Goal: Task Accomplishment & Management: Use online tool/utility

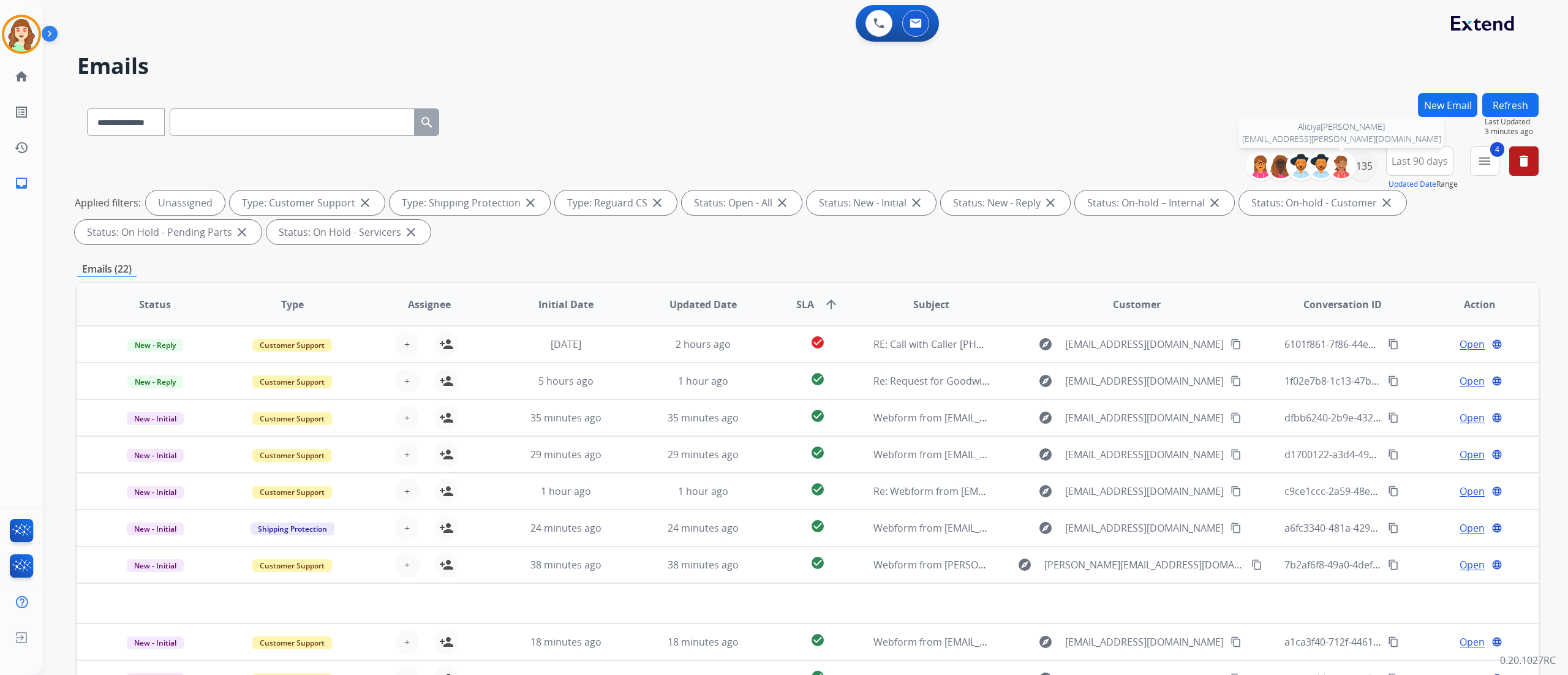
select select "**********"
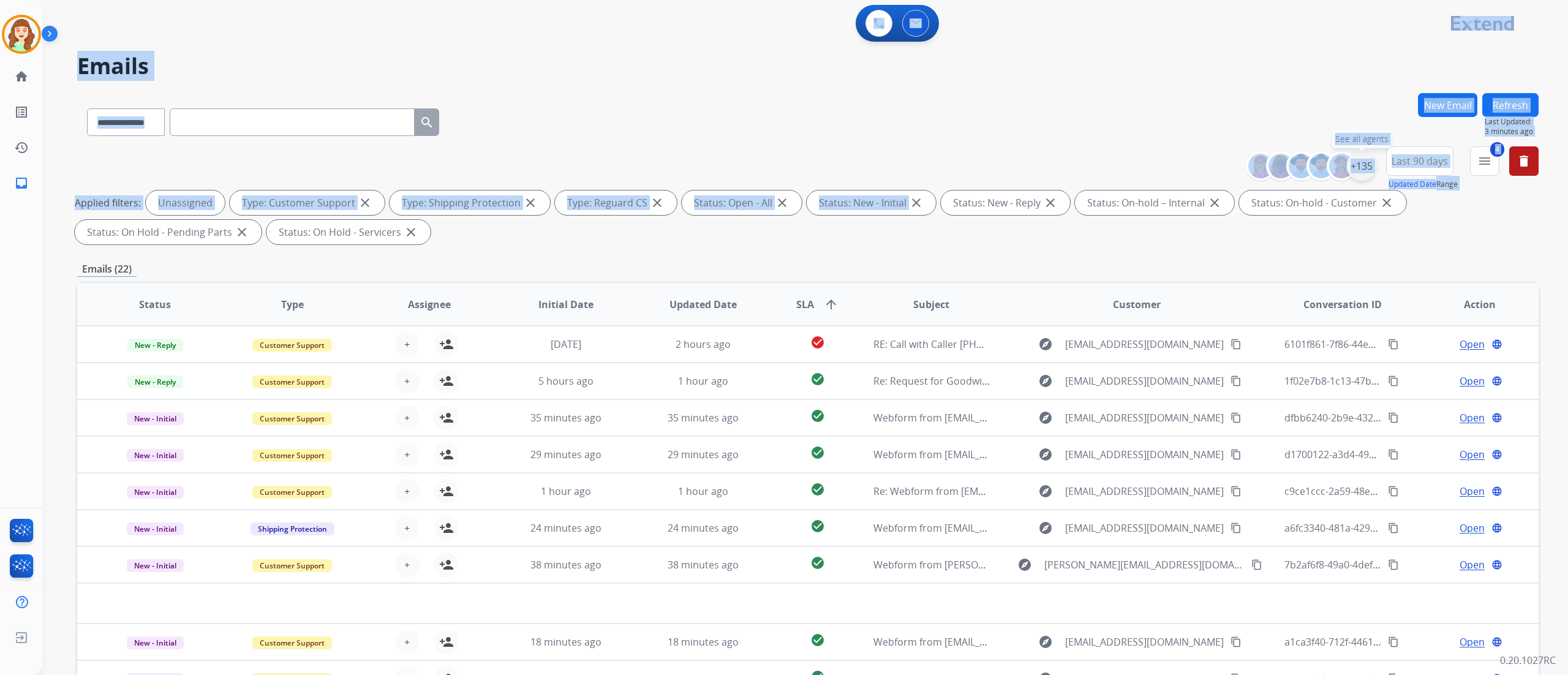
click at [1368, 163] on div "+135" at bounding box center [1361, 166] width 29 height 29
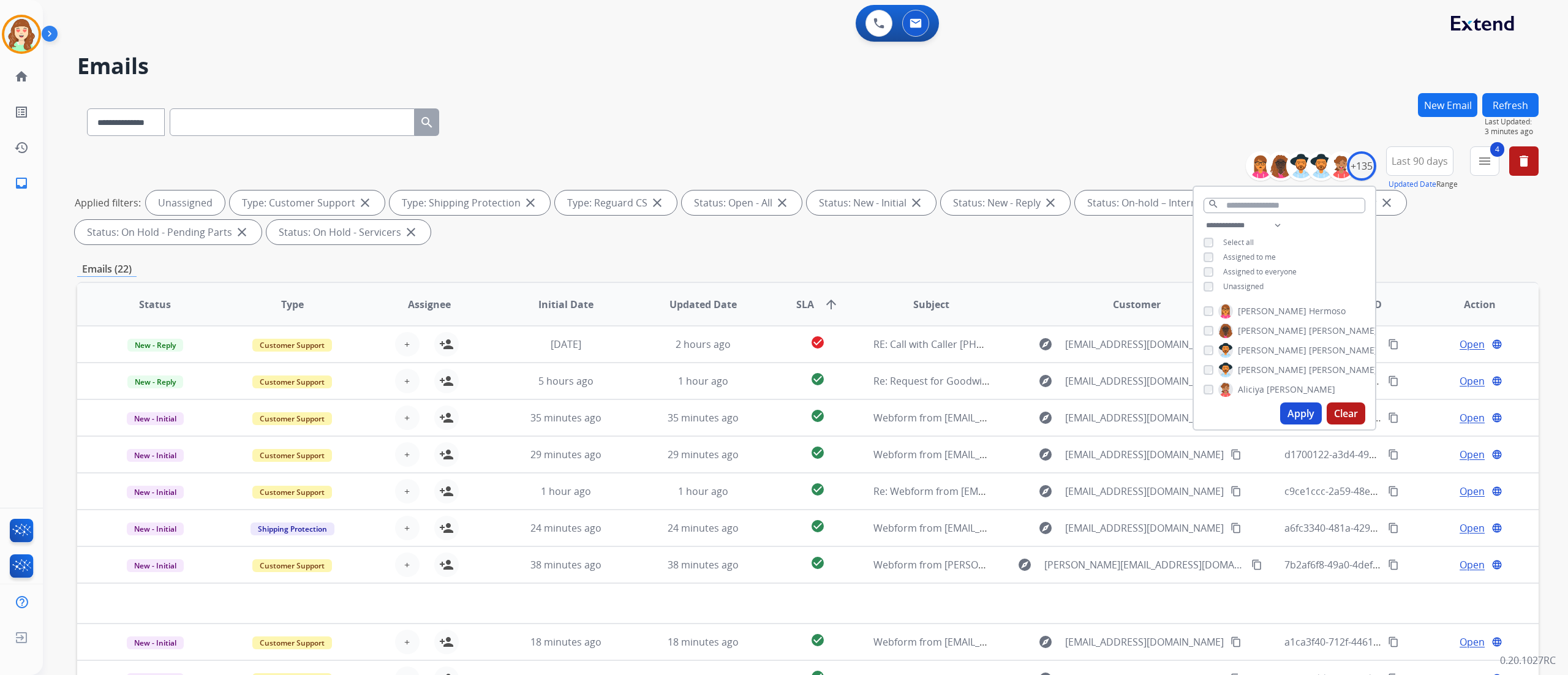
click at [1302, 409] on button "Apply" at bounding box center [1301, 413] width 42 height 22
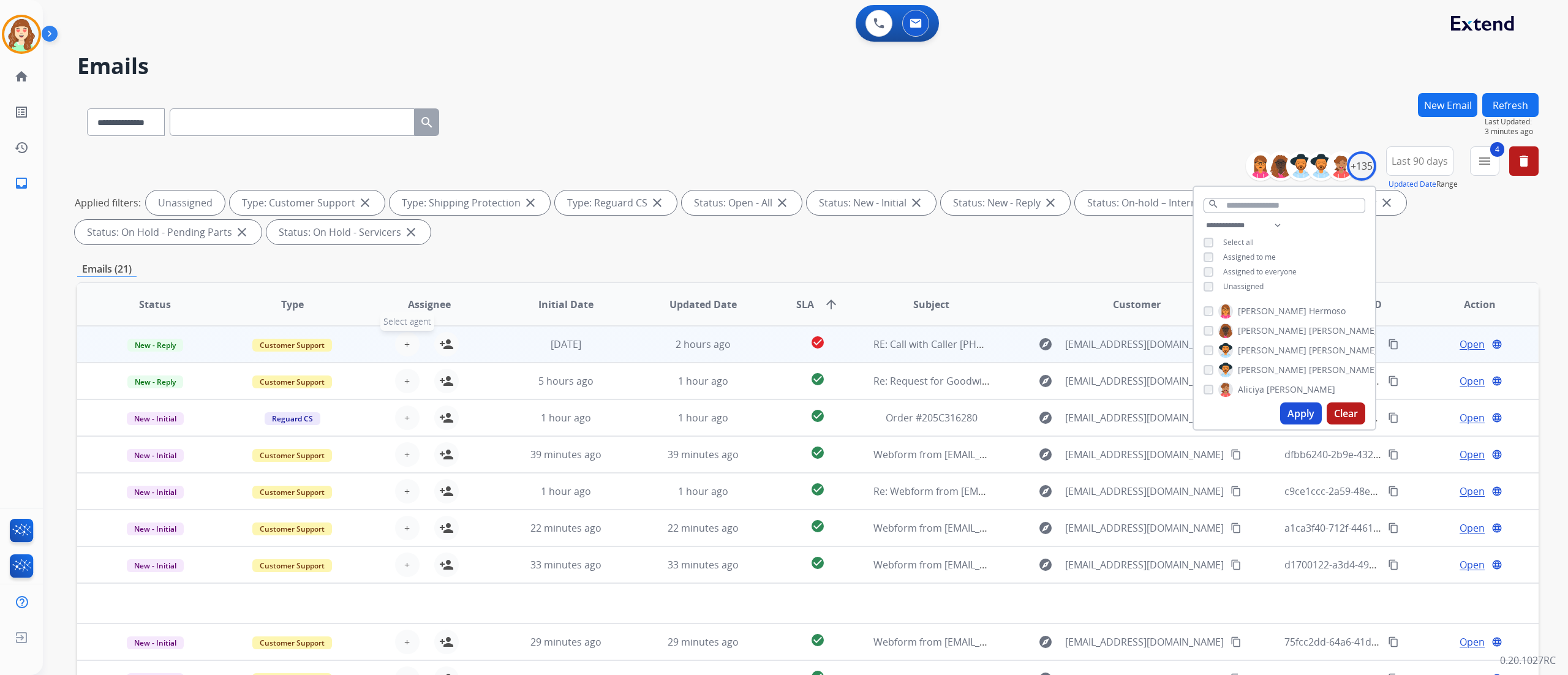
click at [410, 340] on button "+ Select agent" at bounding box center [407, 344] width 24 height 24
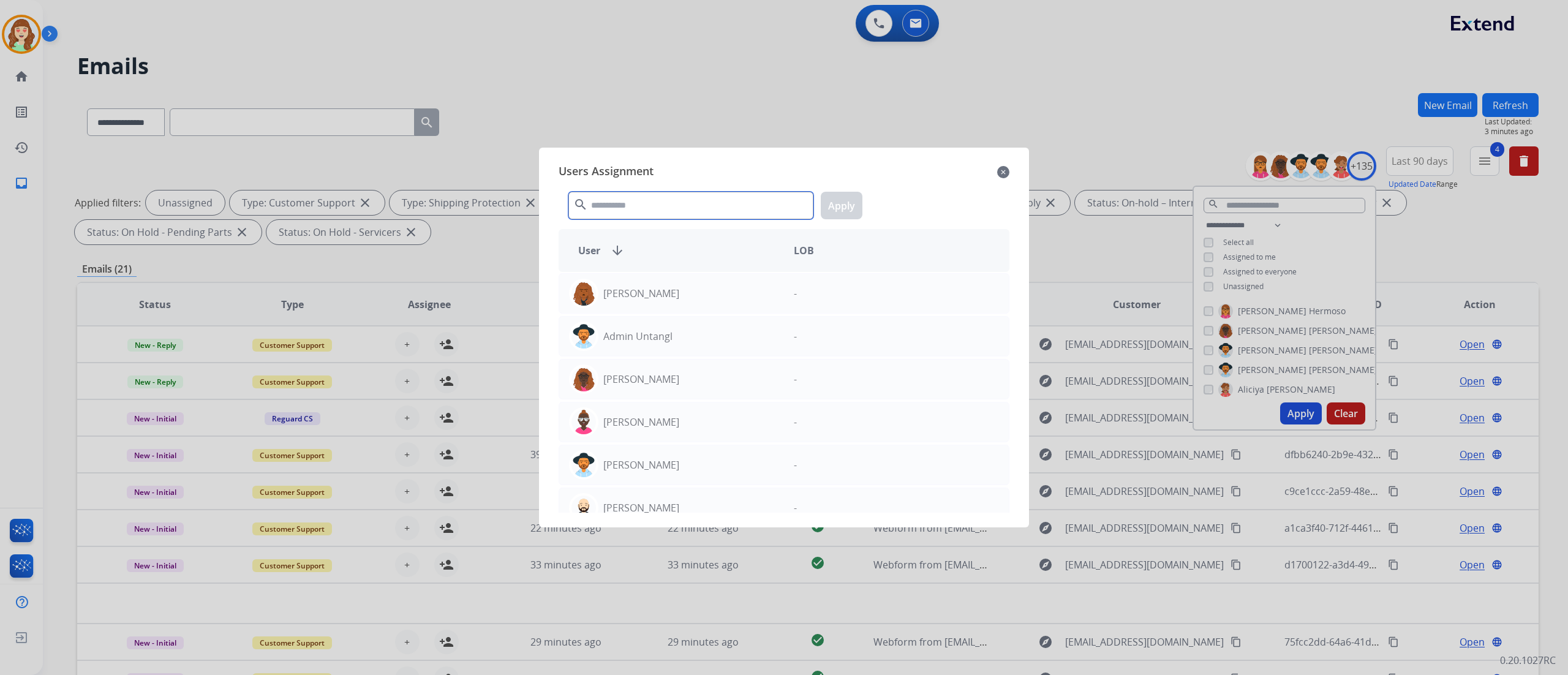
click at [641, 202] on input "text" at bounding box center [691, 205] width 245 height 28
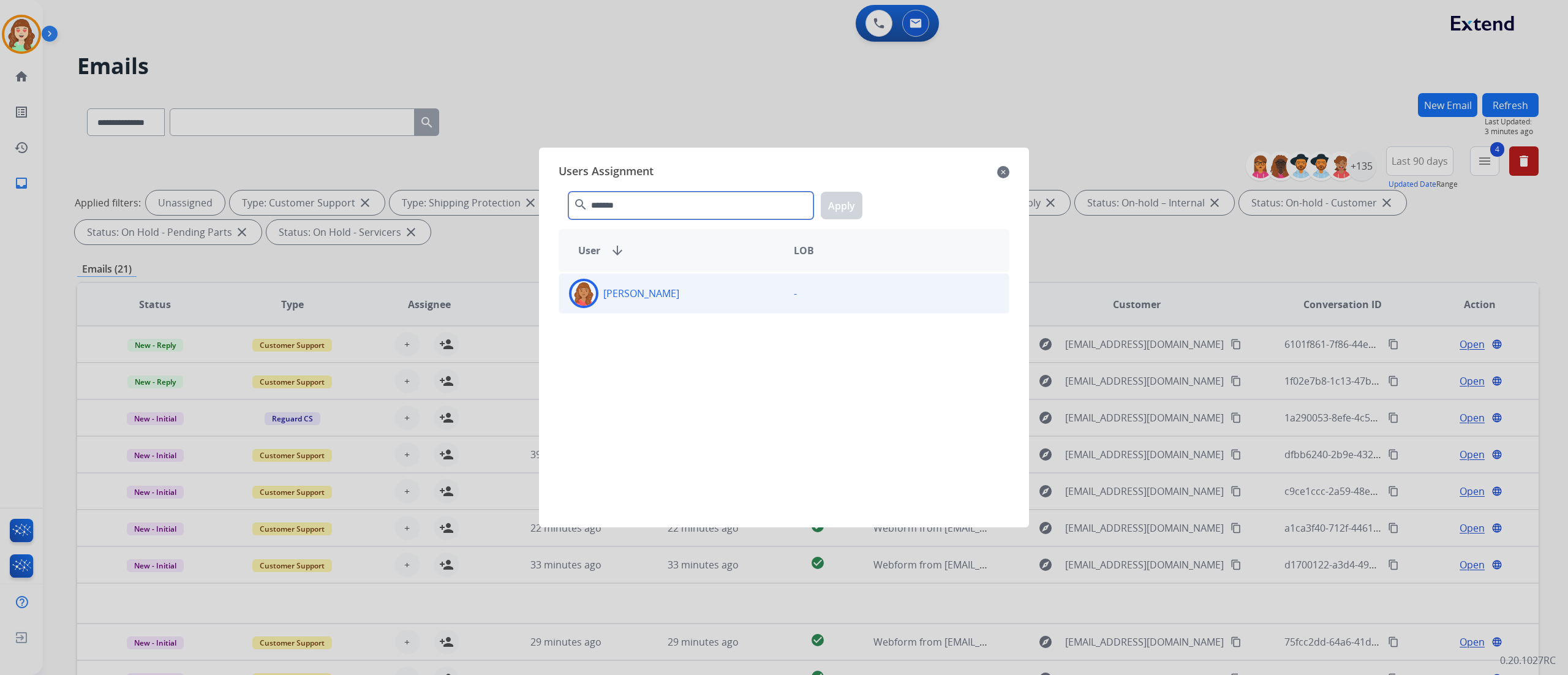
type input "*******"
click at [702, 308] on div "[PERSON_NAME]" at bounding box center [671, 293] width 225 height 29
click at [848, 202] on button "Apply" at bounding box center [841, 205] width 42 height 28
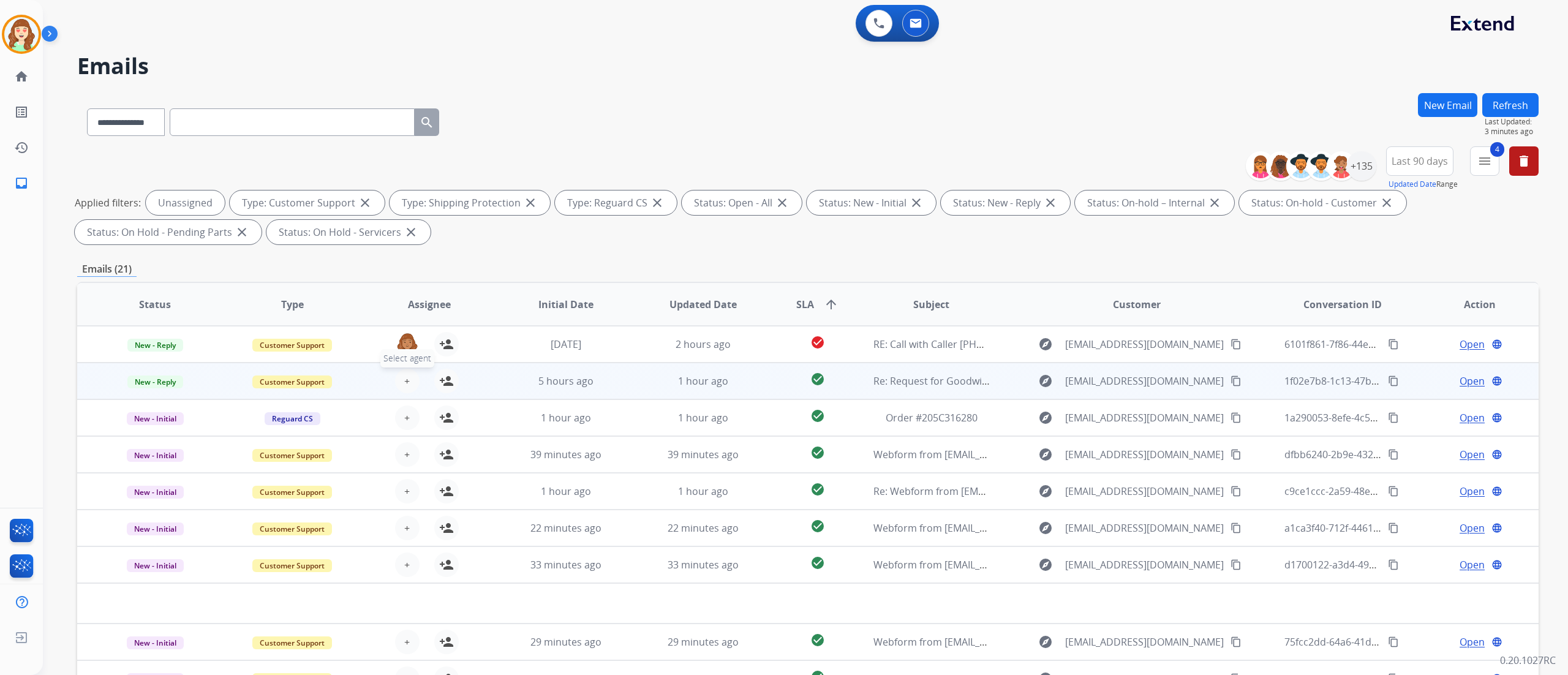
click at [397, 379] on button "+ Select agent" at bounding box center [407, 381] width 24 height 24
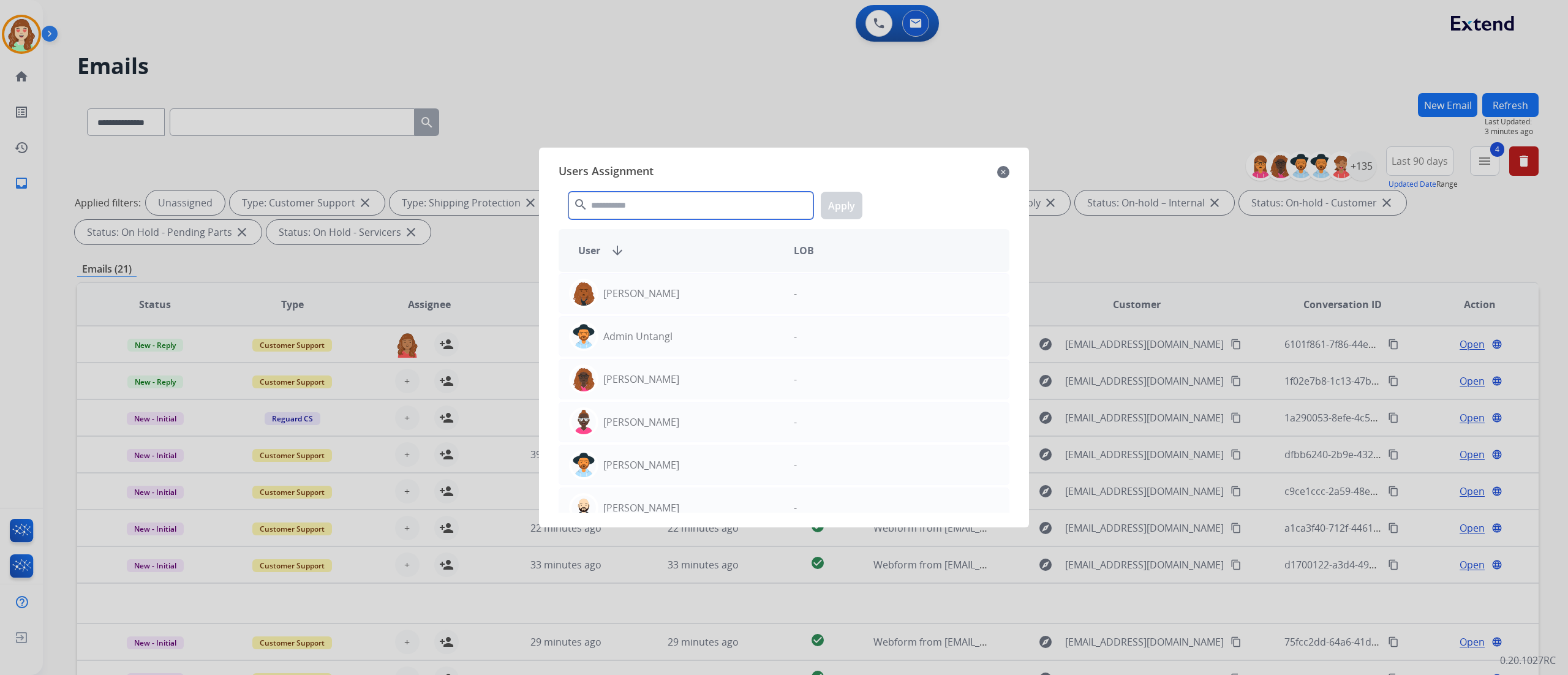
click at [748, 205] on input "text" at bounding box center [691, 205] width 245 height 28
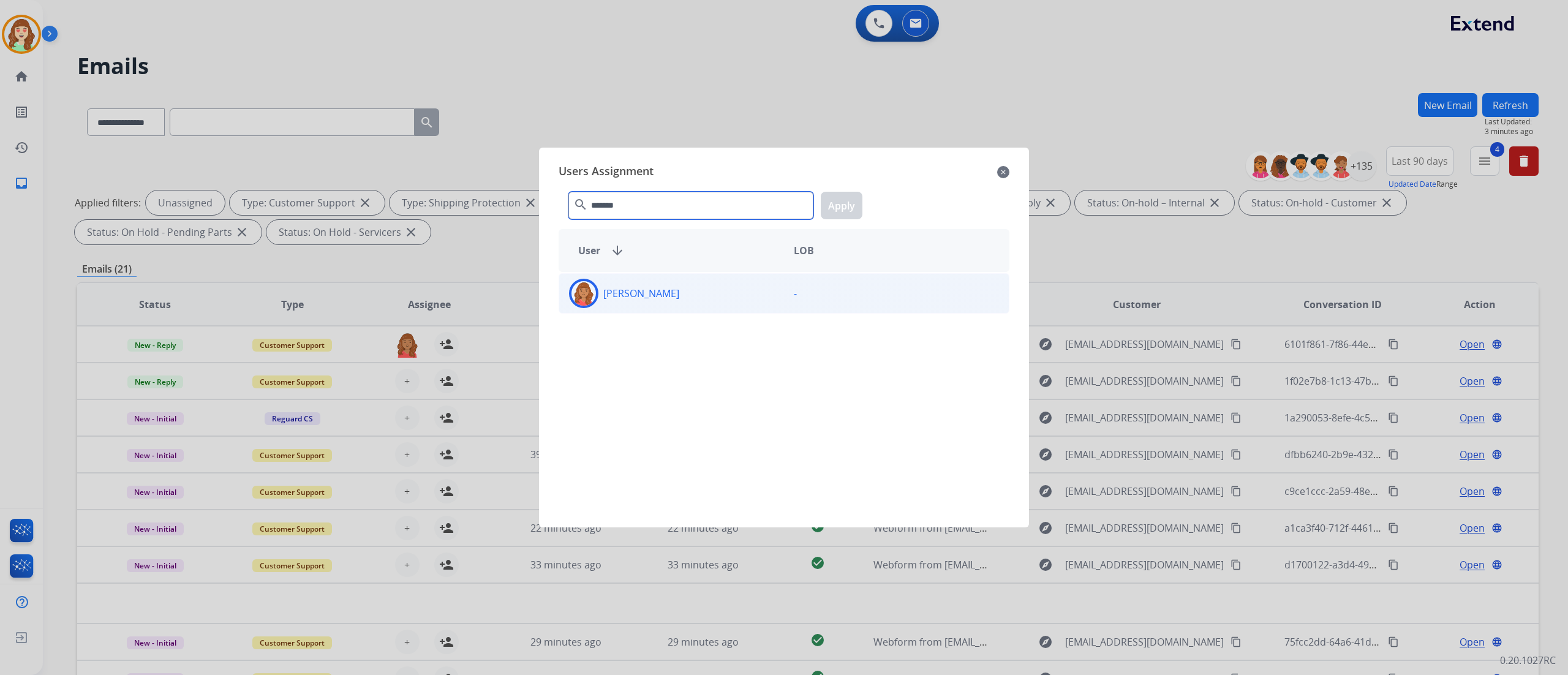
type input "*******"
click at [726, 300] on div "[PERSON_NAME]" at bounding box center [671, 293] width 225 height 29
click at [844, 198] on button "Apply" at bounding box center [841, 205] width 42 height 28
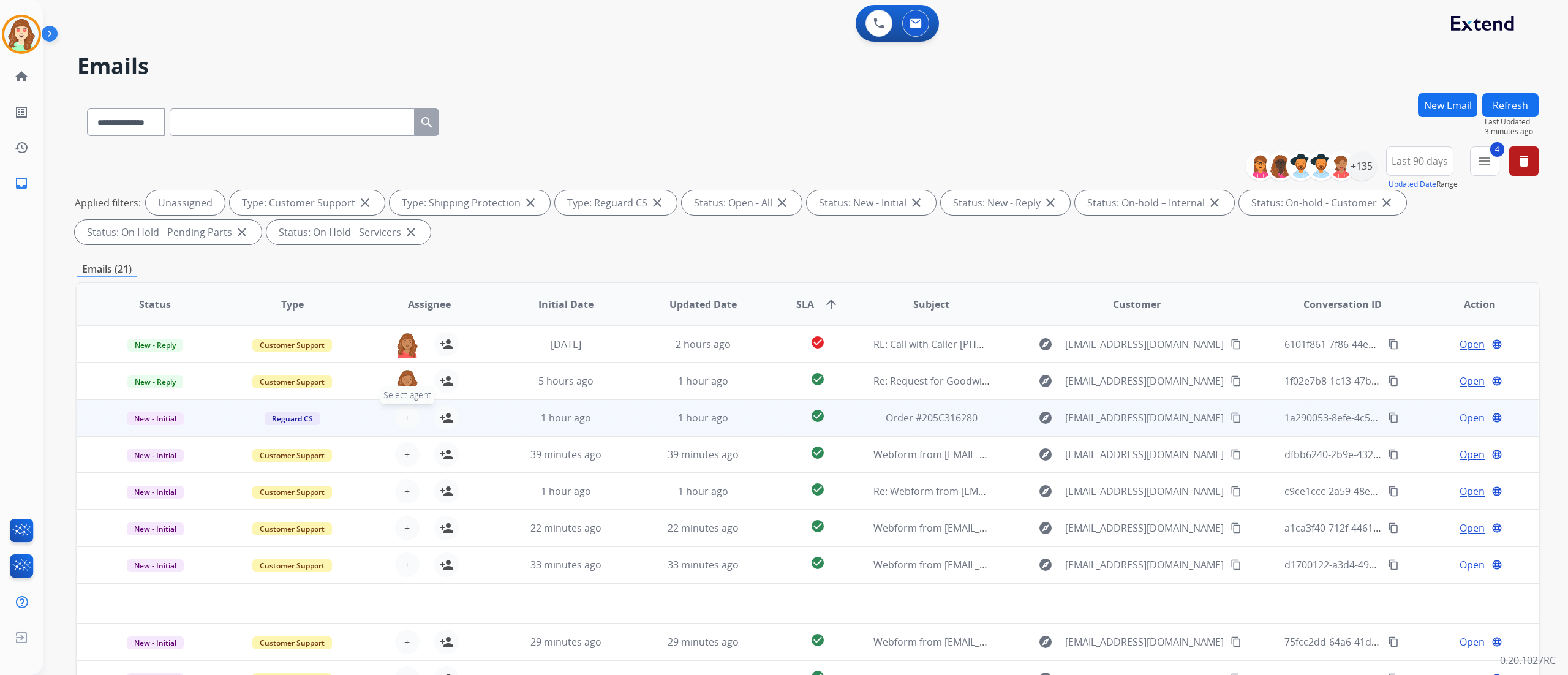
click at [399, 423] on button "+ Select agent" at bounding box center [407, 418] width 24 height 24
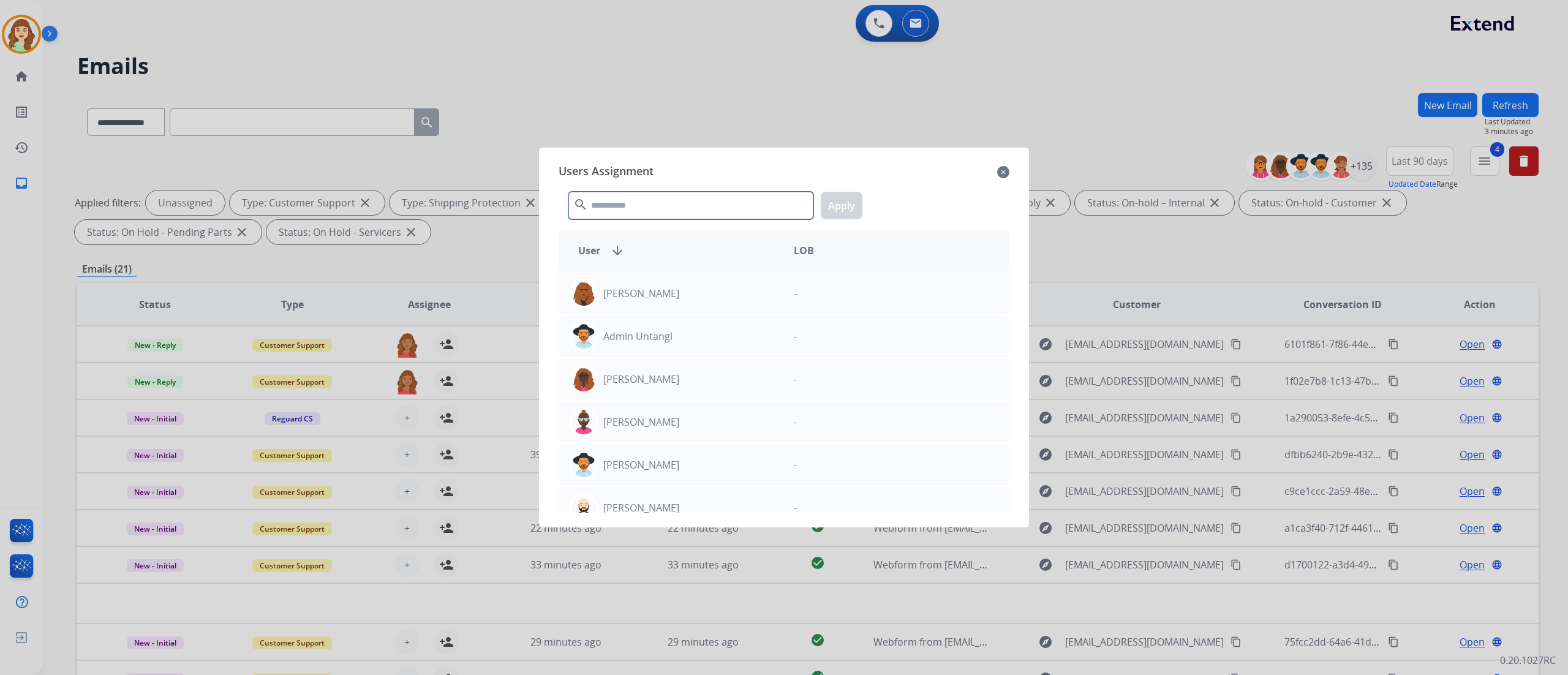
click at [642, 208] on input "text" at bounding box center [691, 205] width 245 height 28
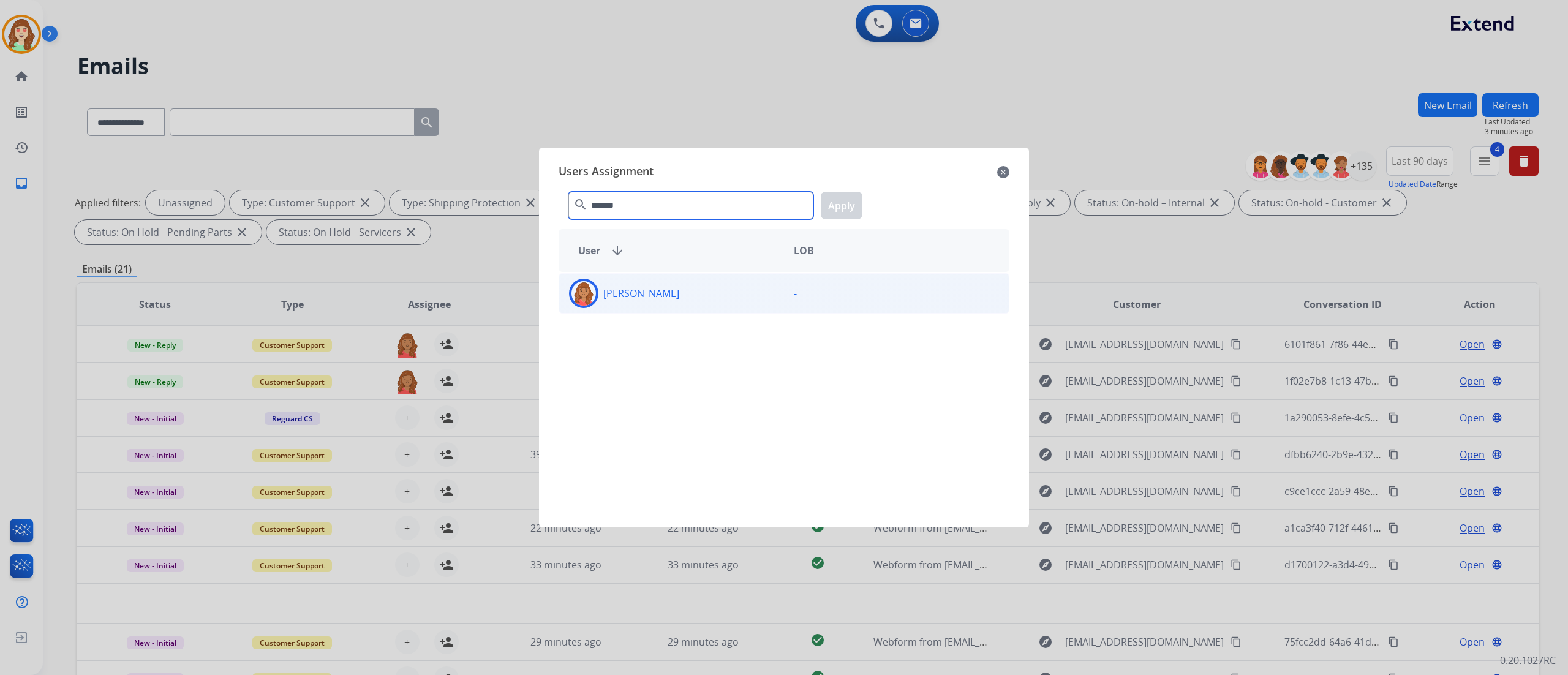
type input "*******"
click at [678, 296] on div "[PERSON_NAME]" at bounding box center [671, 293] width 225 height 29
click at [848, 211] on button "Apply" at bounding box center [841, 205] width 42 height 28
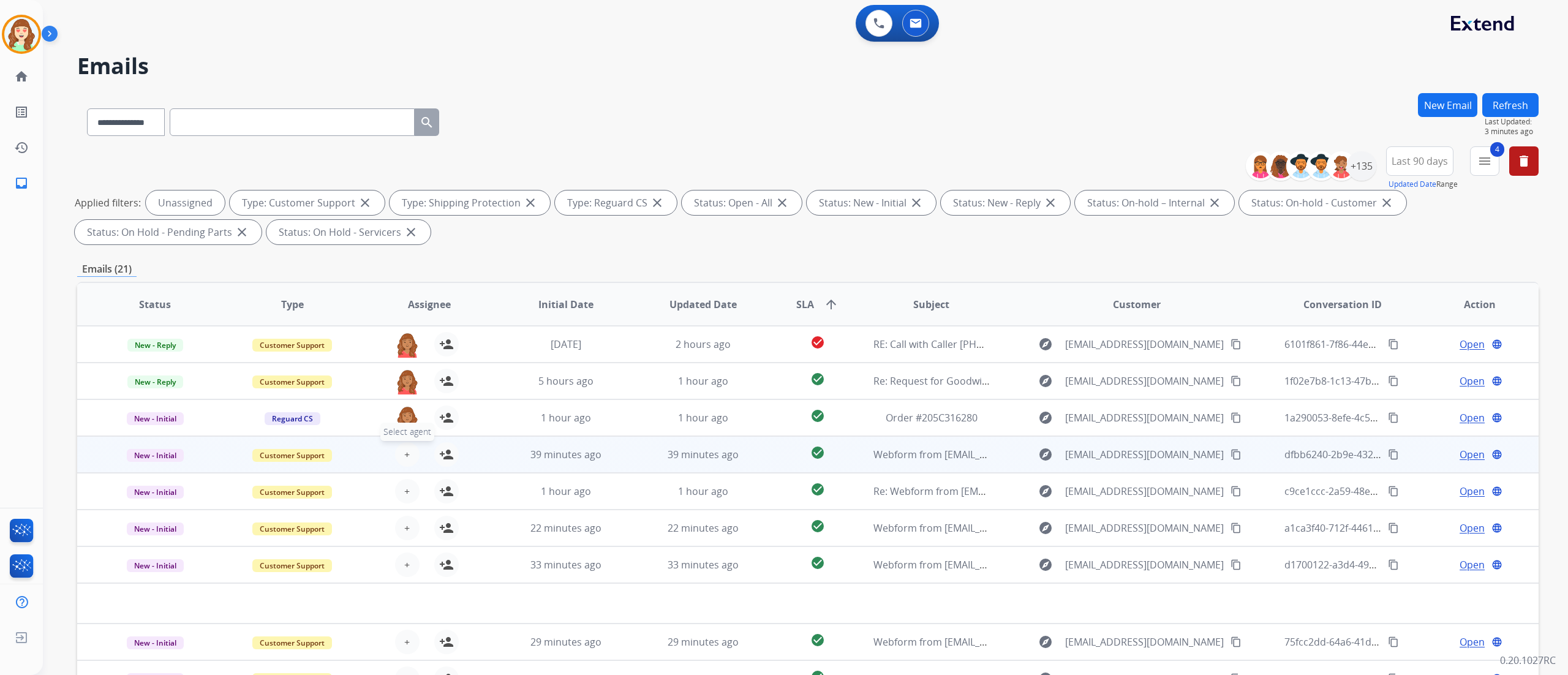
click at [410, 446] on button "+ Select agent" at bounding box center [407, 454] width 24 height 24
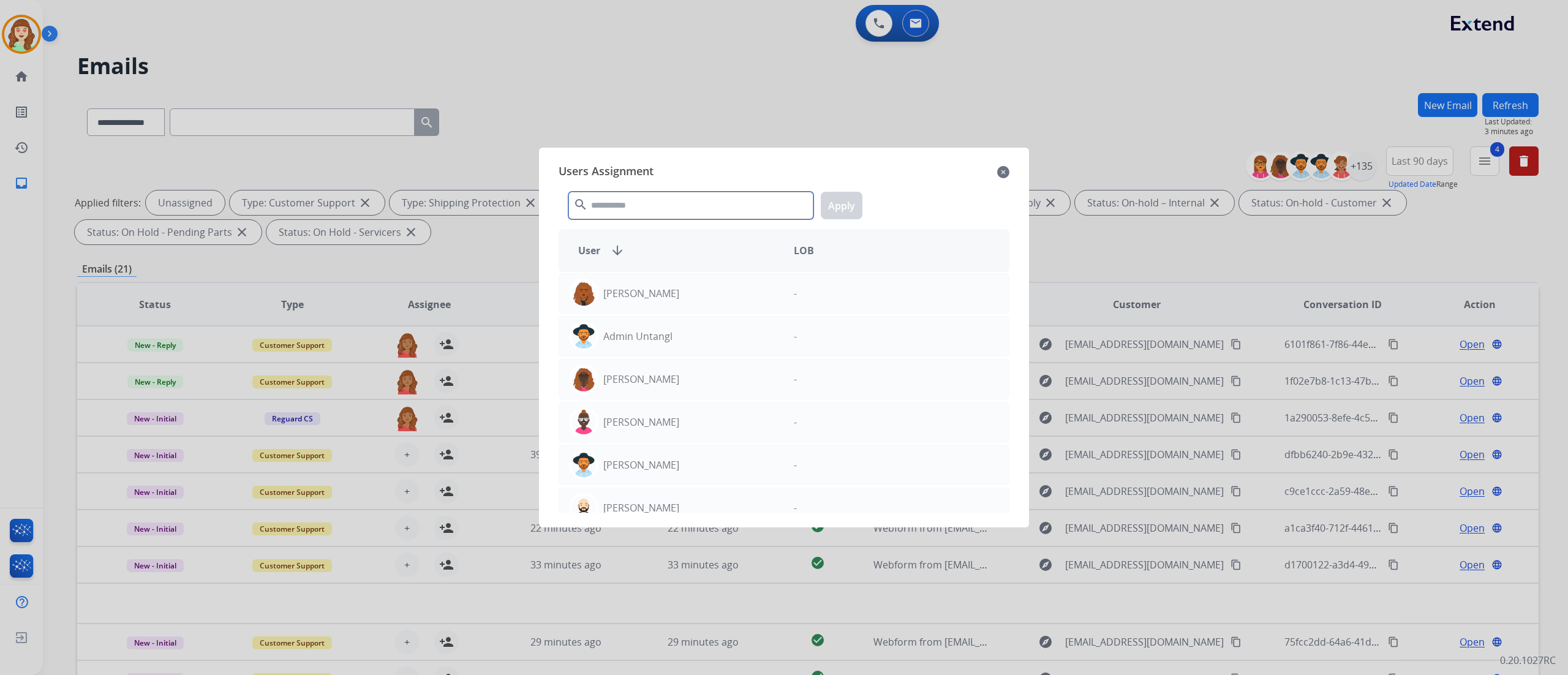
click at [615, 202] on input "text" at bounding box center [691, 205] width 245 height 28
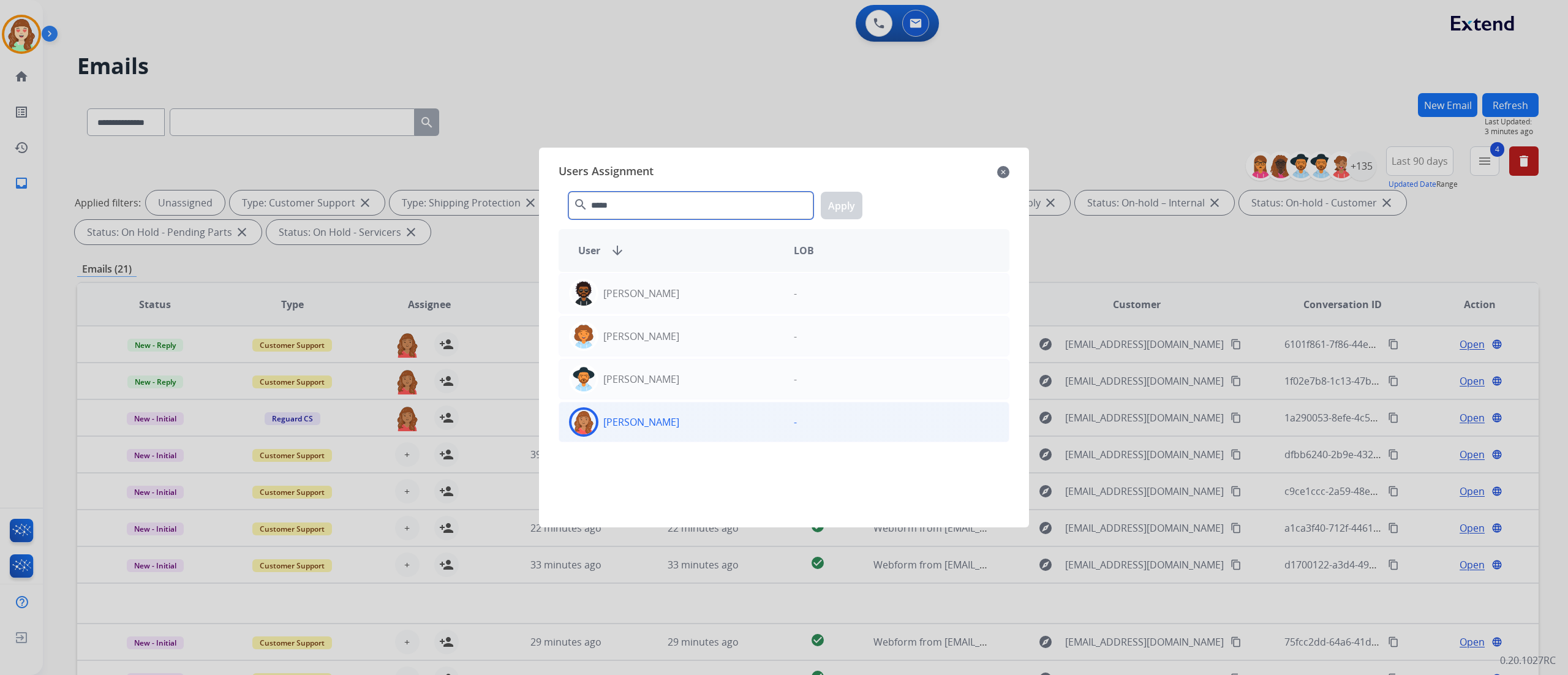
type input "*****"
click at [691, 424] on div "[PERSON_NAME]" at bounding box center [671, 421] width 225 height 29
click at [838, 211] on button "Apply" at bounding box center [841, 205] width 42 height 28
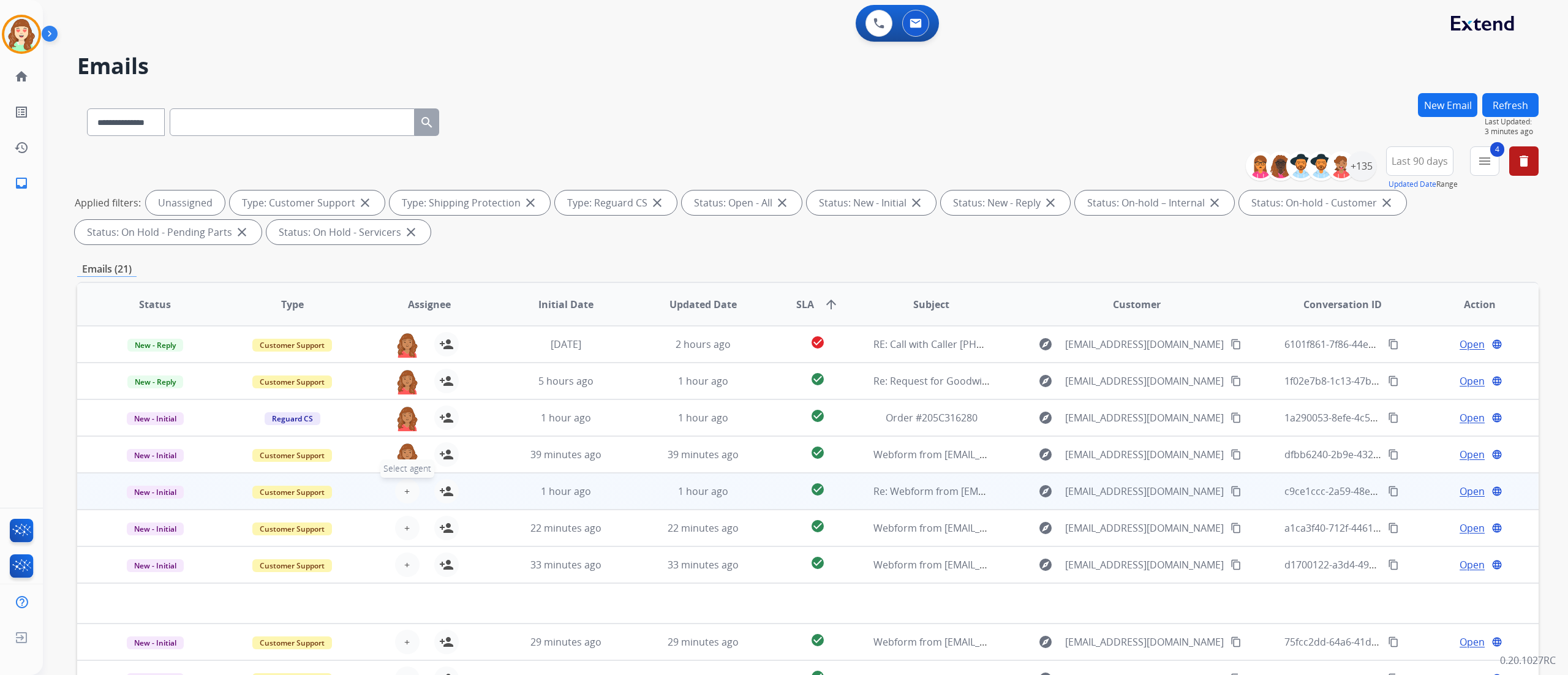
click at [408, 486] on button "+ Select agent" at bounding box center [407, 491] width 24 height 24
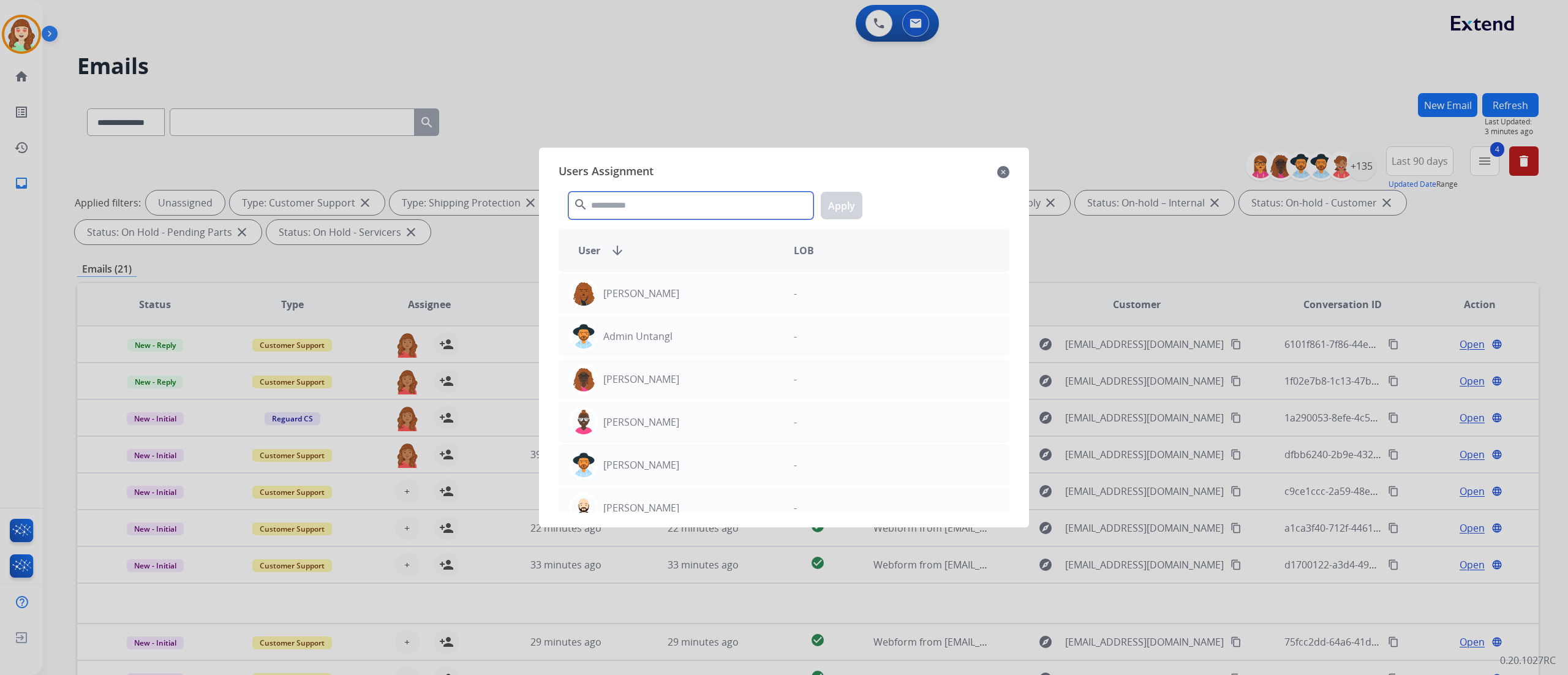
click at [652, 208] on input "text" at bounding box center [691, 205] width 245 height 28
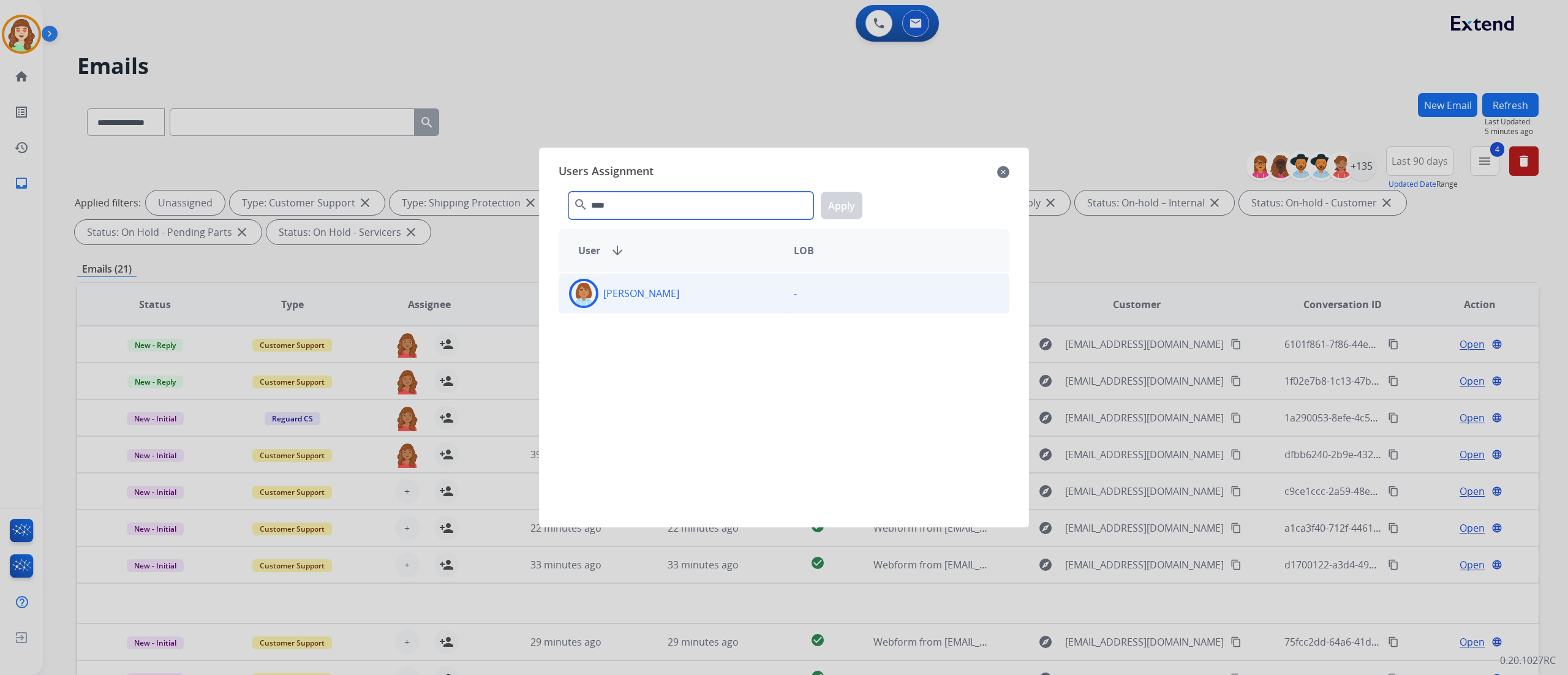
type input "****"
click at [699, 291] on div "[PERSON_NAME]" at bounding box center [671, 293] width 225 height 29
click at [848, 198] on button "Apply" at bounding box center [841, 205] width 42 height 28
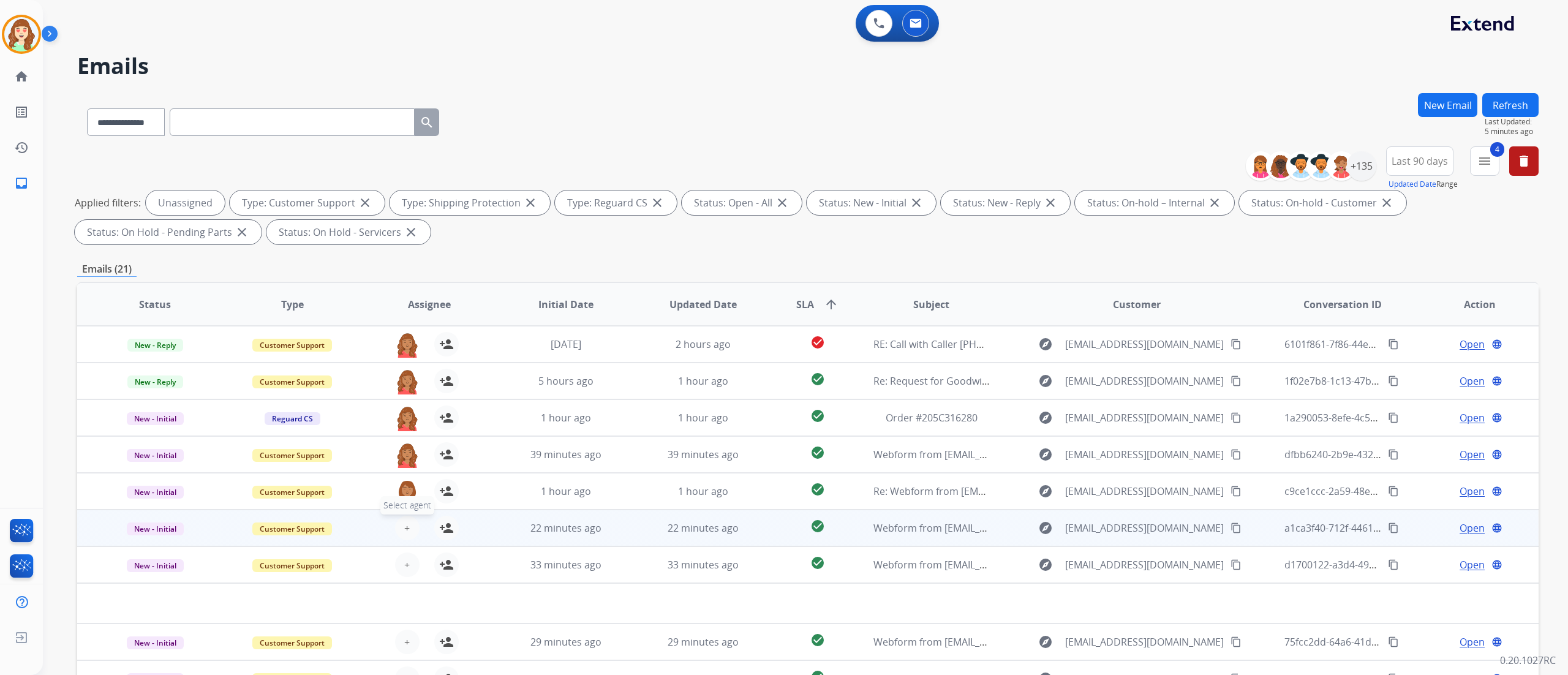
click at [405, 529] on span "+" at bounding box center [407, 528] width 6 height 15
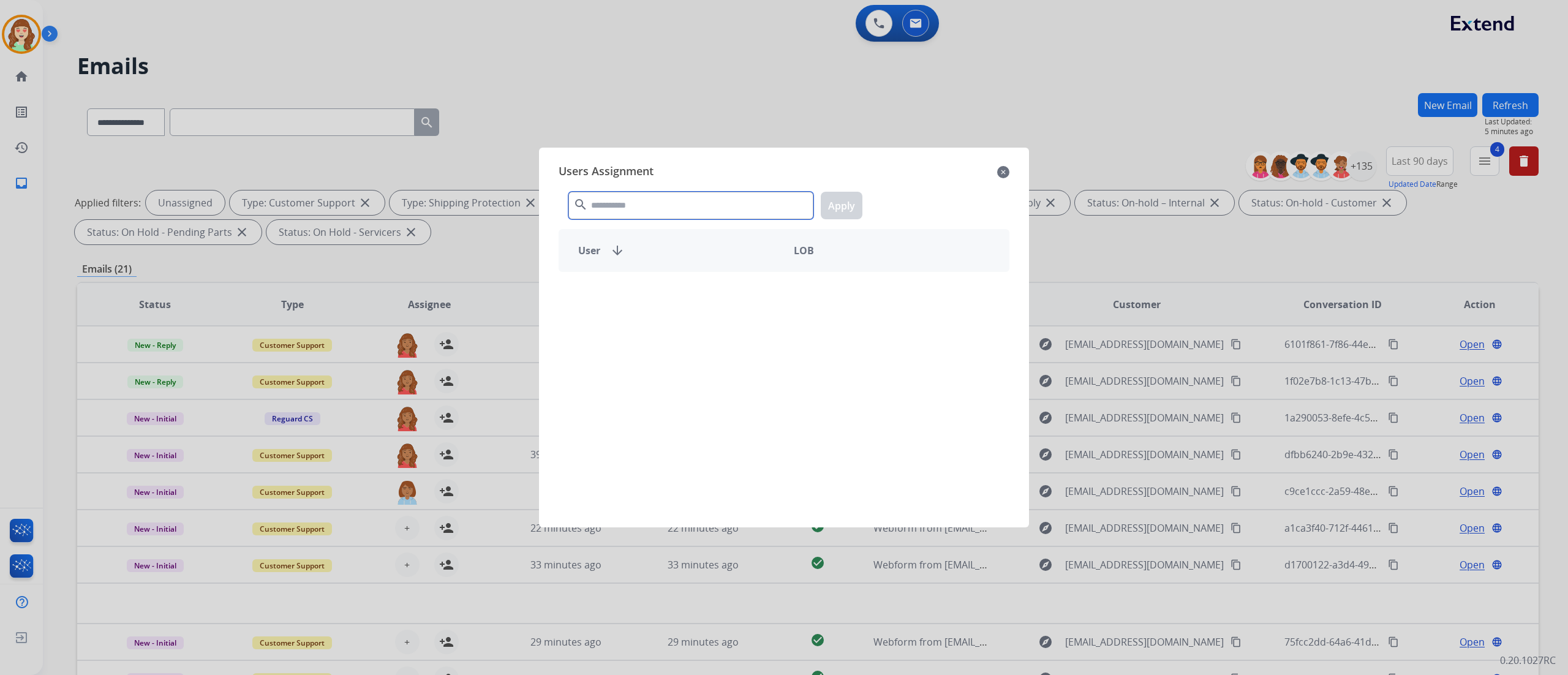
click at [696, 201] on input "text" at bounding box center [691, 205] width 245 height 28
type input "****"
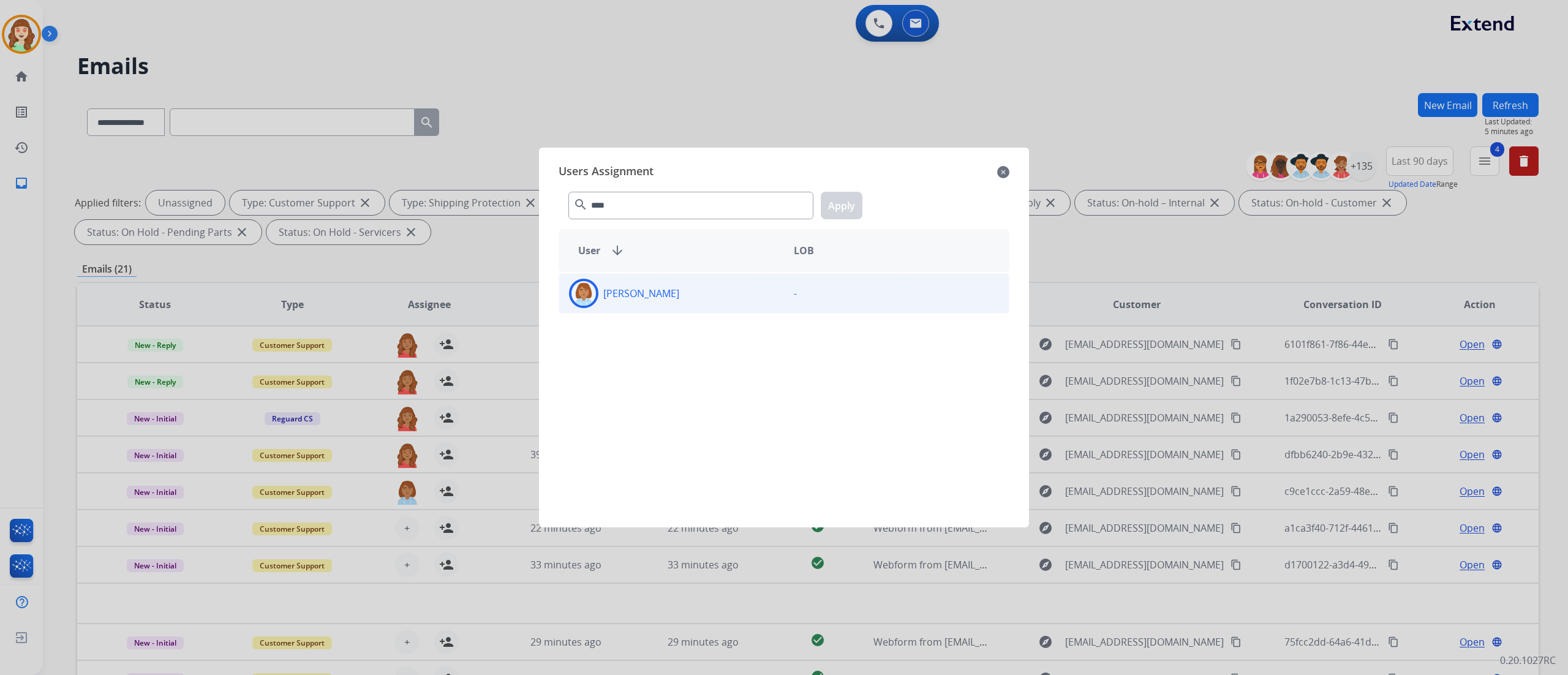
click at [730, 291] on div "[PERSON_NAME]" at bounding box center [671, 293] width 225 height 29
click at [843, 198] on button "Apply" at bounding box center [841, 205] width 42 height 28
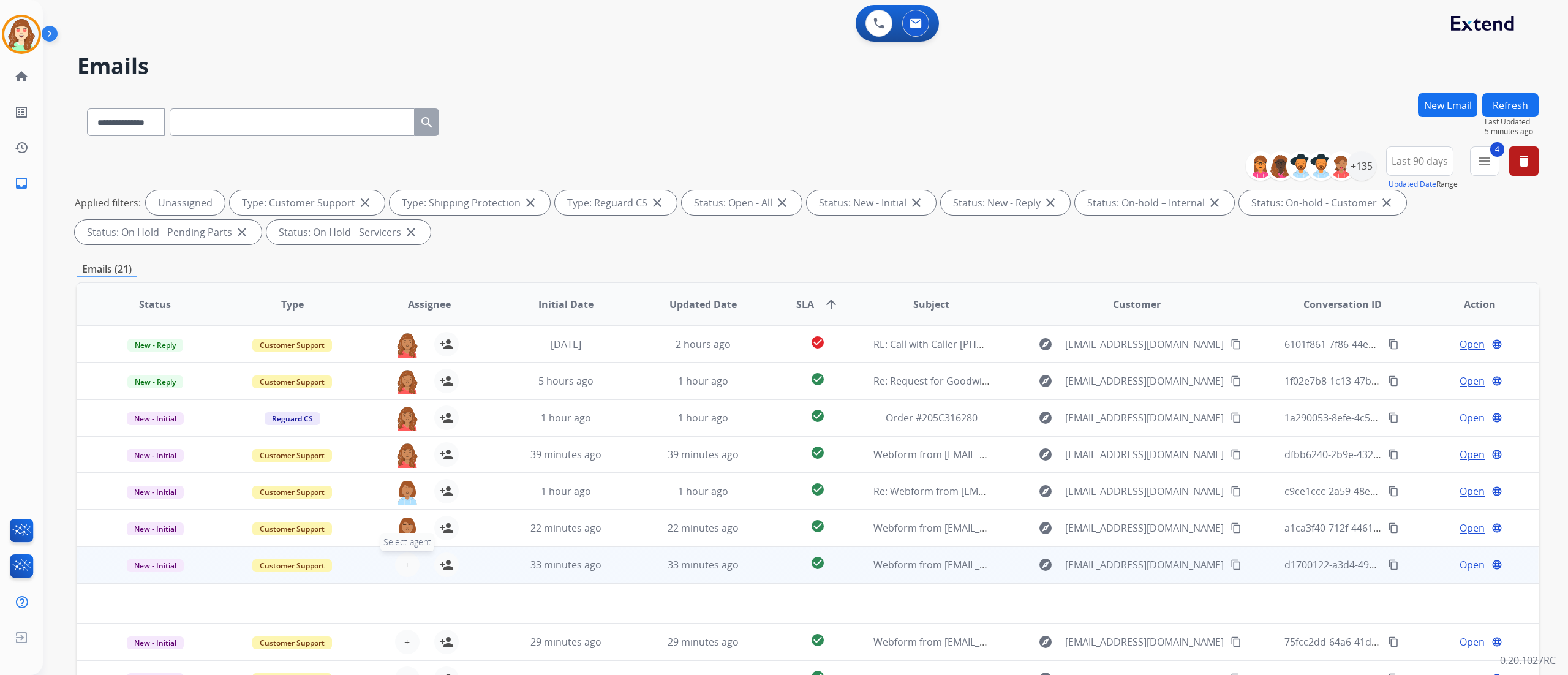
click at [404, 558] on span "+" at bounding box center [407, 564] width 6 height 15
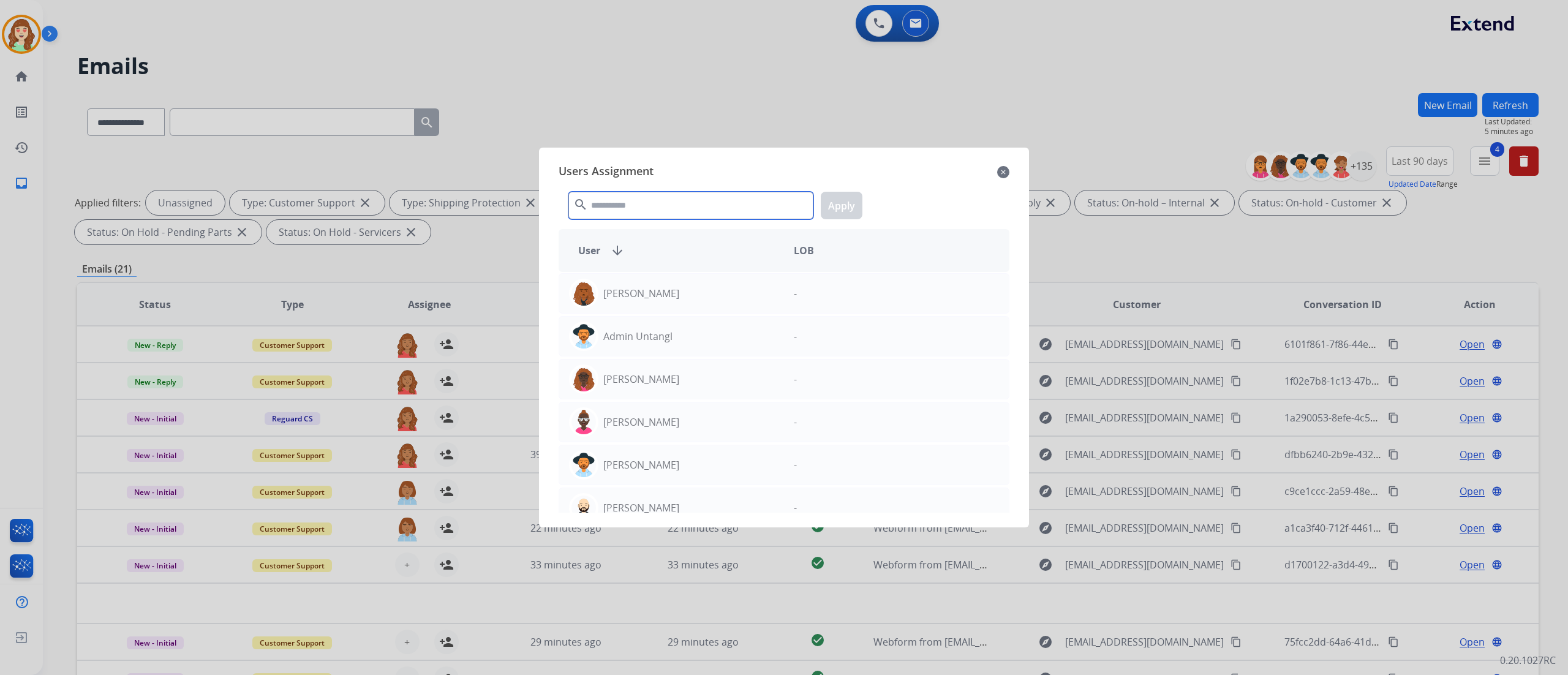
click at [705, 220] on input "text" at bounding box center [691, 205] width 245 height 28
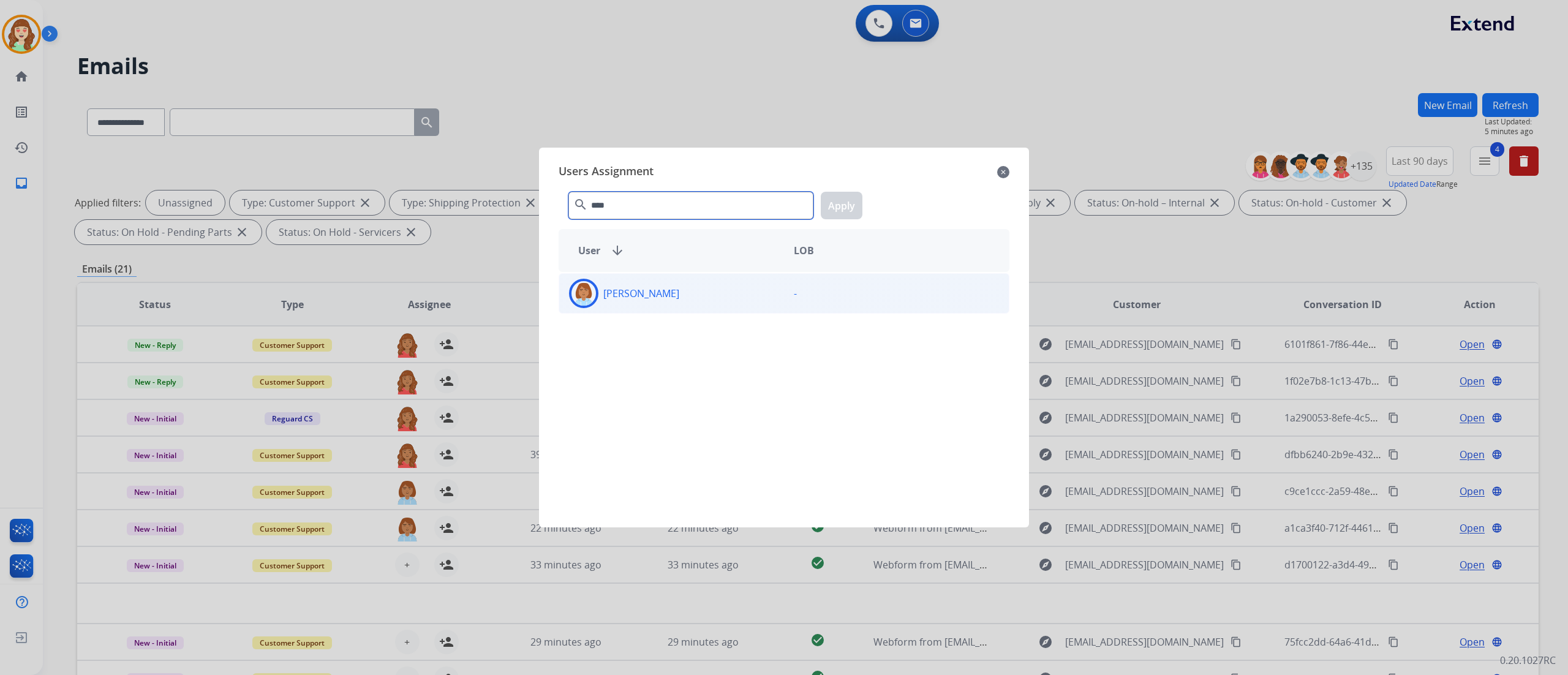
type input "****"
click at [715, 296] on div "[PERSON_NAME]" at bounding box center [671, 293] width 225 height 29
click at [853, 191] on div "**** search Apply" at bounding box center [784, 202] width 450 height 42
click at [838, 198] on button "Apply" at bounding box center [841, 205] width 42 height 28
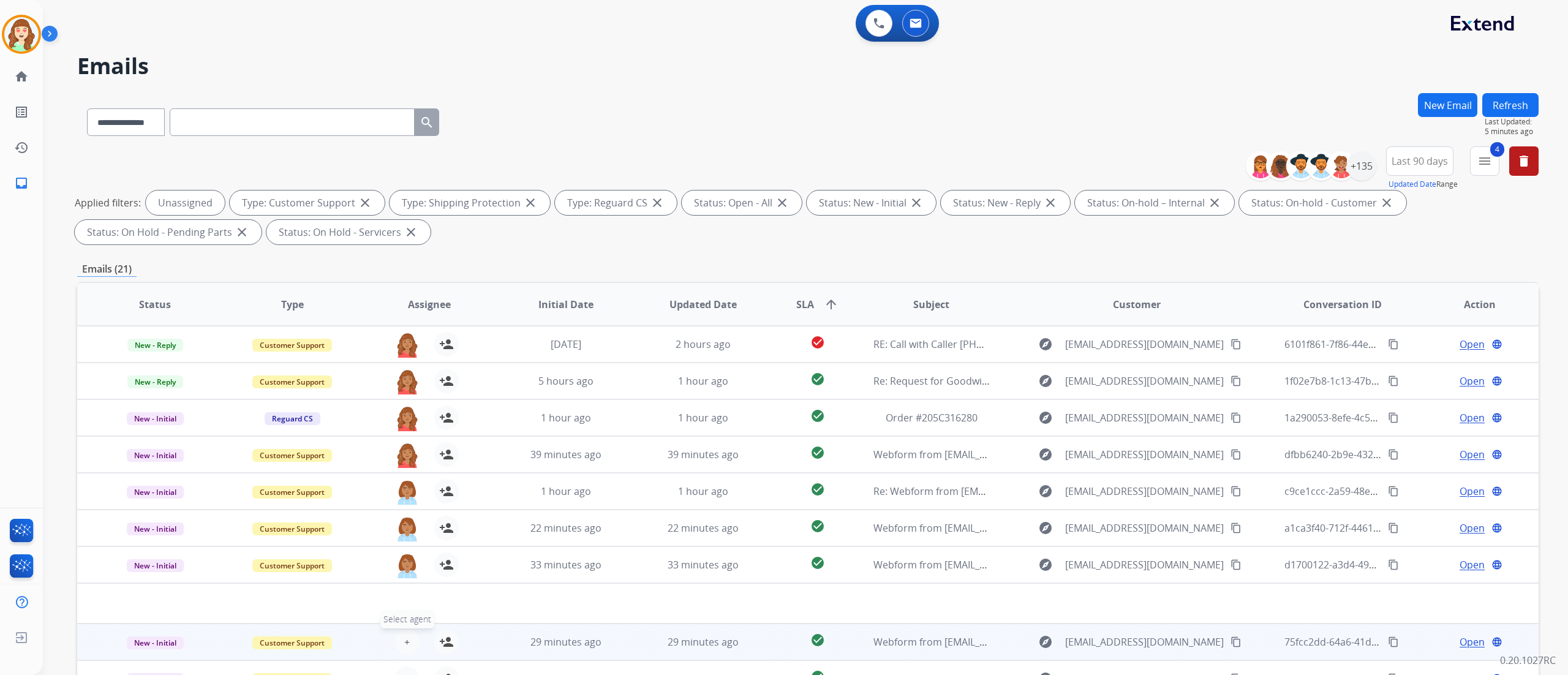
click at [404, 634] on span "+" at bounding box center [407, 642] width 6 height 15
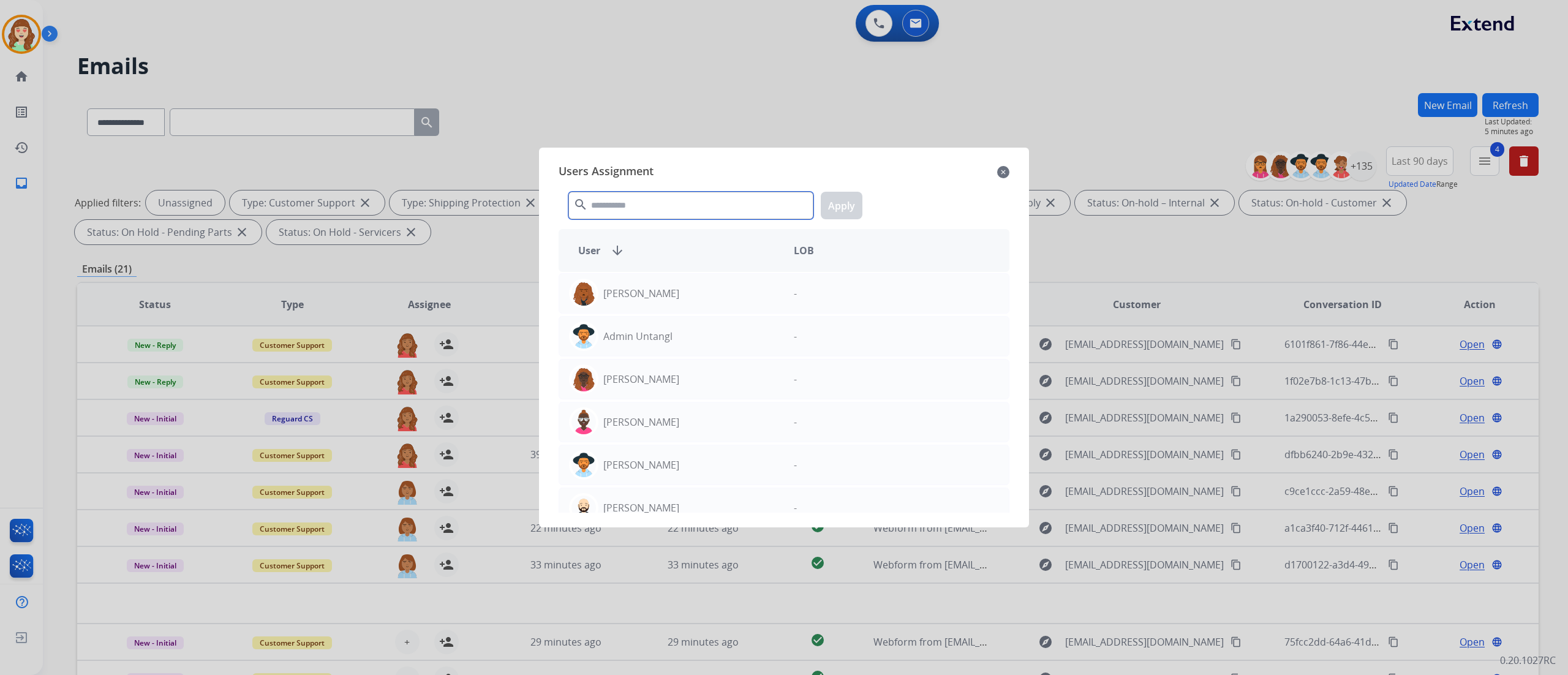
click at [649, 203] on input "text" at bounding box center [691, 205] width 245 height 28
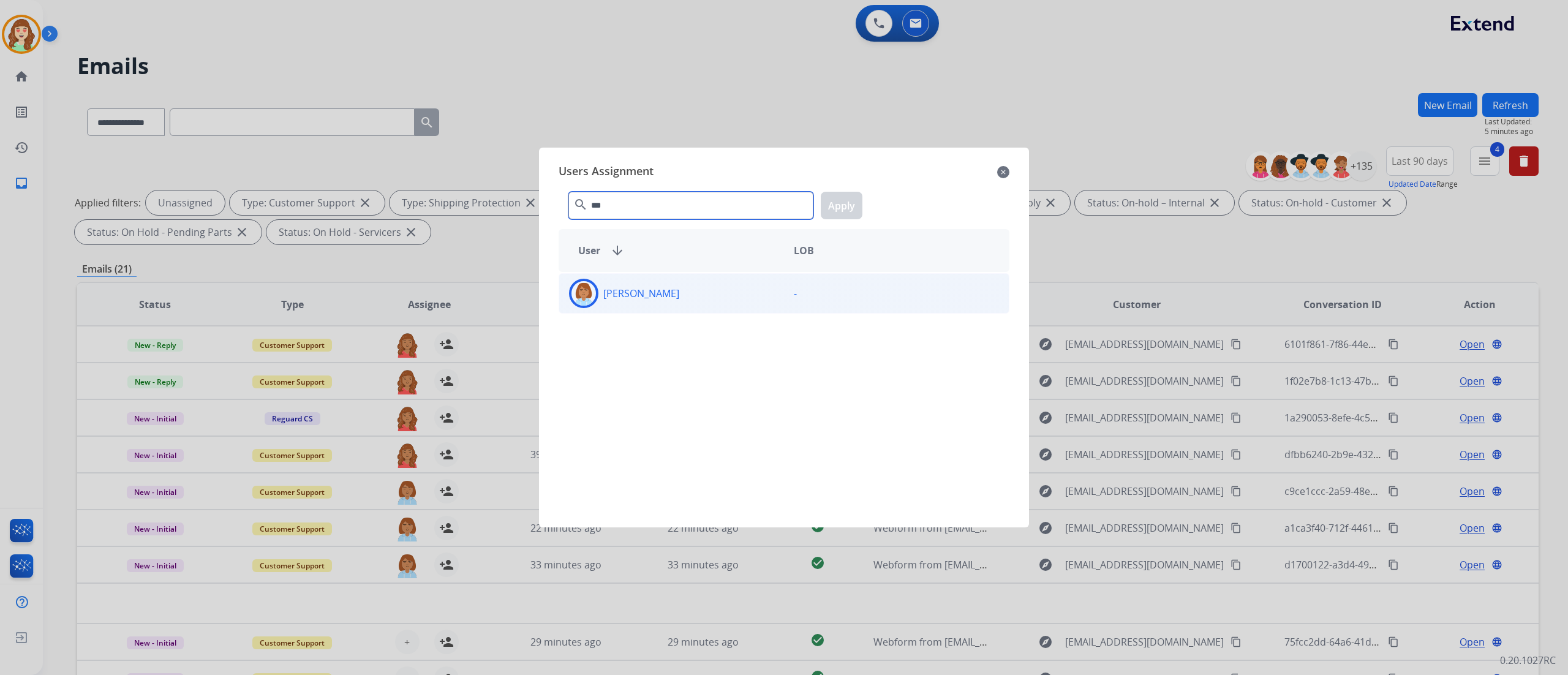
type input "***"
click at [755, 298] on div "[PERSON_NAME]" at bounding box center [671, 293] width 225 height 29
click at [832, 206] on button "Apply" at bounding box center [841, 205] width 42 height 28
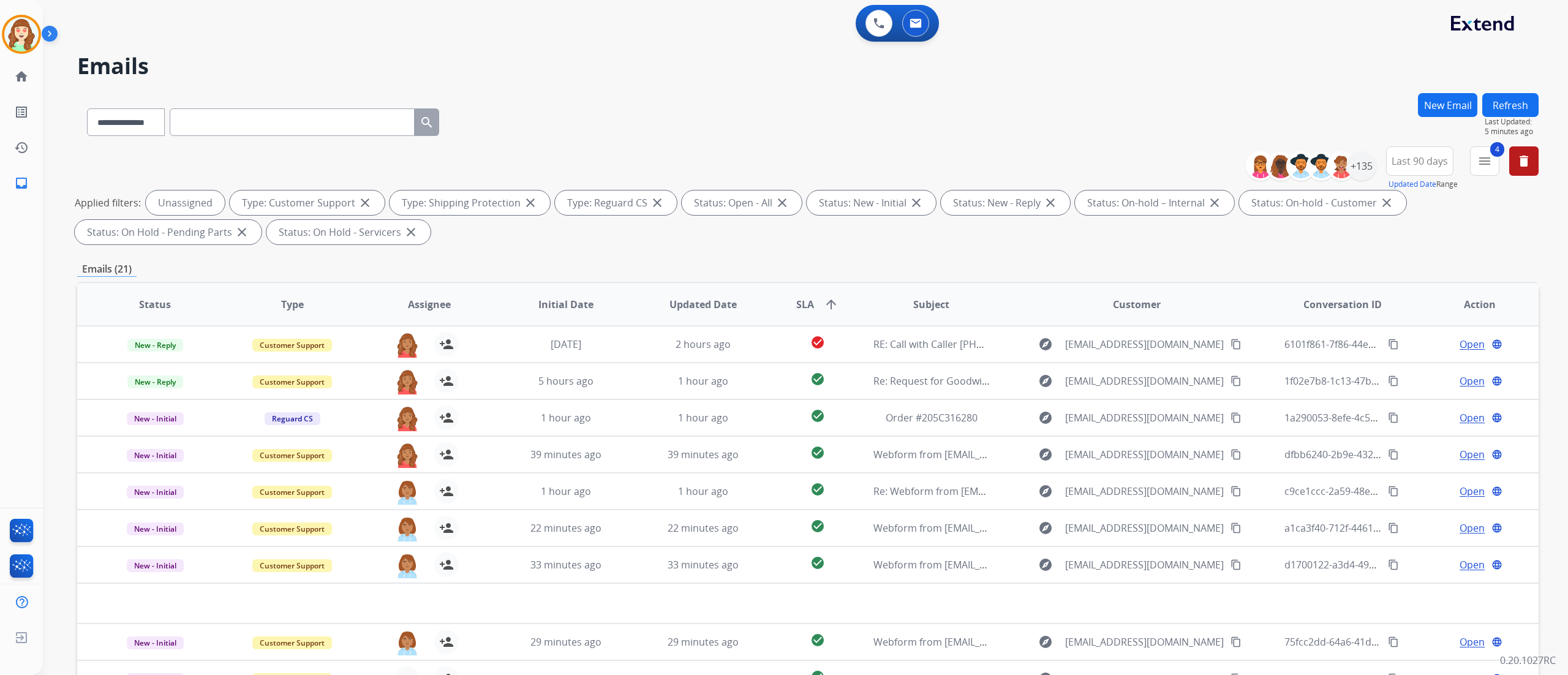
click at [1557, 299] on div "**********" at bounding box center [805, 338] width 1525 height 675
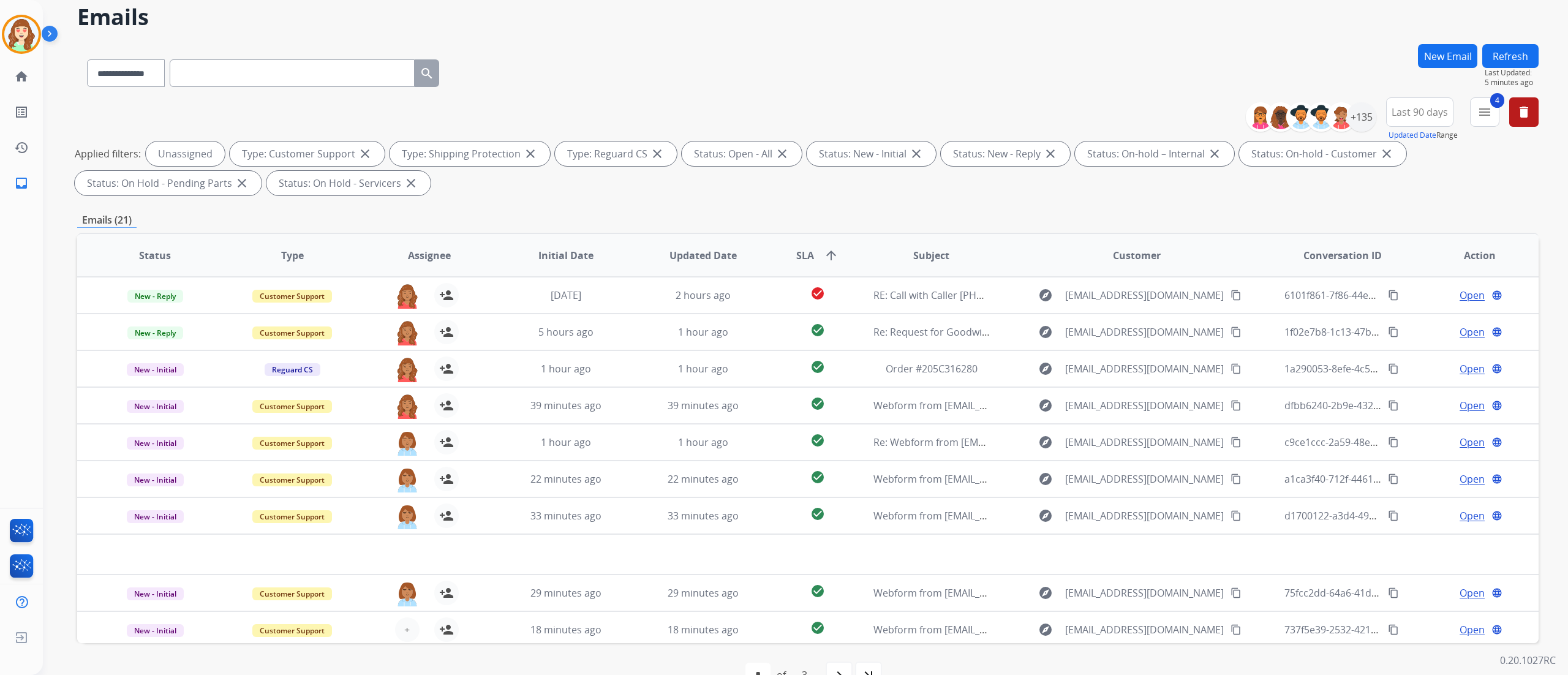
scroll to position [81, 0]
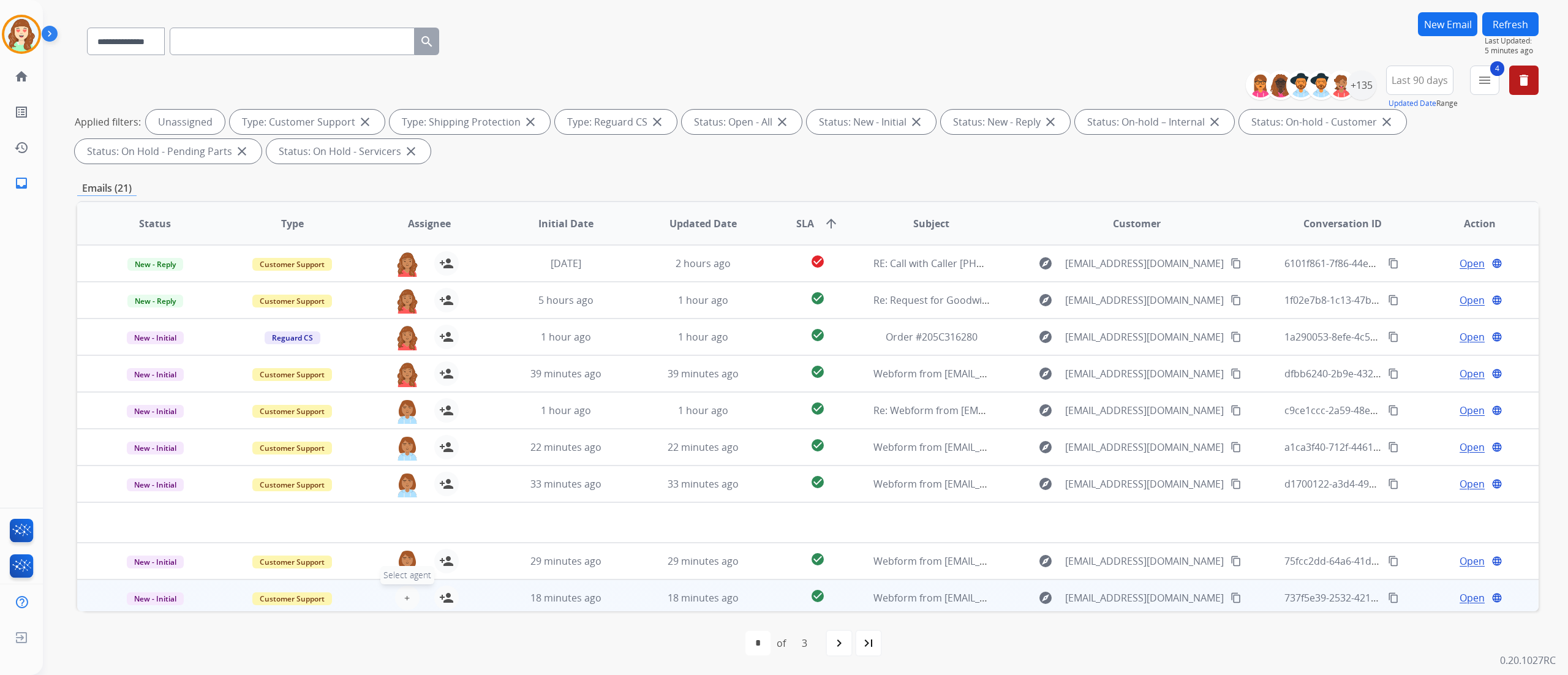
click at [406, 600] on span "+" at bounding box center [407, 598] width 6 height 15
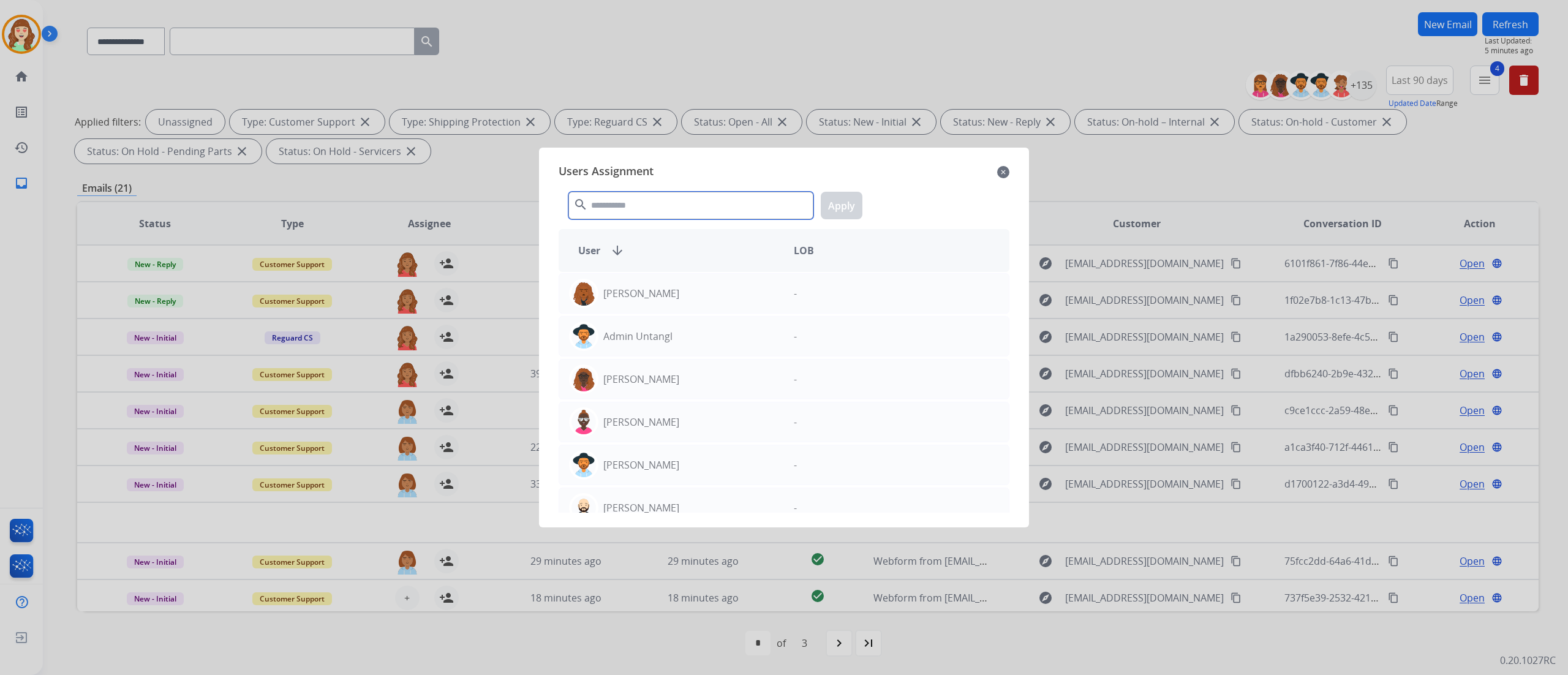
click at [675, 200] on input "text" at bounding box center [691, 205] width 245 height 28
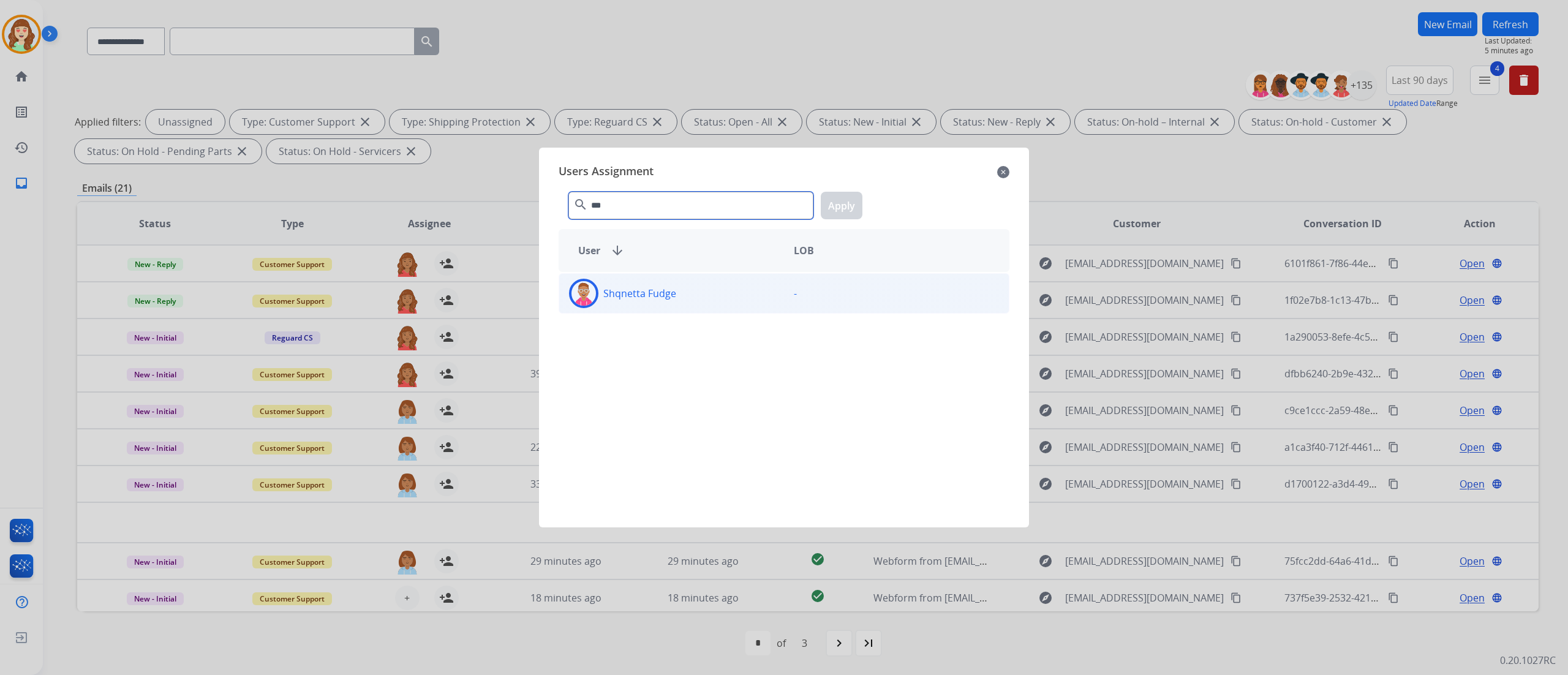
type input "***"
click at [763, 303] on div "Shqnetta Fudge" at bounding box center [671, 293] width 225 height 29
click at [846, 208] on button "Apply" at bounding box center [841, 205] width 42 height 28
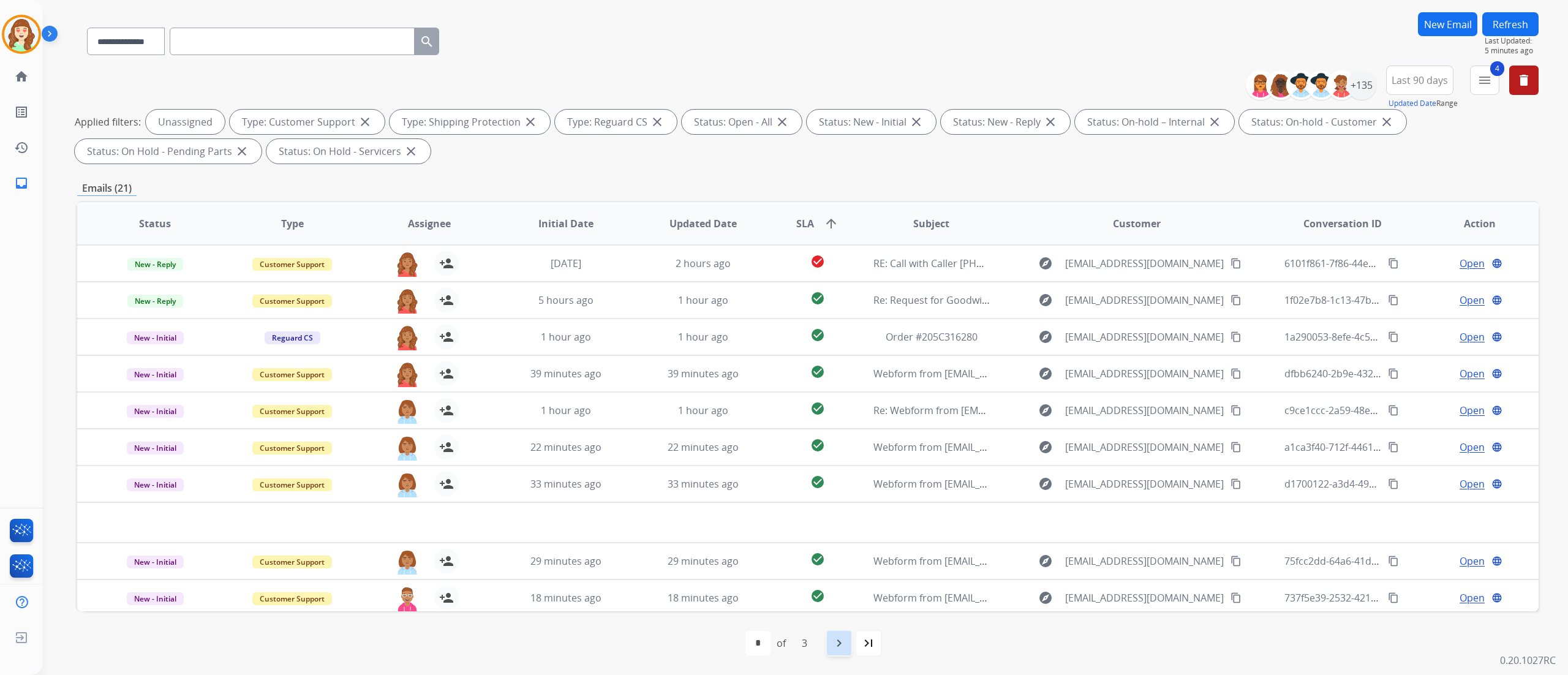
click at [844, 655] on div "navigate_next" at bounding box center [839, 643] width 27 height 27
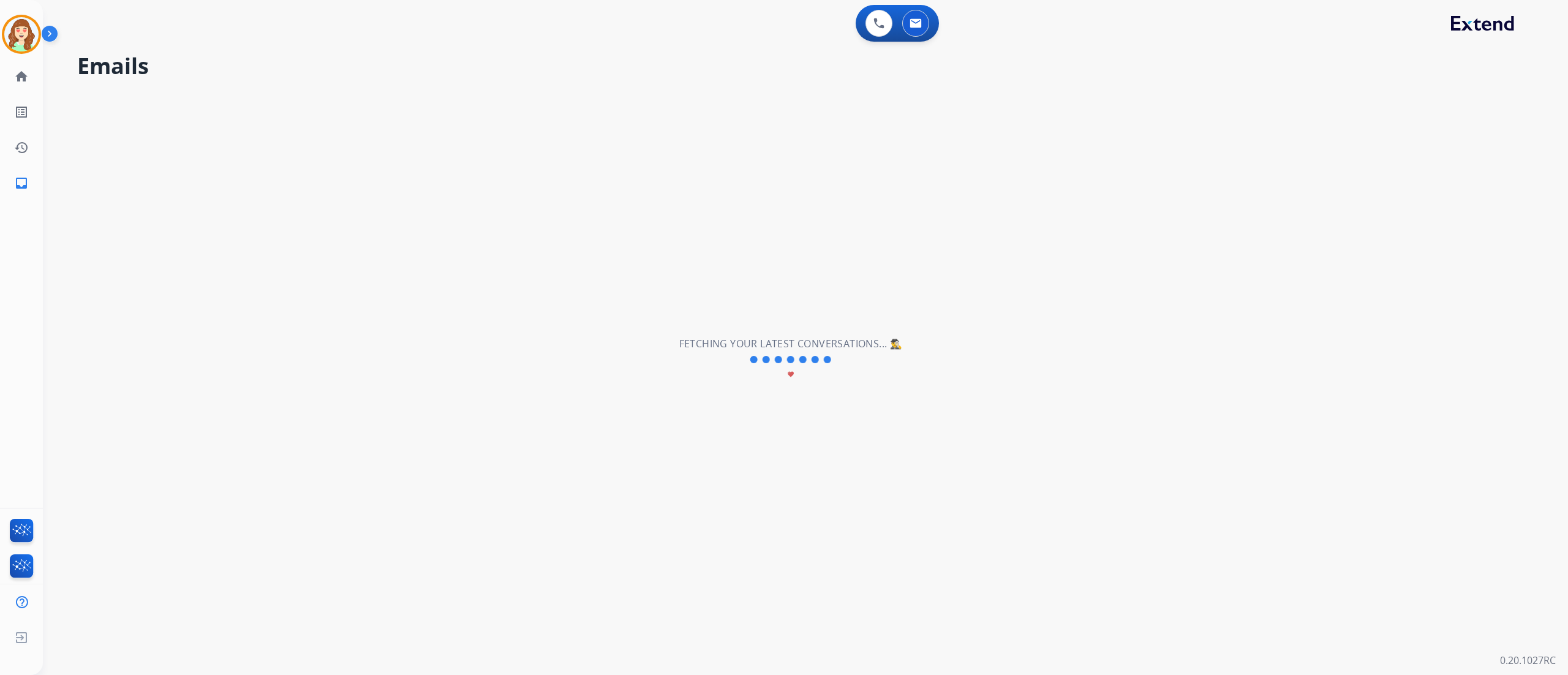
scroll to position [0, 0]
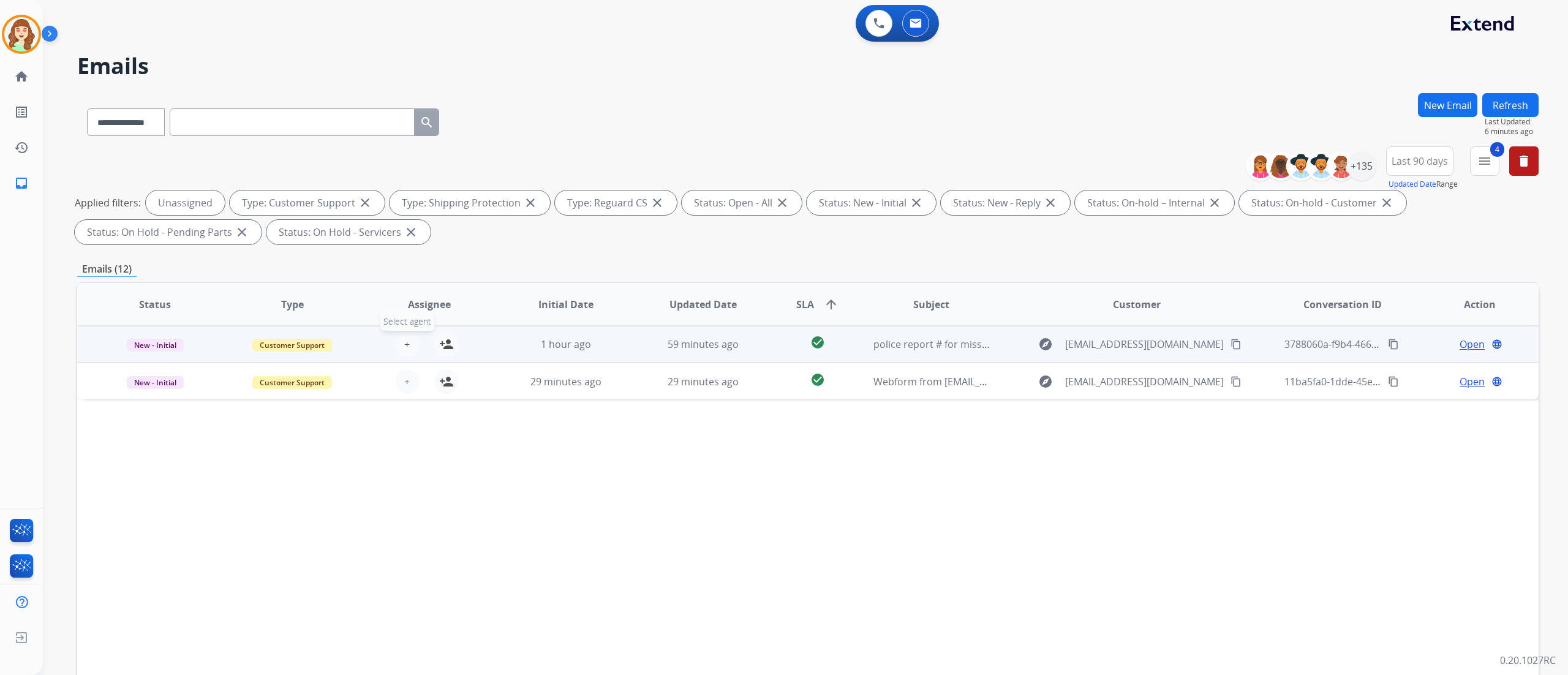
click at [411, 343] on button "+ Select agent" at bounding box center [407, 344] width 24 height 24
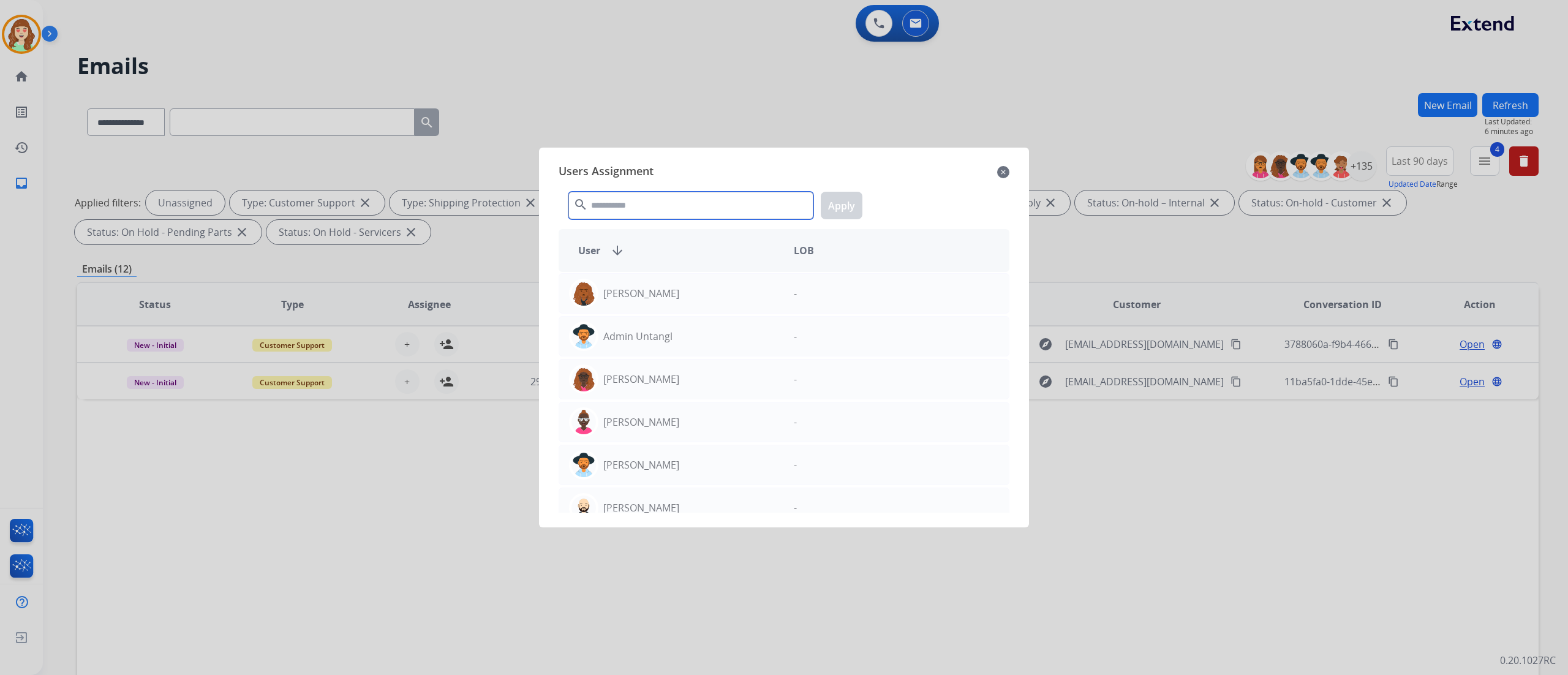
click at [686, 202] on input "text" at bounding box center [691, 205] width 245 height 28
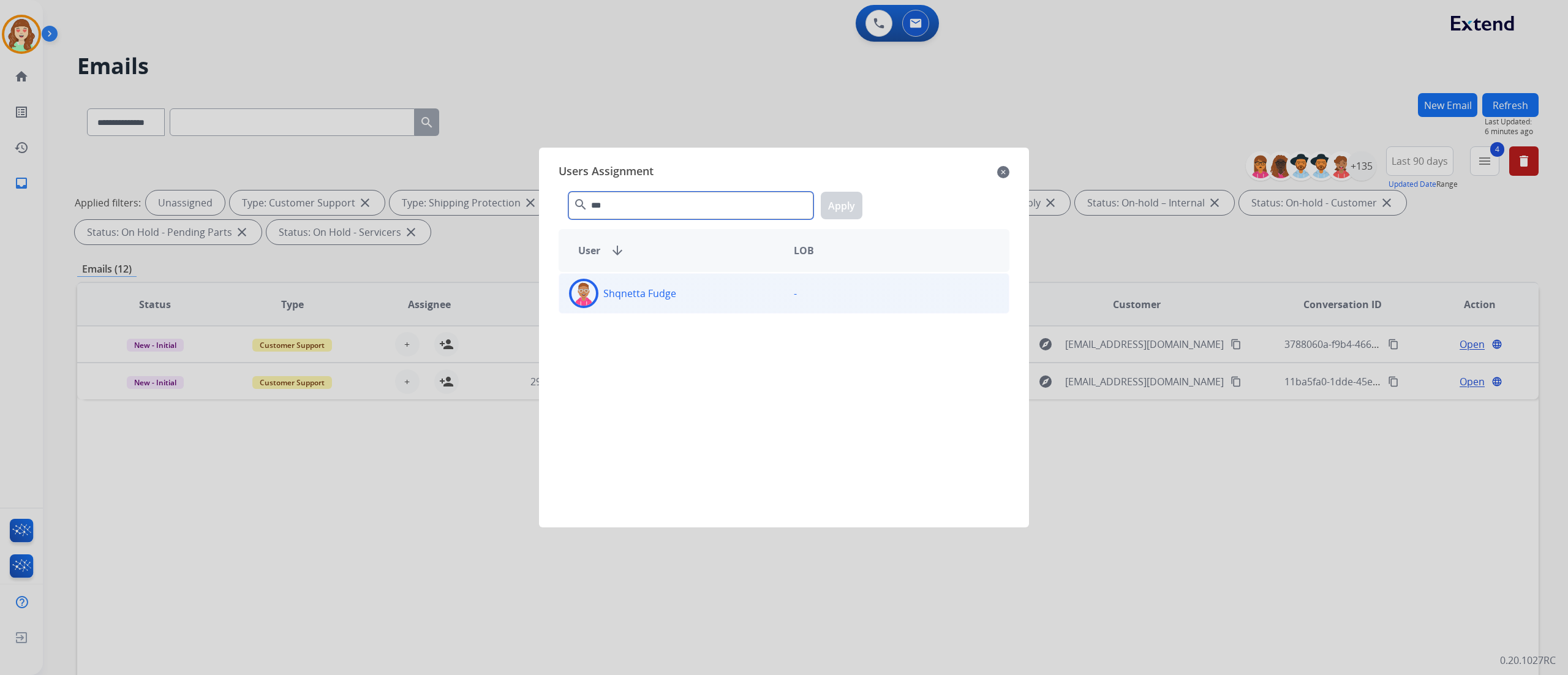
type input "***"
click at [714, 291] on div "Shqnetta Fudge" at bounding box center [671, 293] width 225 height 29
click at [846, 213] on button "Apply" at bounding box center [841, 205] width 42 height 28
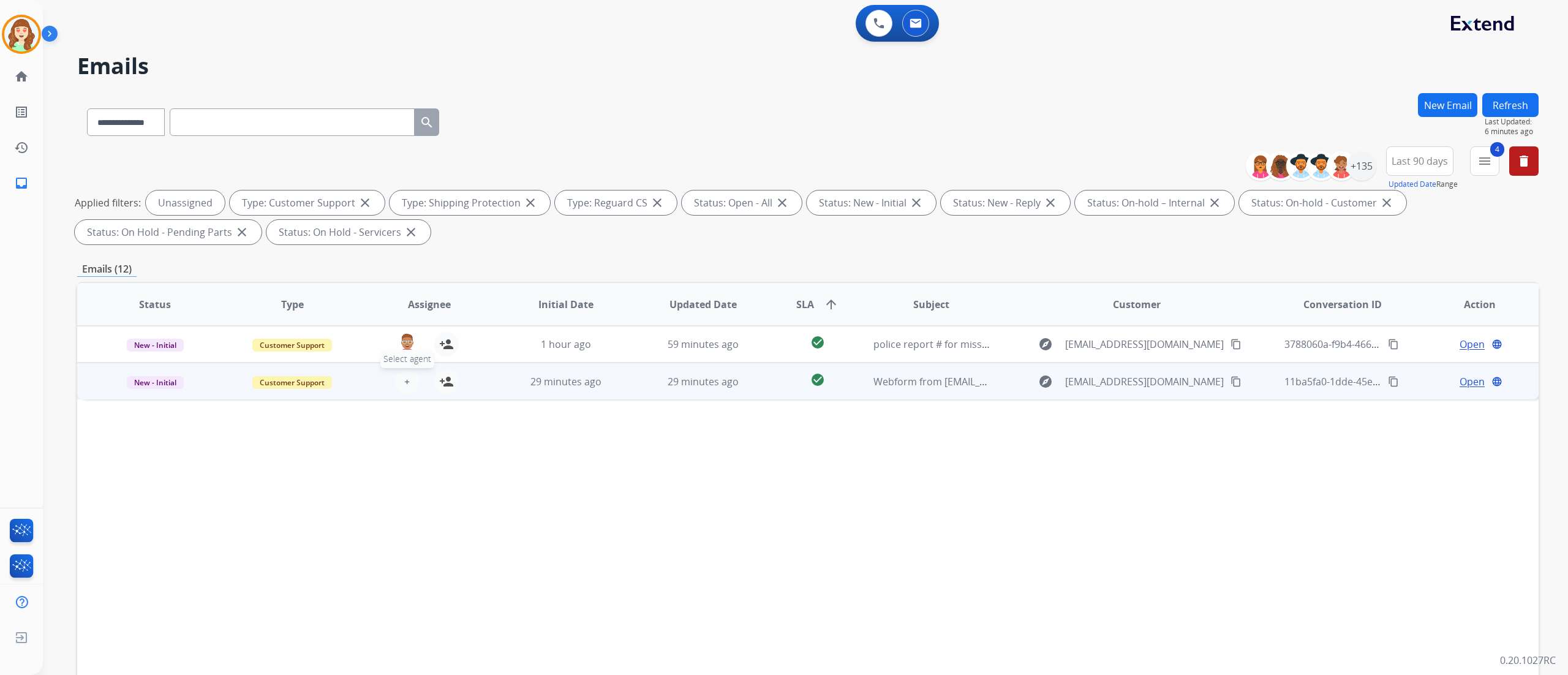
click at [399, 374] on button "+ Select agent" at bounding box center [407, 382] width 24 height 24
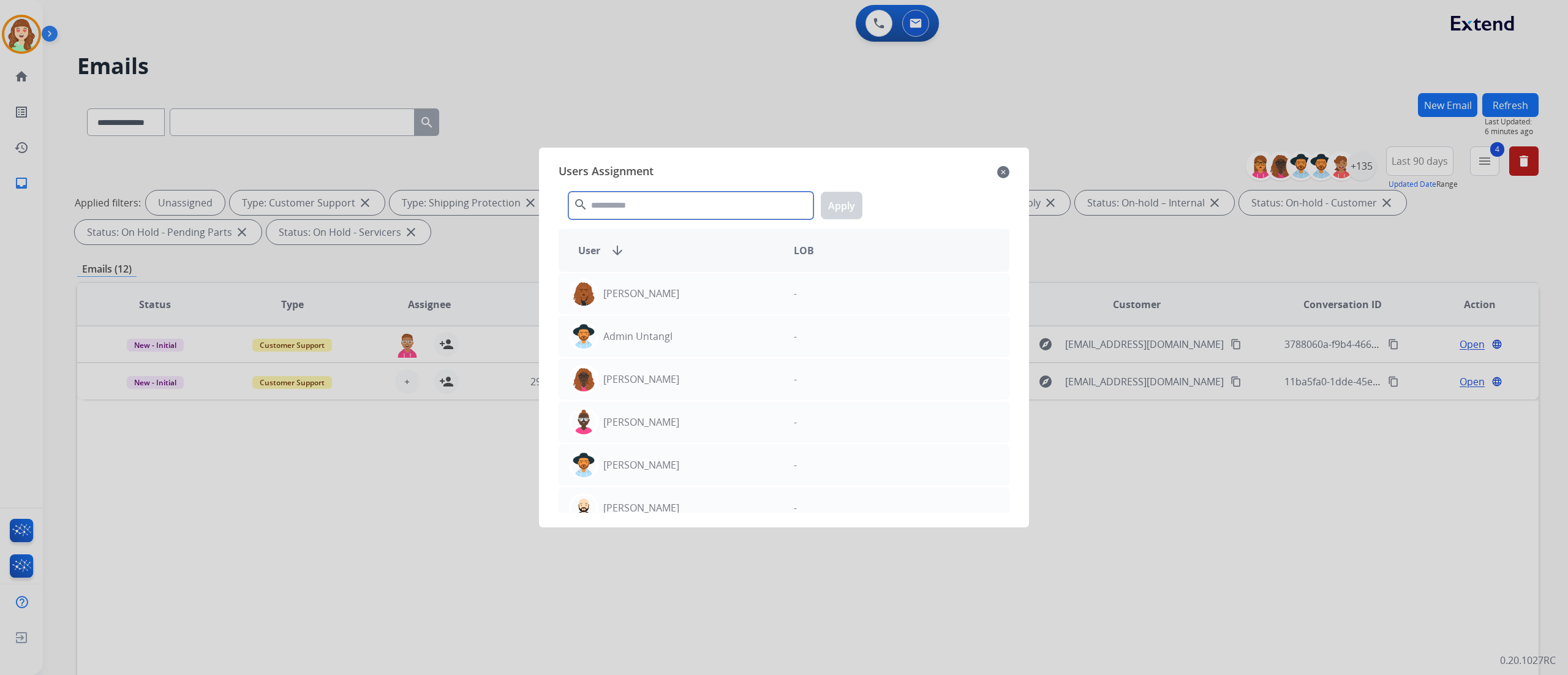
click at [611, 205] on input "text" at bounding box center [691, 205] width 245 height 28
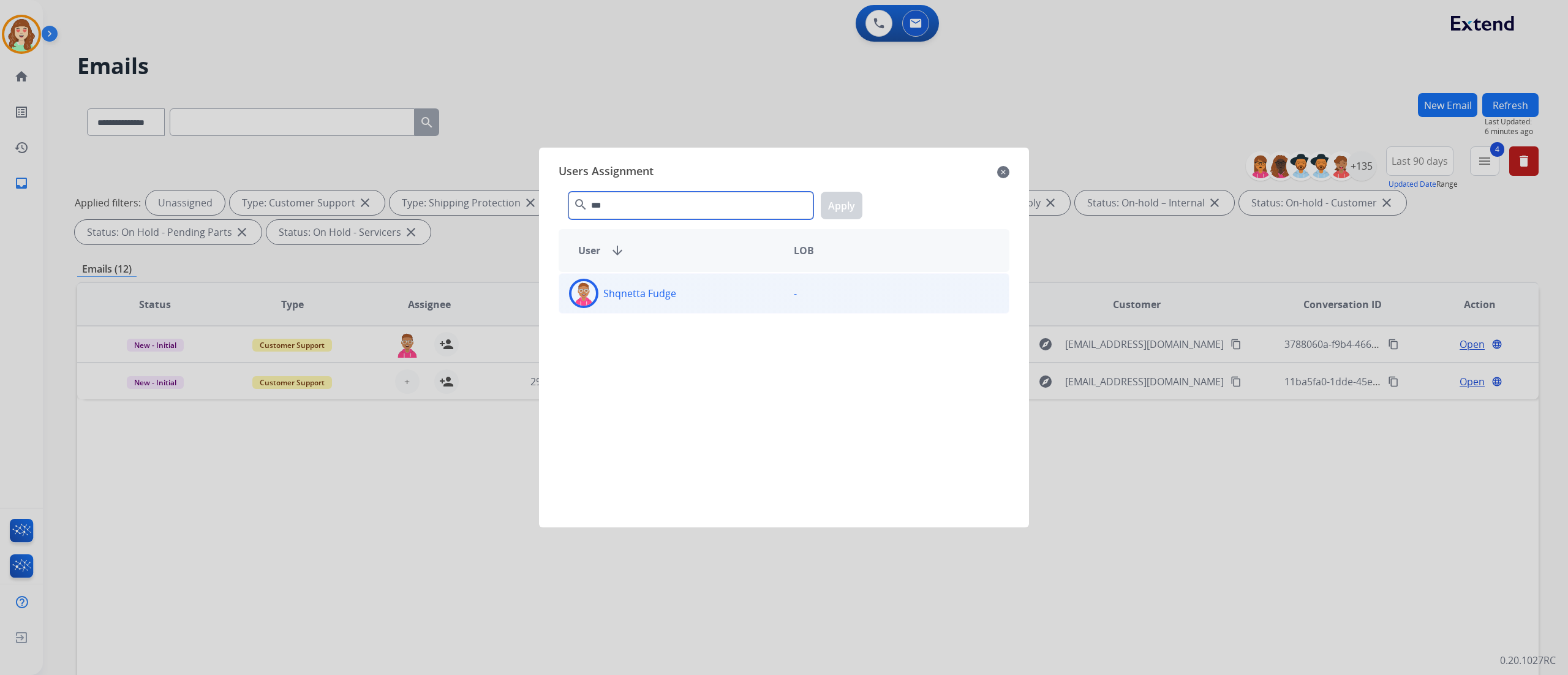
type input "***"
click at [711, 310] on div "Shqnetta Fudge -" at bounding box center [784, 293] width 450 height 40
click at [841, 205] on button "Apply" at bounding box center [841, 205] width 42 height 28
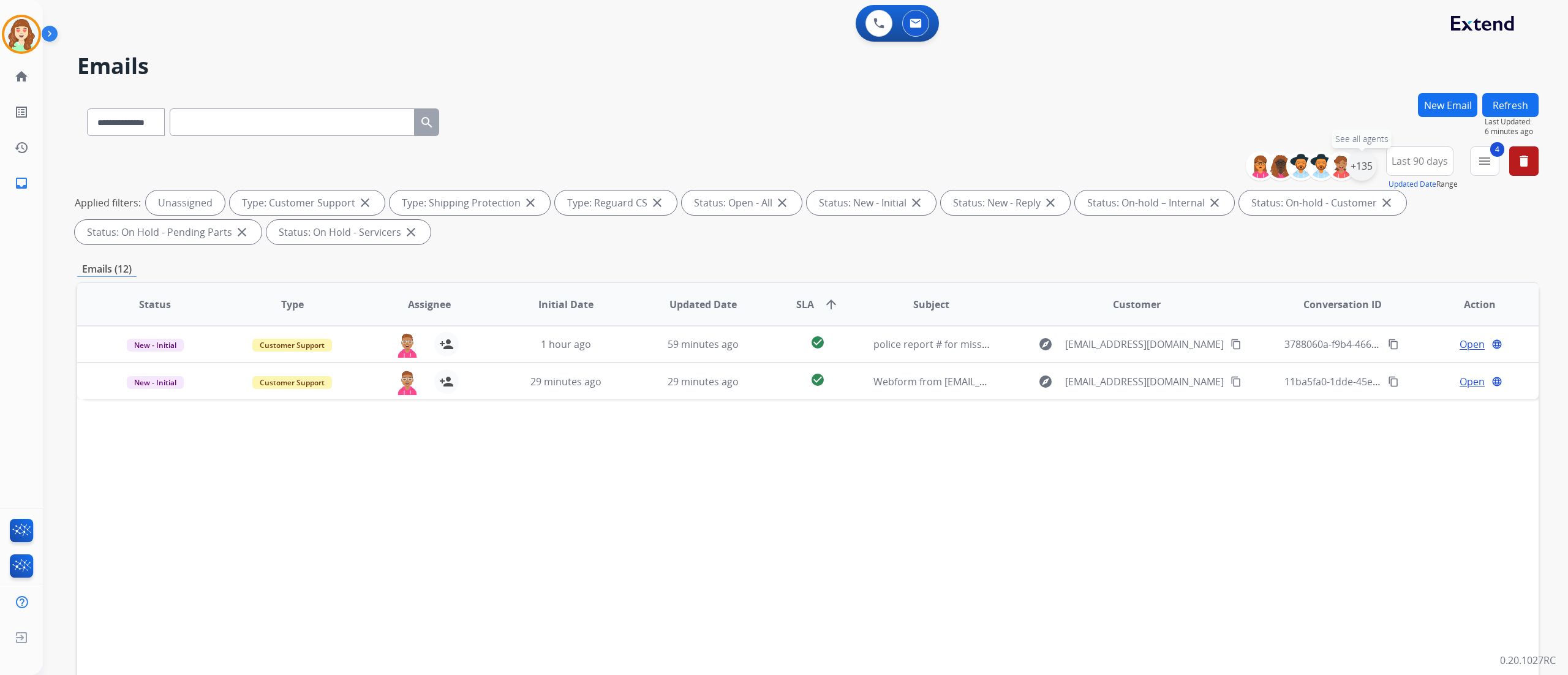
click at [1365, 169] on div "+135" at bounding box center [1361, 166] width 29 height 29
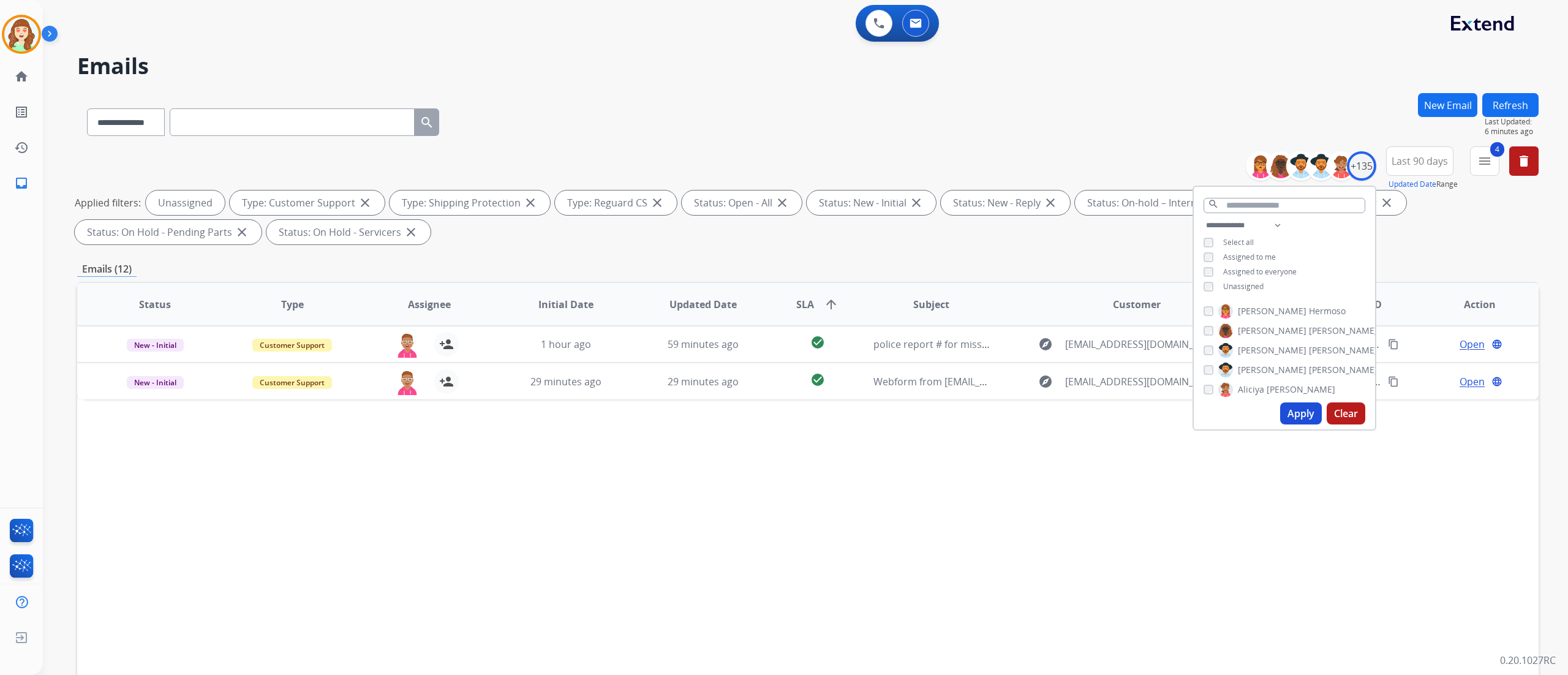
click at [1291, 403] on button "Apply" at bounding box center [1301, 413] width 42 height 22
select select "*"
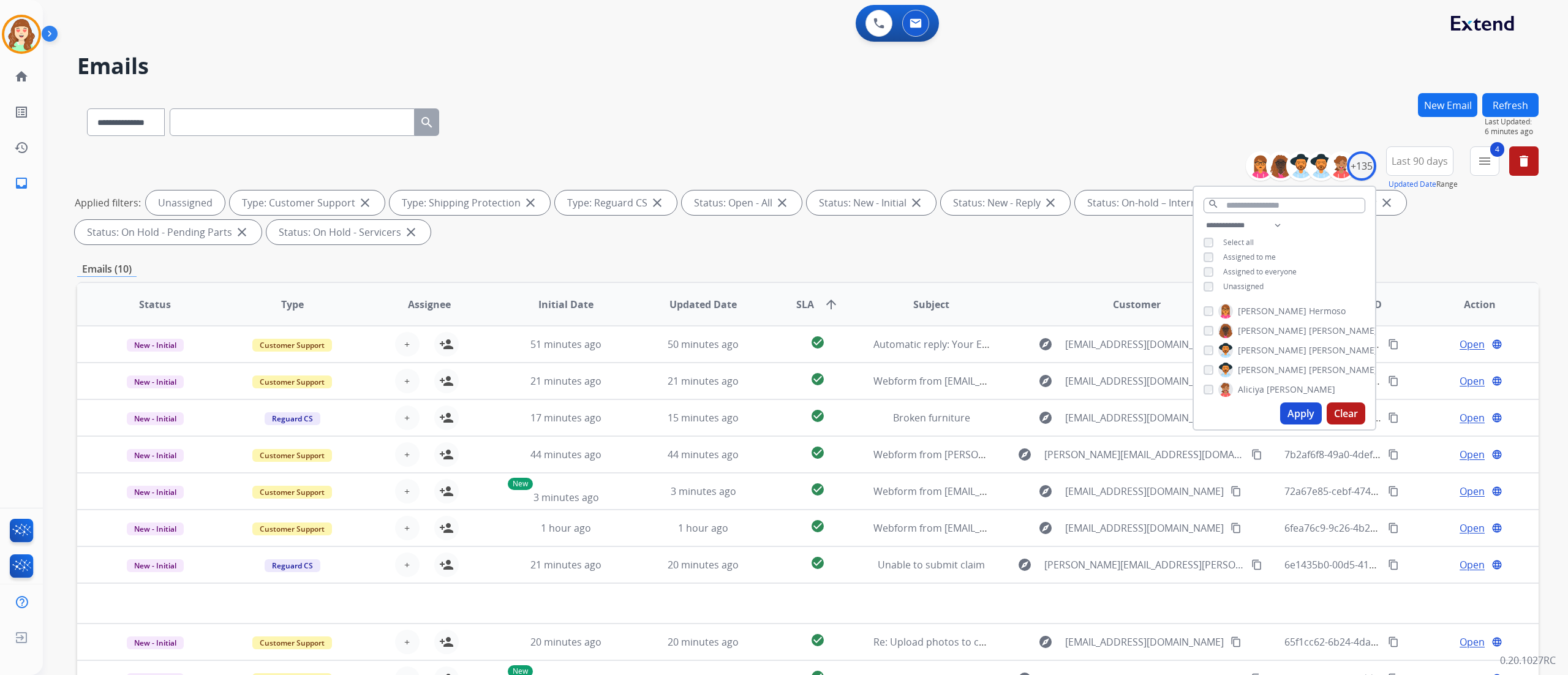
click at [1447, 212] on div "Applied filters: Unassigned Type: Customer Support close Type: Shipping Protect…" at bounding box center [805, 217] width 1461 height 54
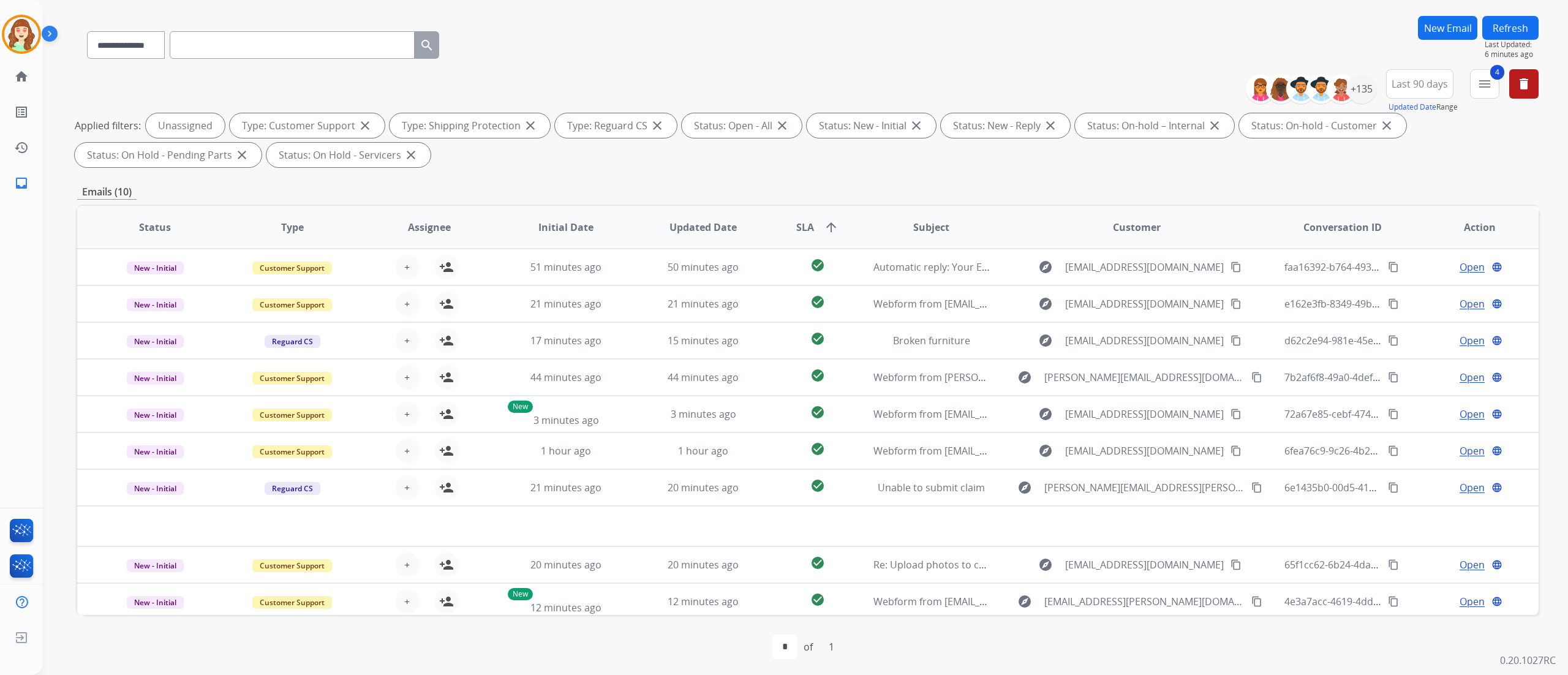
scroll to position [81, 0]
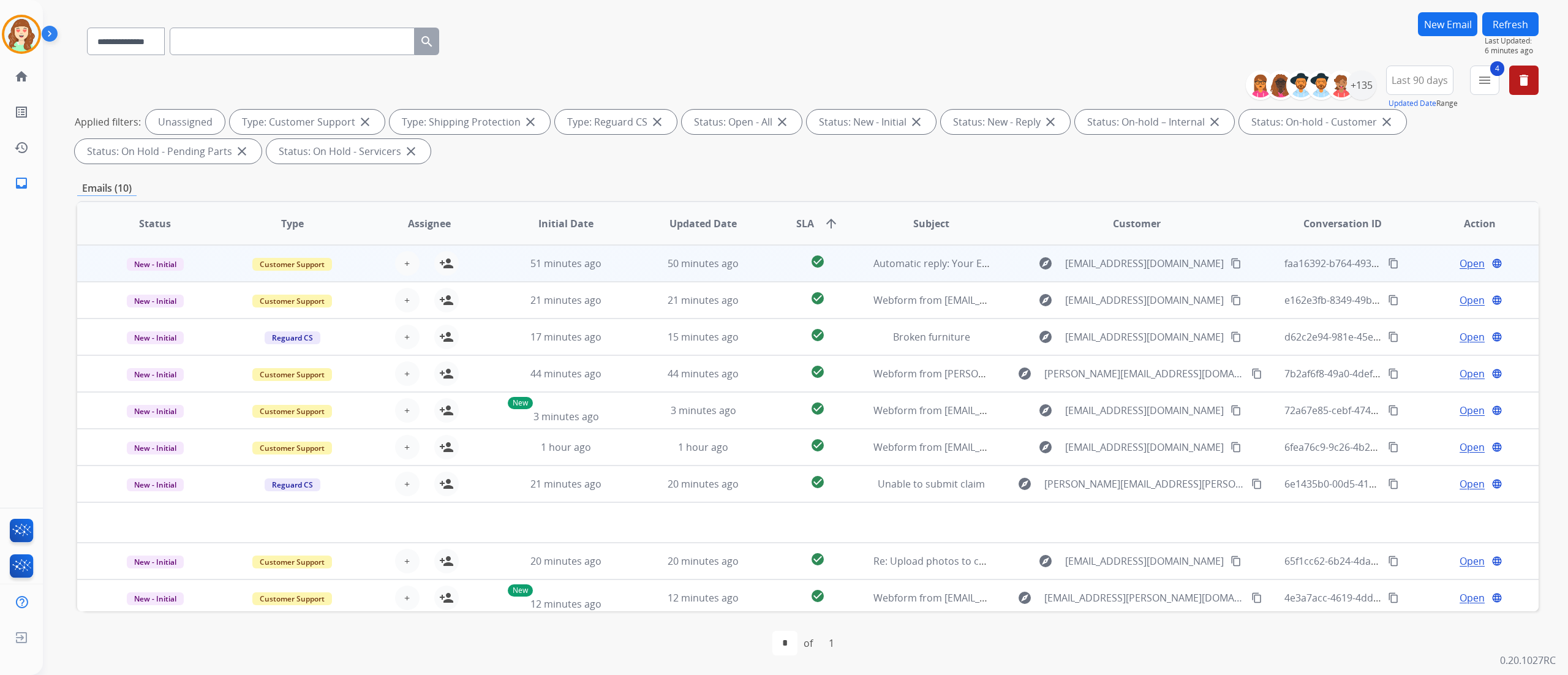
click at [411, 251] on div "+ Select agent person_add Assign to Me" at bounding box center [419, 263] width 78 height 24
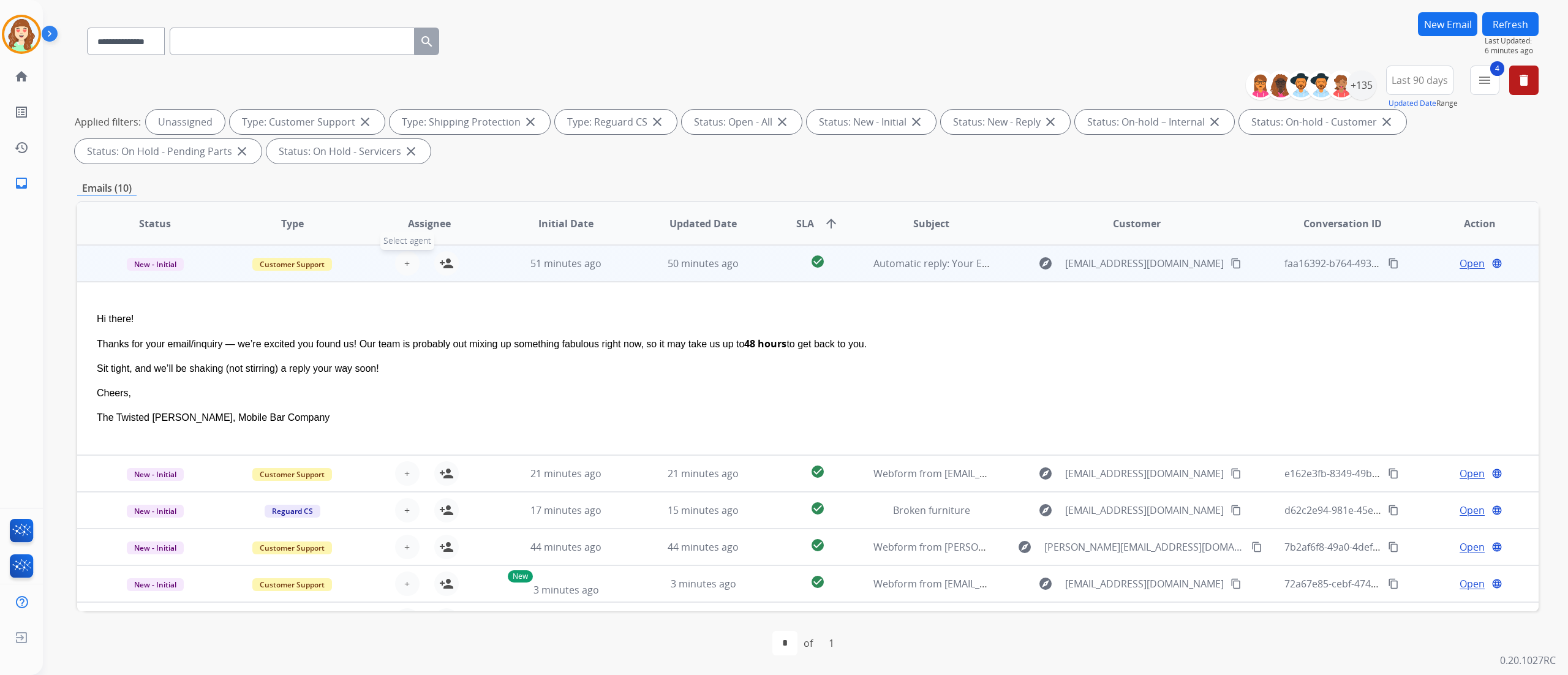
click at [404, 261] on span "+" at bounding box center [407, 263] width 6 height 15
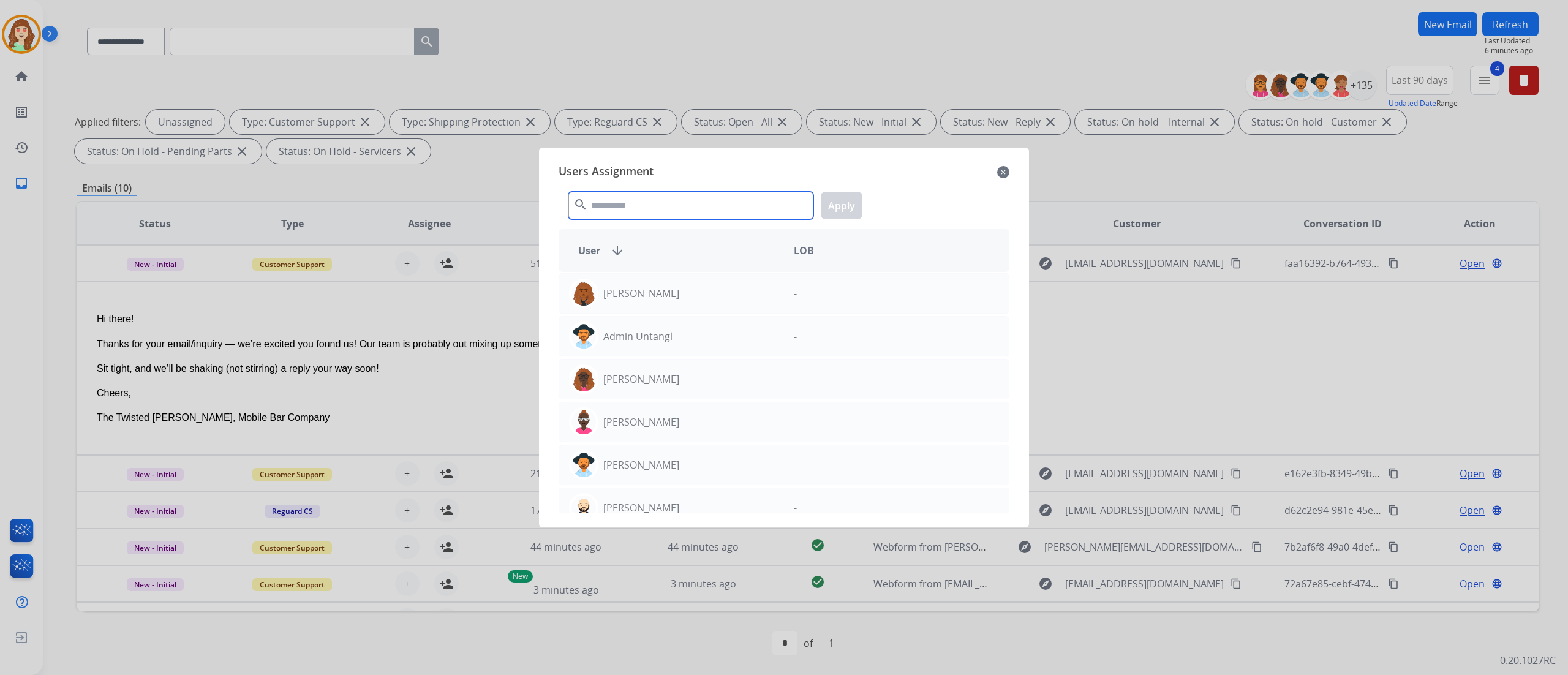
click at [669, 212] on input "text" at bounding box center [691, 205] width 245 height 28
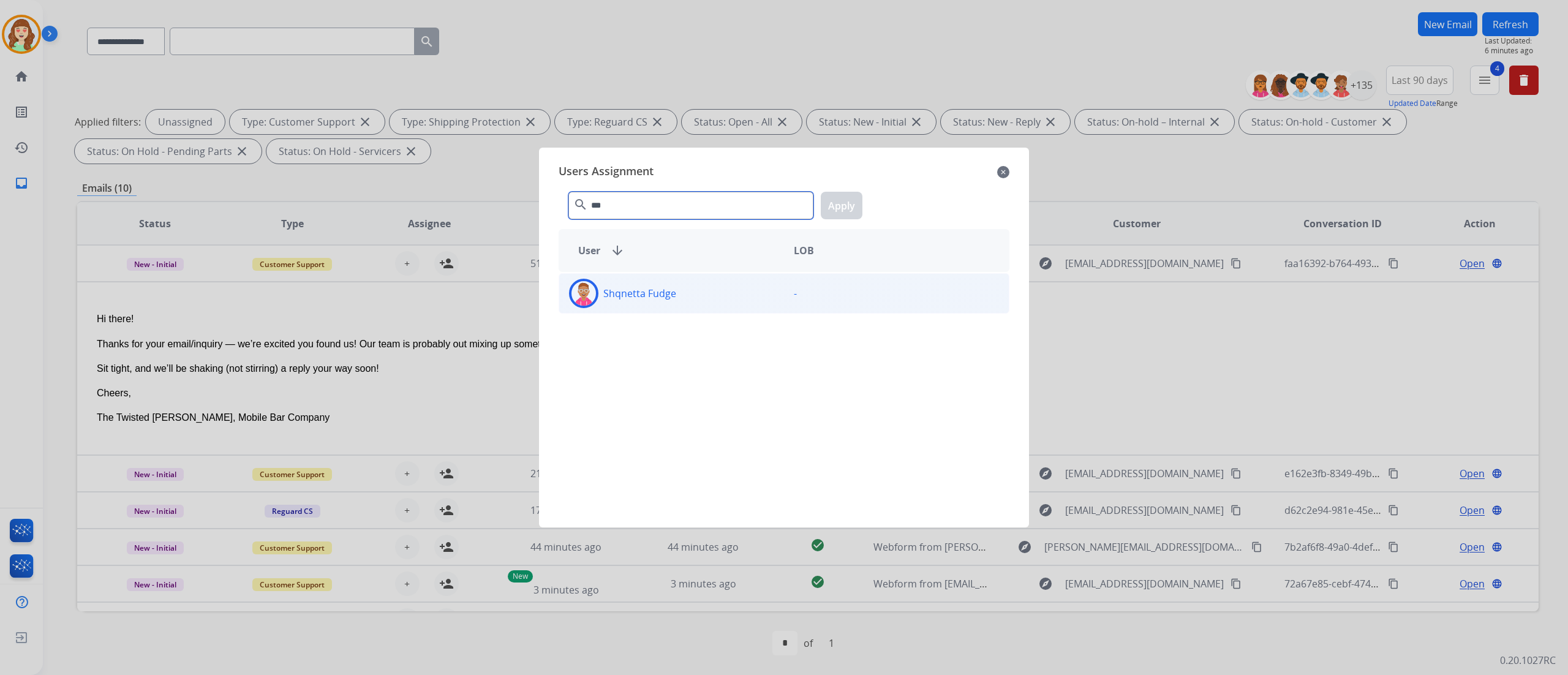
type input "***"
click at [680, 281] on div "Shqnetta Fudge" at bounding box center [671, 293] width 225 height 29
click at [860, 205] on button "Apply" at bounding box center [841, 205] width 42 height 28
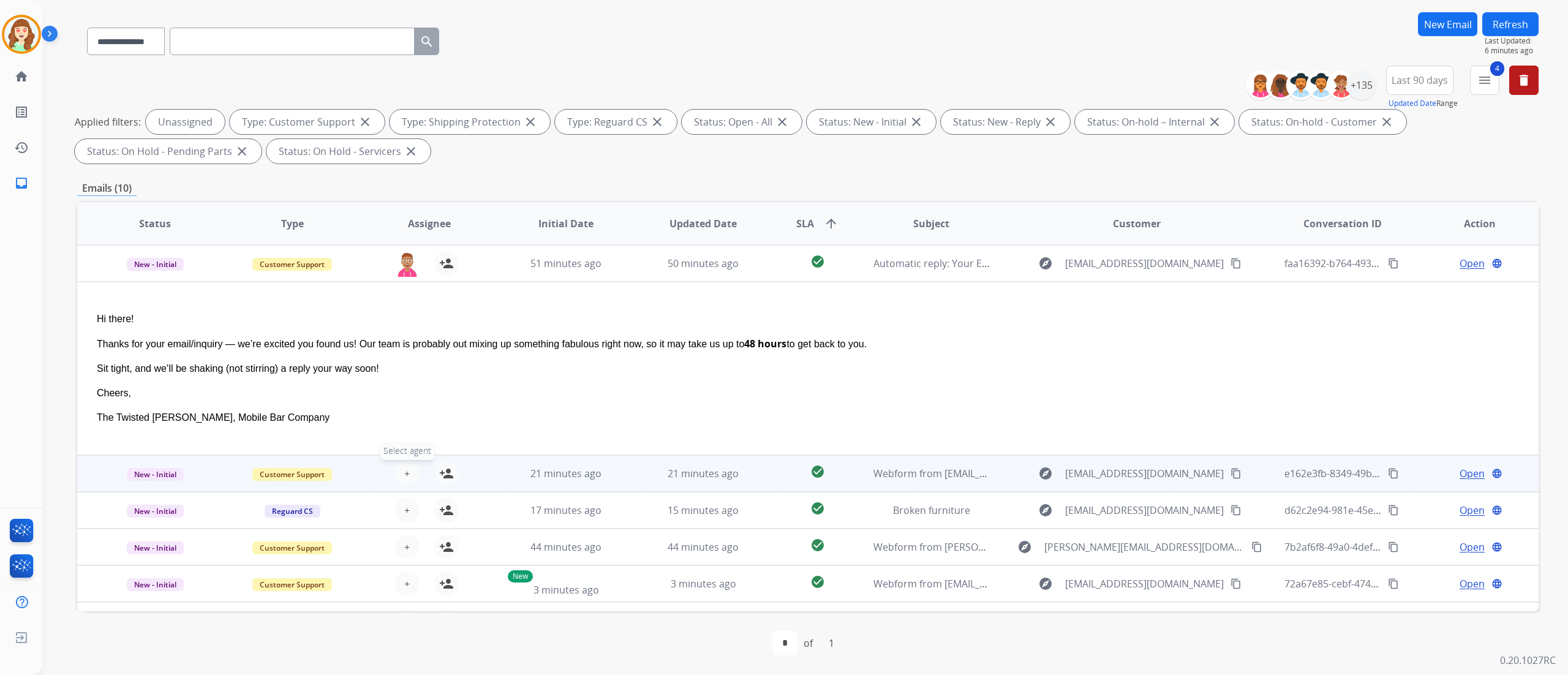
click at [404, 463] on button "+ Select agent" at bounding box center [407, 473] width 24 height 24
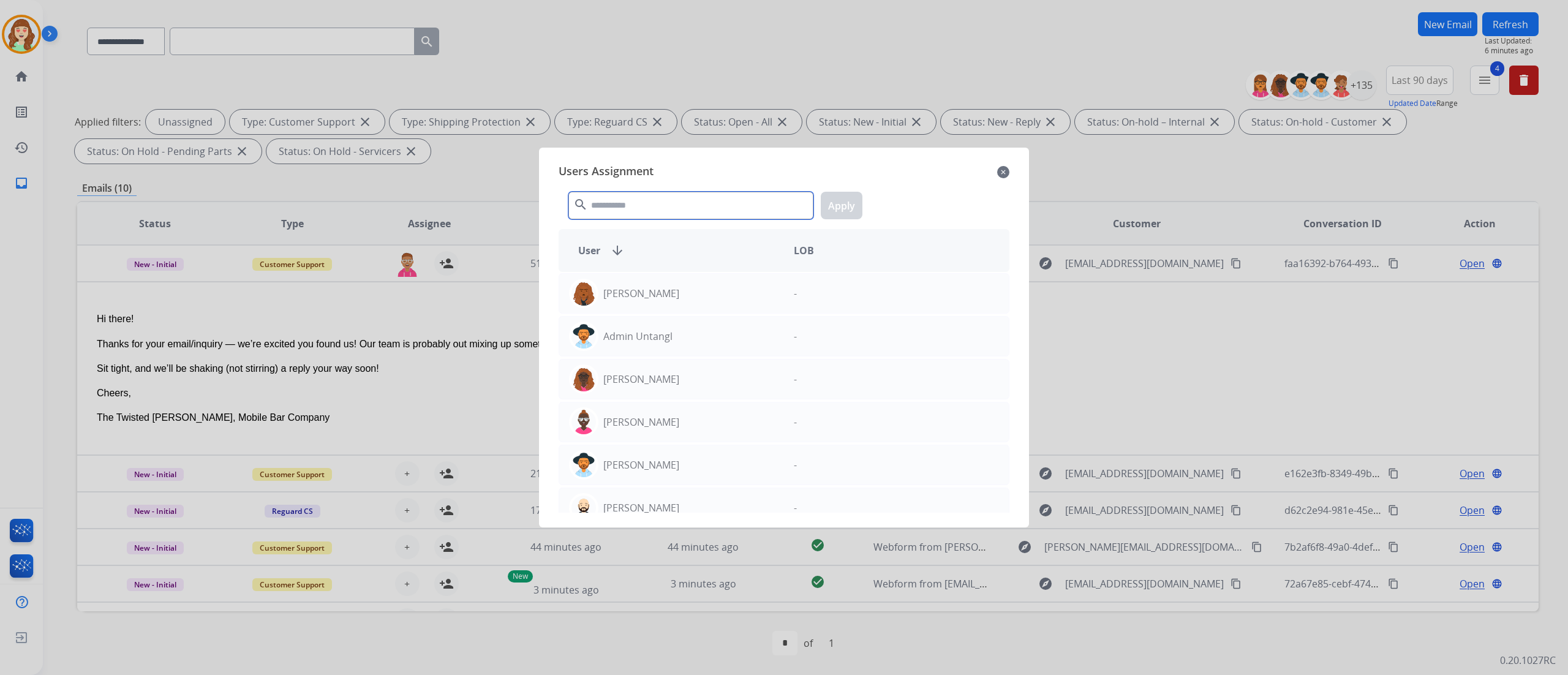
click at [708, 207] on input "text" at bounding box center [691, 205] width 245 height 28
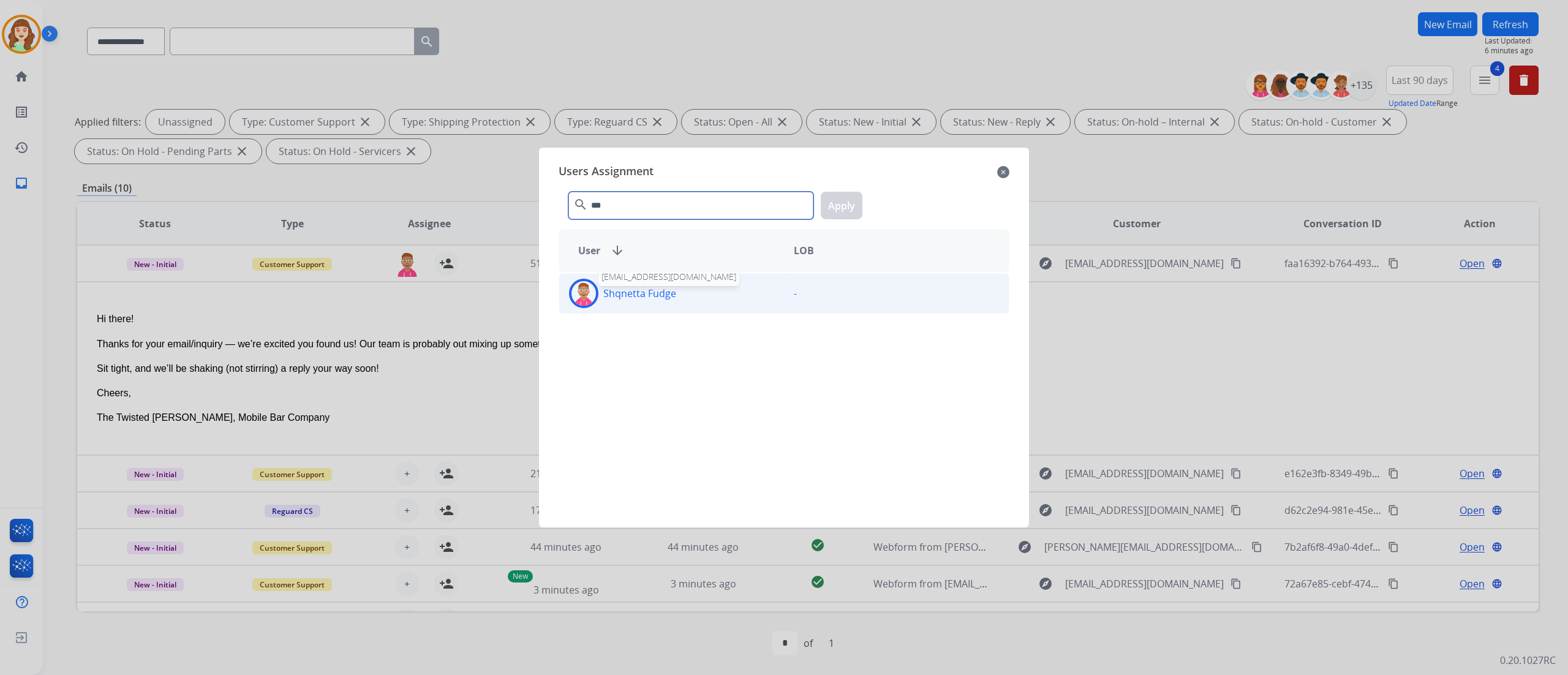
type input "***"
click at [659, 300] on p "Shqnetta Fudge" at bounding box center [639, 293] width 73 height 15
click at [845, 210] on button "Apply" at bounding box center [841, 205] width 42 height 28
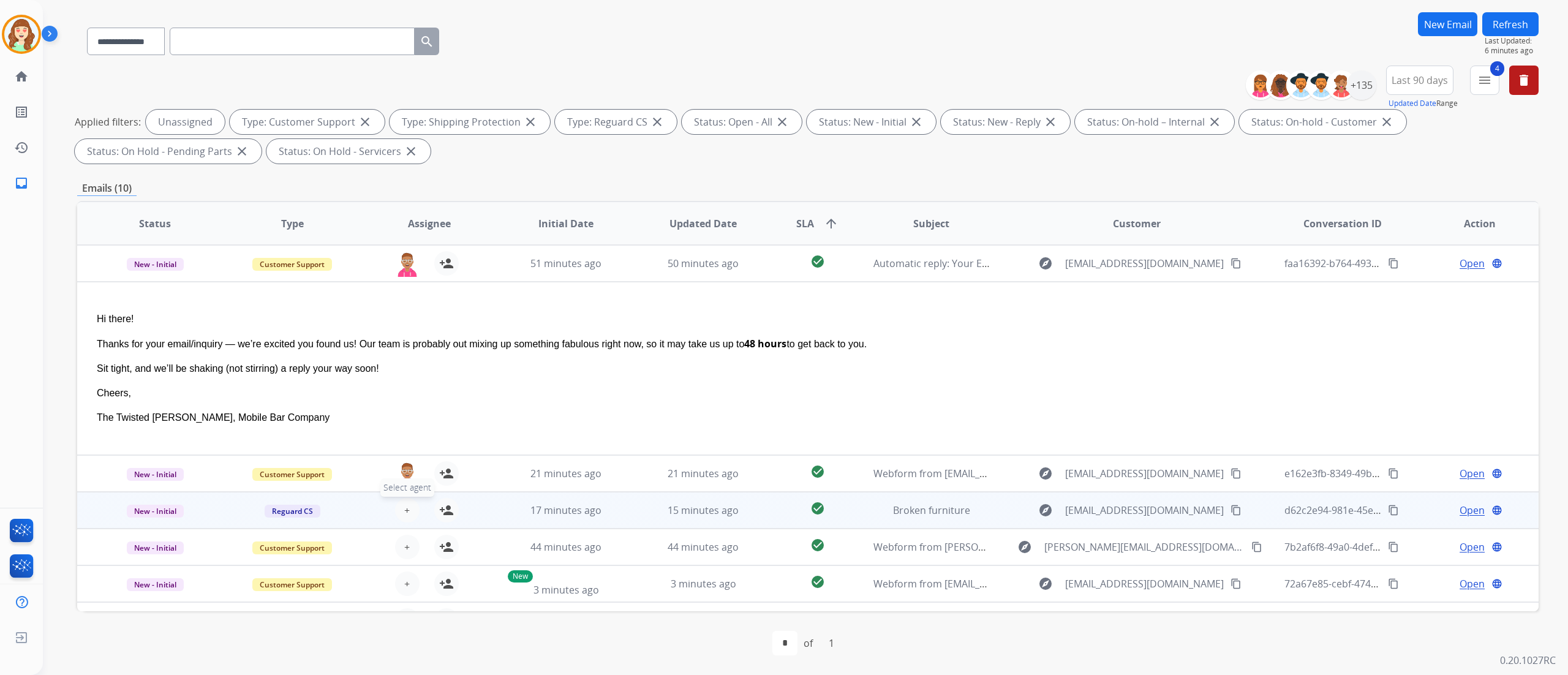
click at [404, 503] on span "+" at bounding box center [407, 510] width 6 height 15
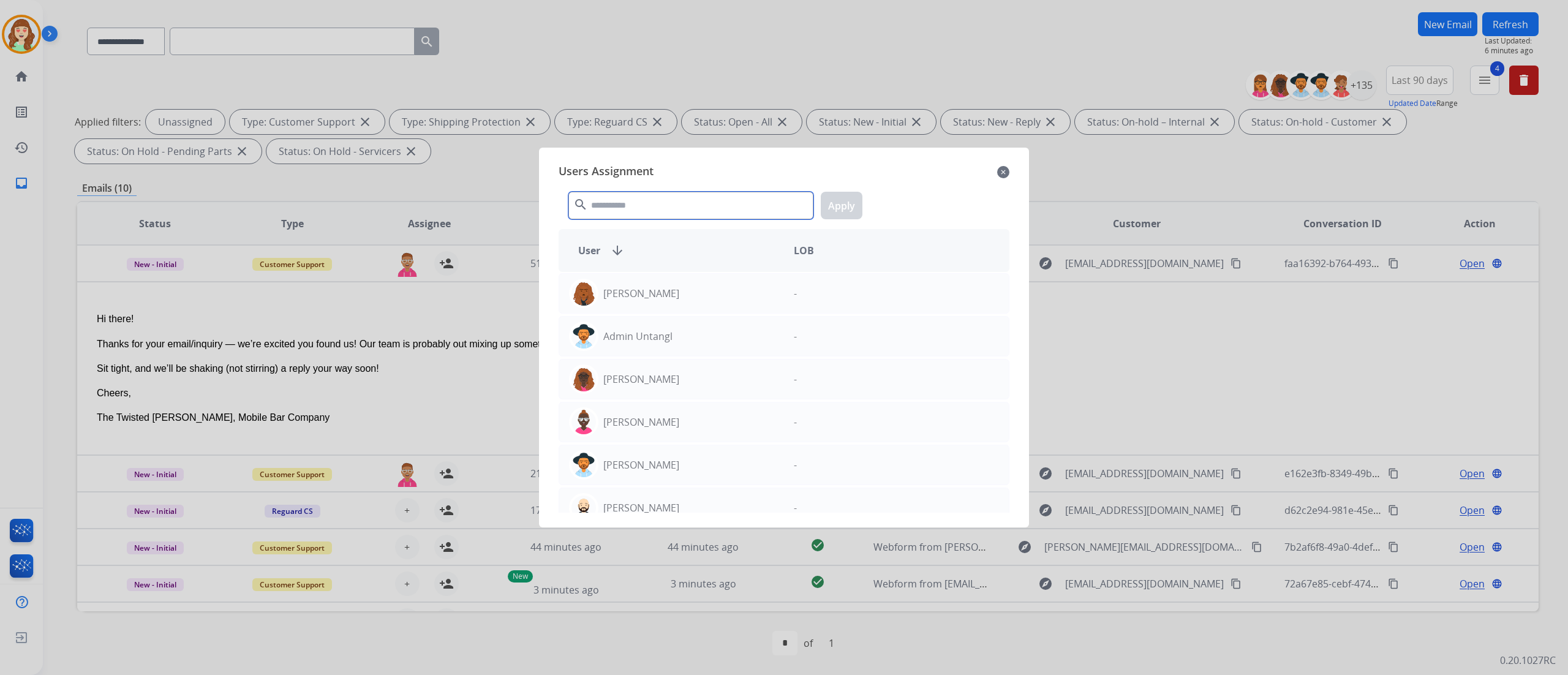
click at [669, 210] on input "text" at bounding box center [691, 205] width 245 height 28
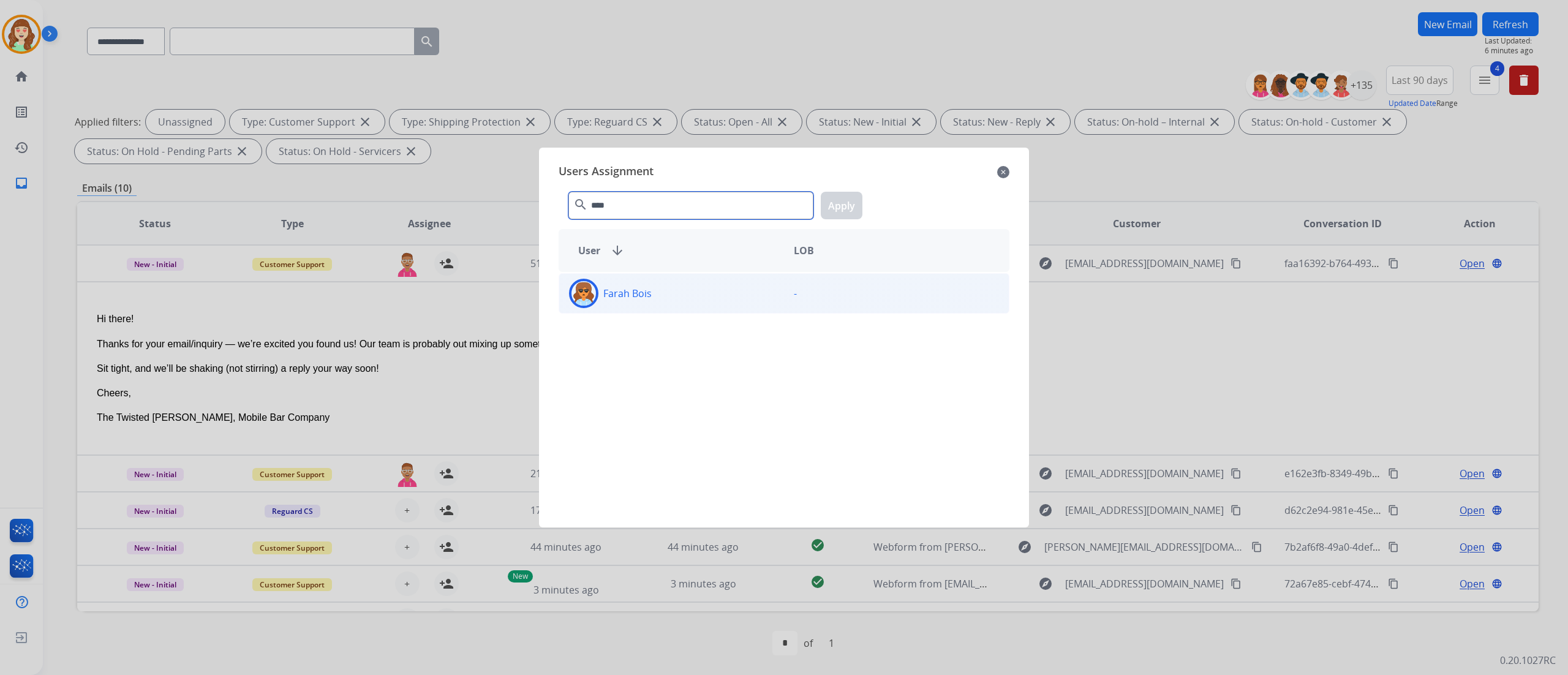
type input "****"
click at [752, 291] on div "Farah Bois" at bounding box center [671, 293] width 225 height 29
click at [848, 207] on button "Apply" at bounding box center [841, 205] width 42 height 28
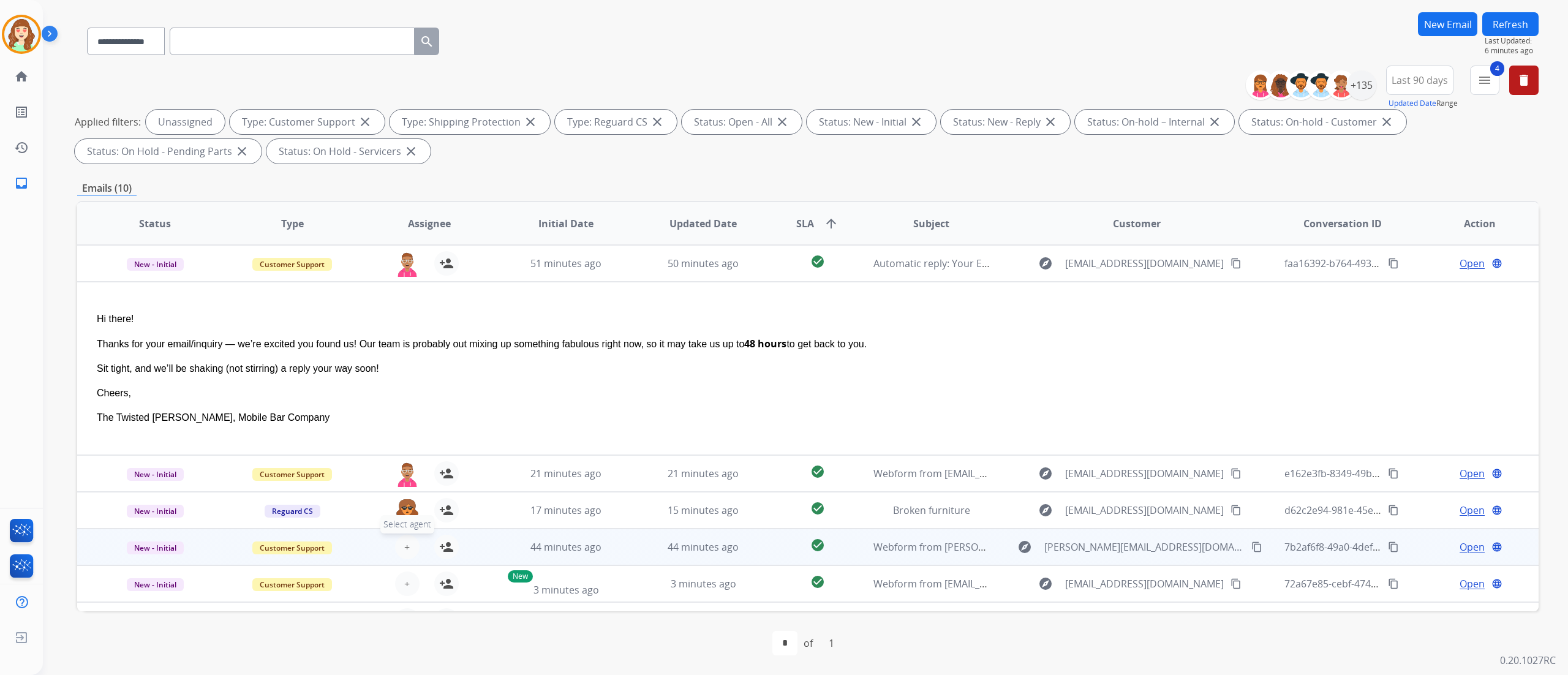
click at [407, 545] on span "+" at bounding box center [407, 546] width 6 height 15
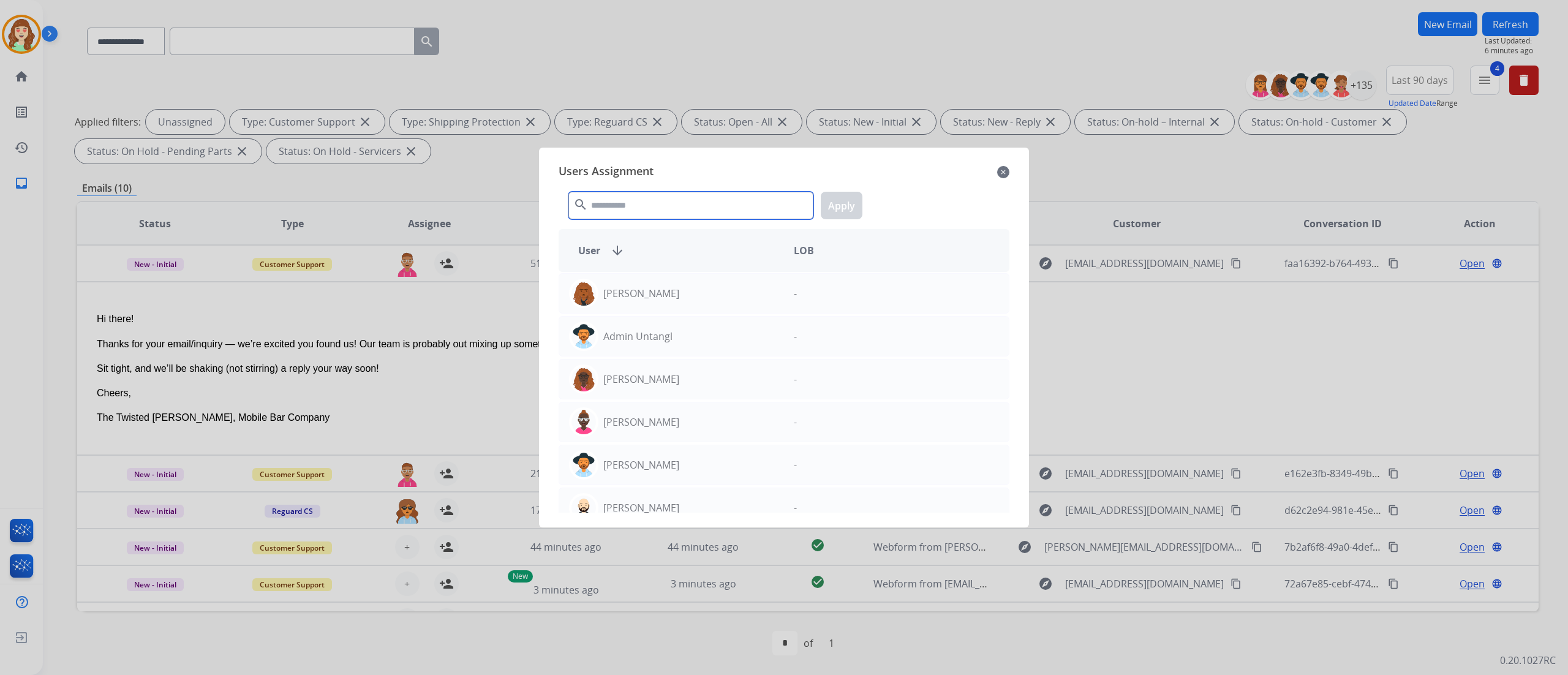
click at [642, 215] on input "text" at bounding box center [691, 205] width 245 height 28
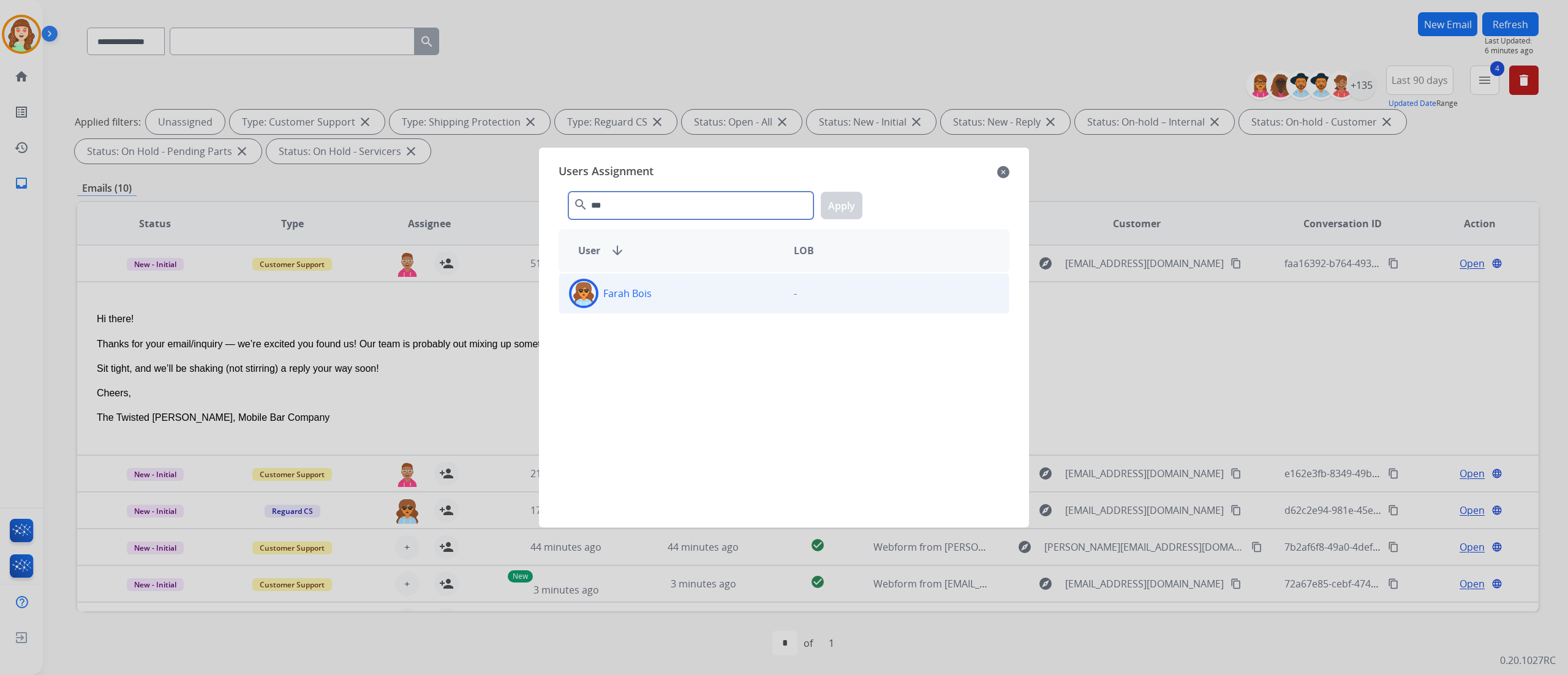
type input "***"
click at [726, 306] on div "Farah Bois" at bounding box center [671, 293] width 225 height 29
click at [843, 207] on button "Apply" at bounding box center [841, 205] width 42 height 28
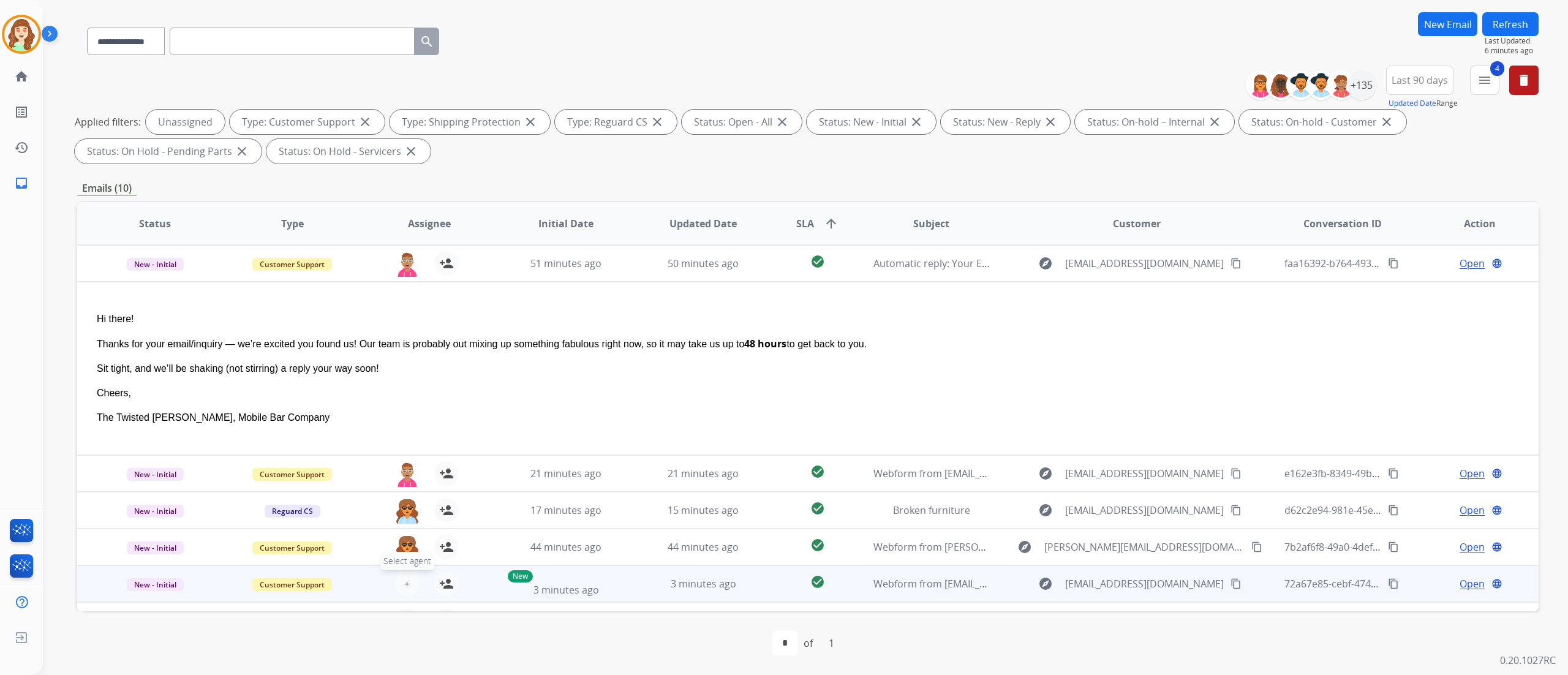
click at [401, 584] on button "+ Select agent" at bounding box center [407, 583] width 24 height 24
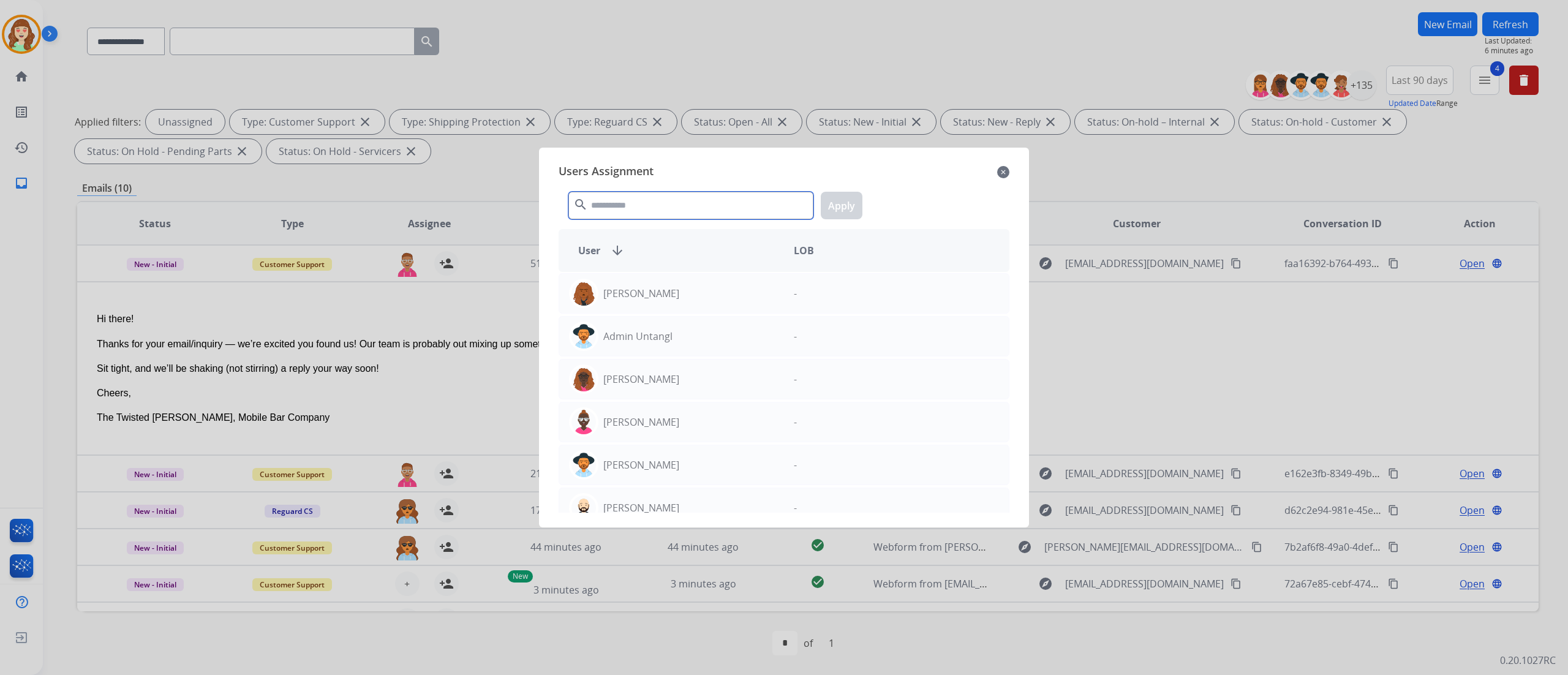
click at [641, 192] on input "text" at bounding box center [691, 205] width 245 height 28
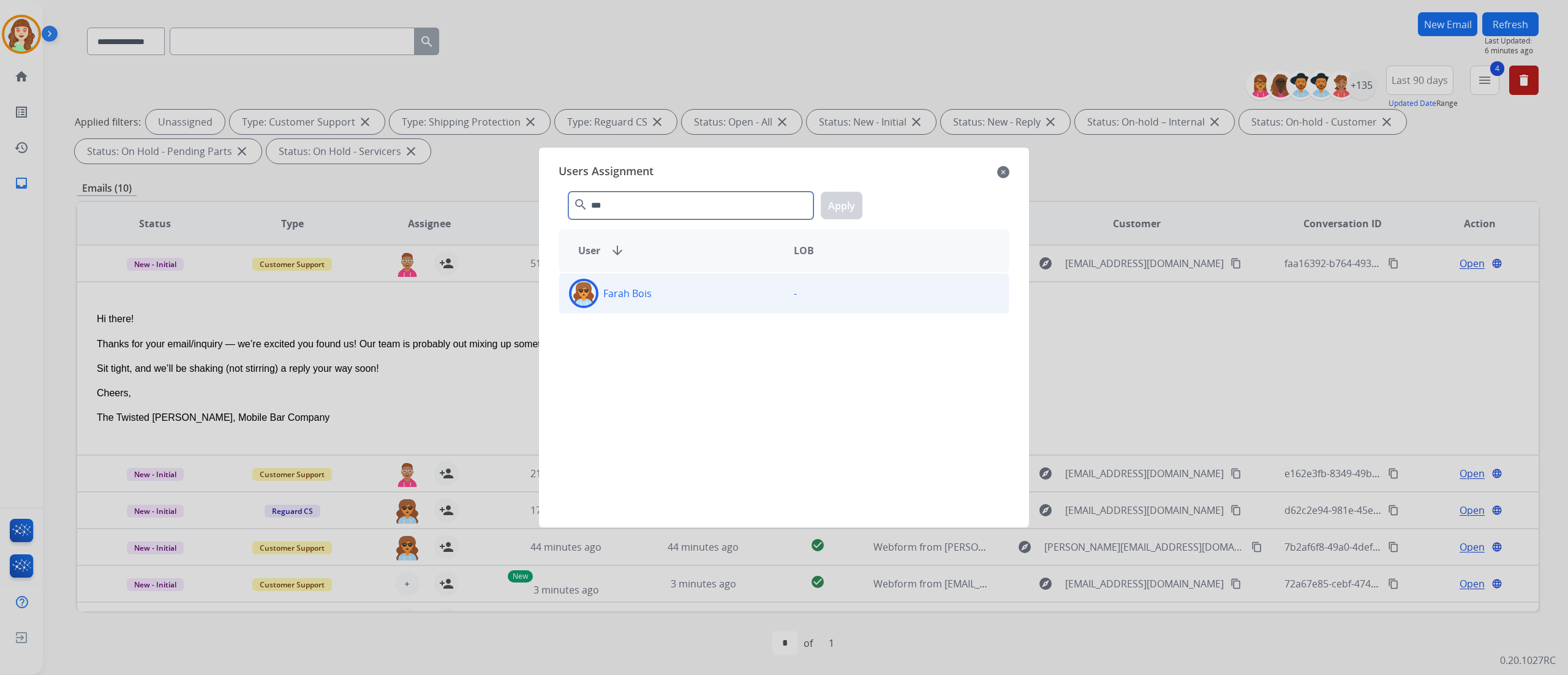
type input "***"
click at [683, 283] on div "Farah Bois" at bounding box center [671, 293] width 225 height 29
click at [846, 196] on button "Apply" at bounding box center [841, 205] width 42 height 28
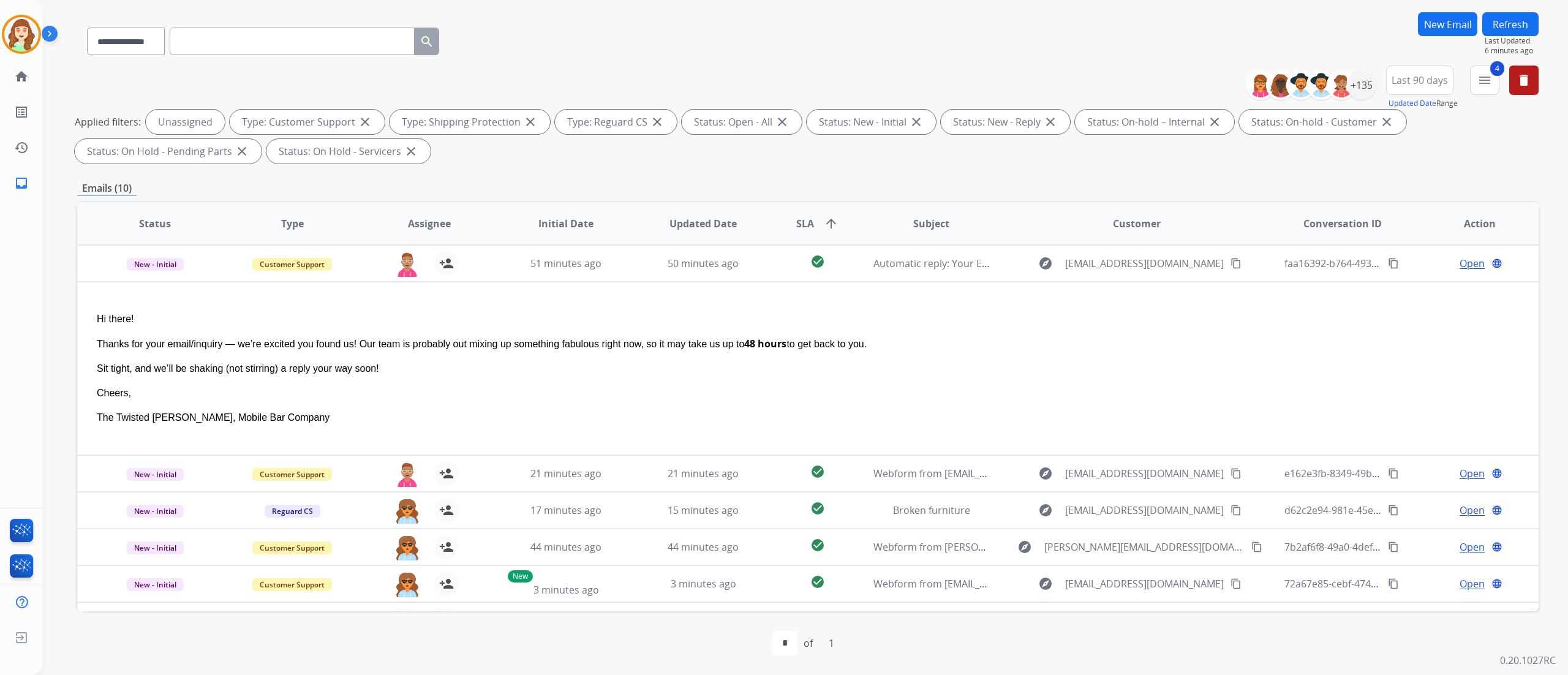
click at [1562, 347] on div "**********" at bounding box center [805, 338] width 1525 height 675
click at [1367, 82] on div "+135" at bounding box center [1361, 85] width 29 height 29
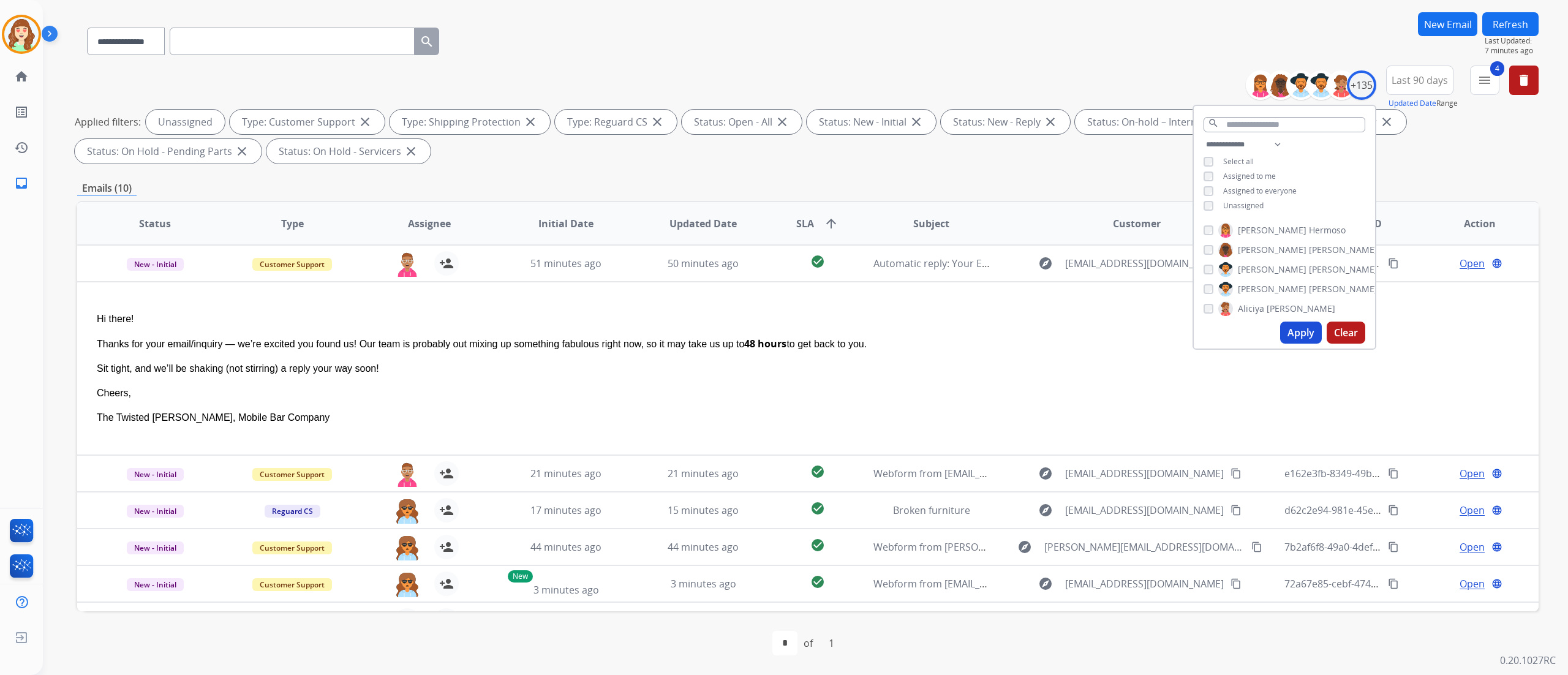
click at [1303, 333] on button "Apply" at bounding box center [1301, 333] width 42 height 22
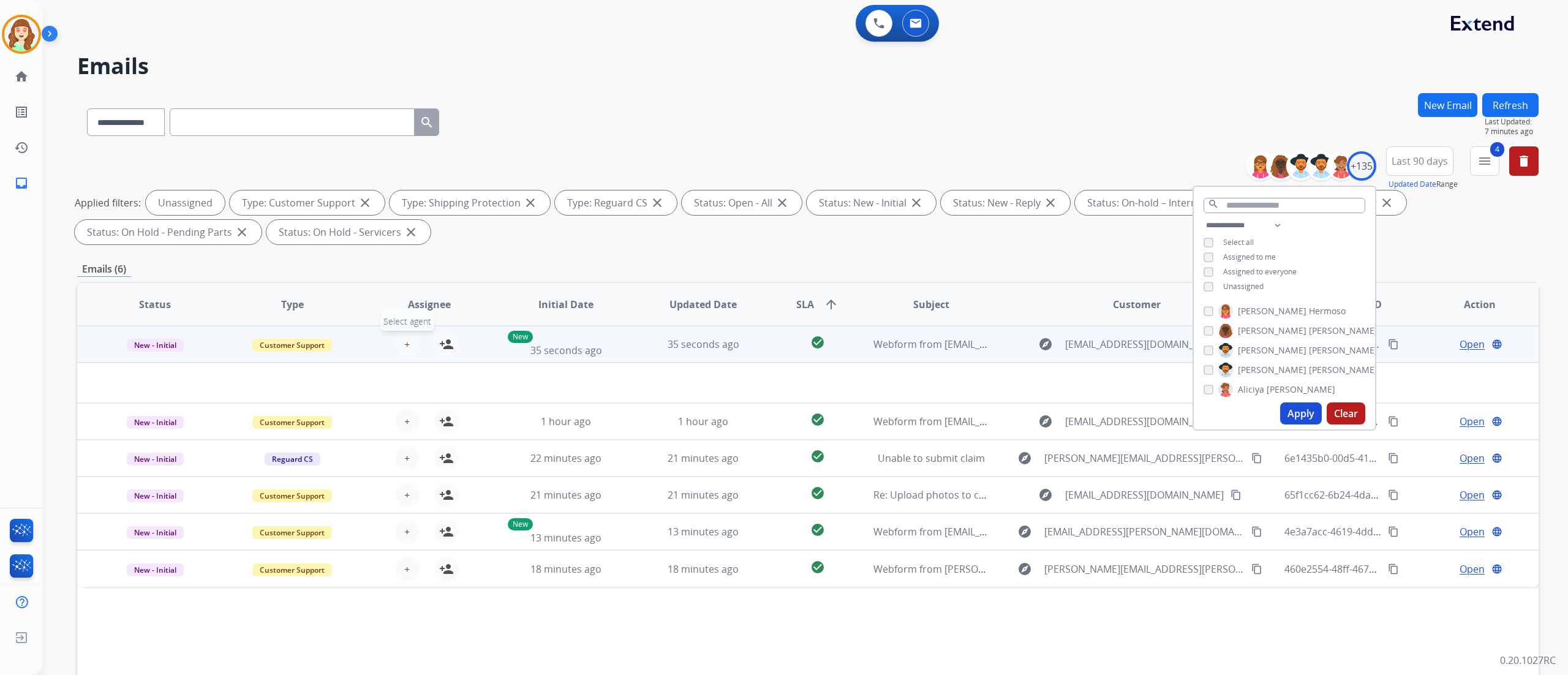
click at [406, 335] on button "+ Select agent" at bounding box center [407, 344] width 24 height 24
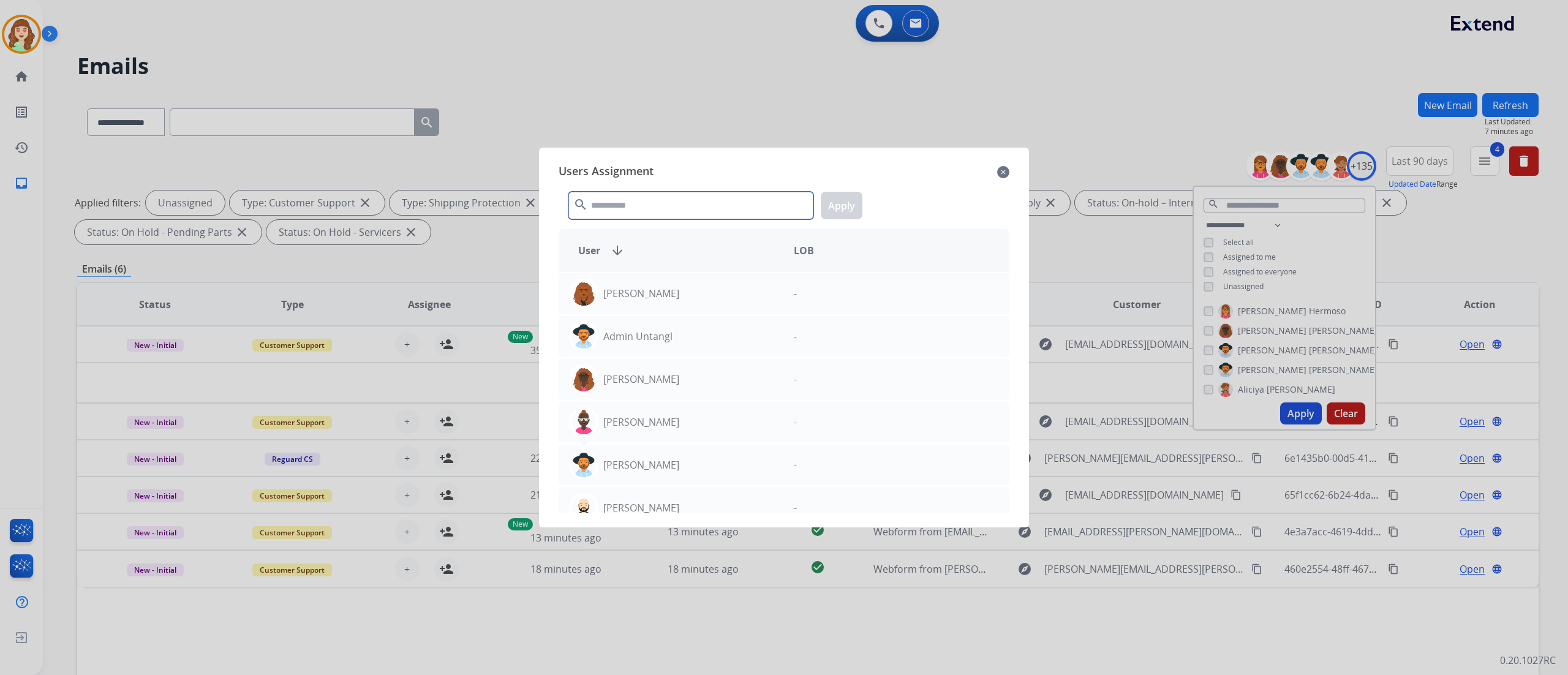
click at [626, 201] on input "text" at bounding box center [691, 205] width 245 height 28
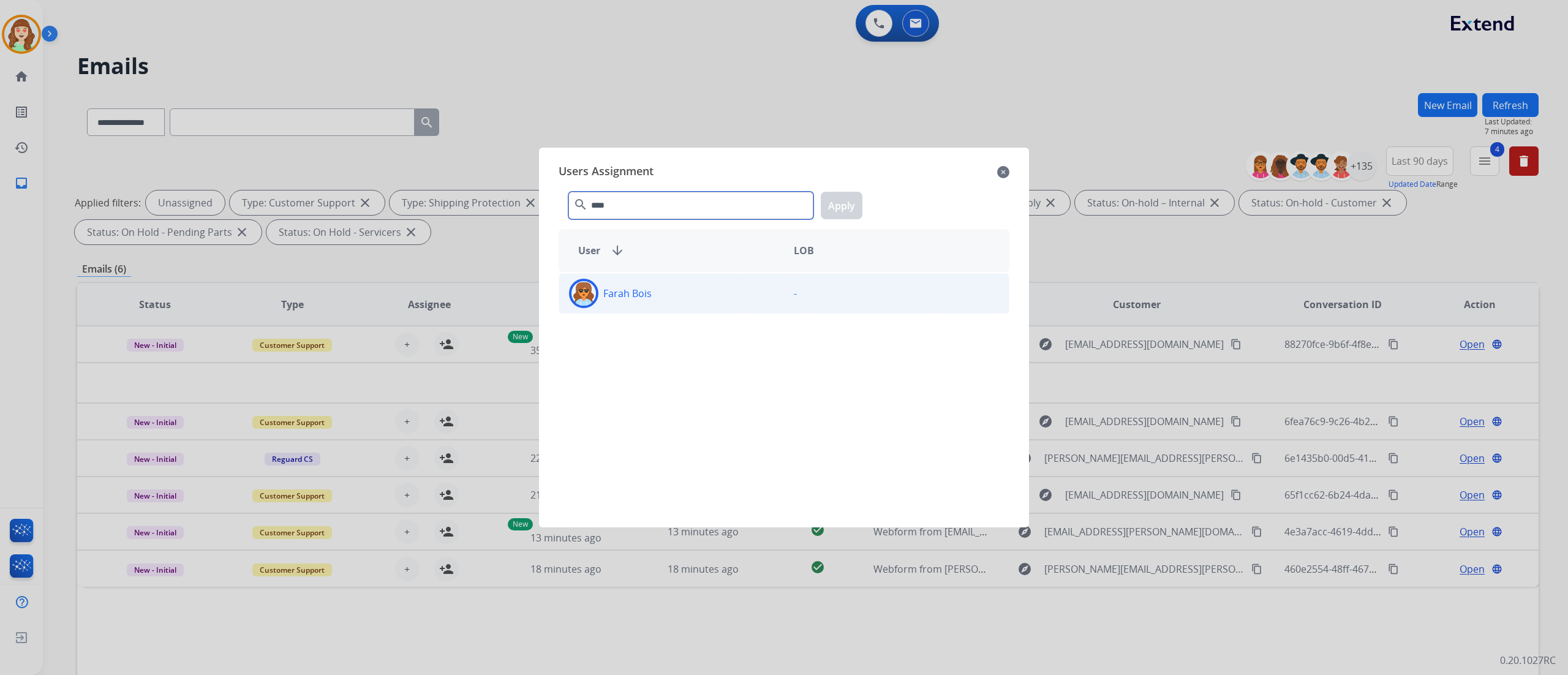
type input "****"
click at [697, 295] on div "Farah Bois" at bounding box center [671, 293] width 225 height 29
click at [845, 198] on button "Apply" at bounding box center [841, 205] width 42 height 28
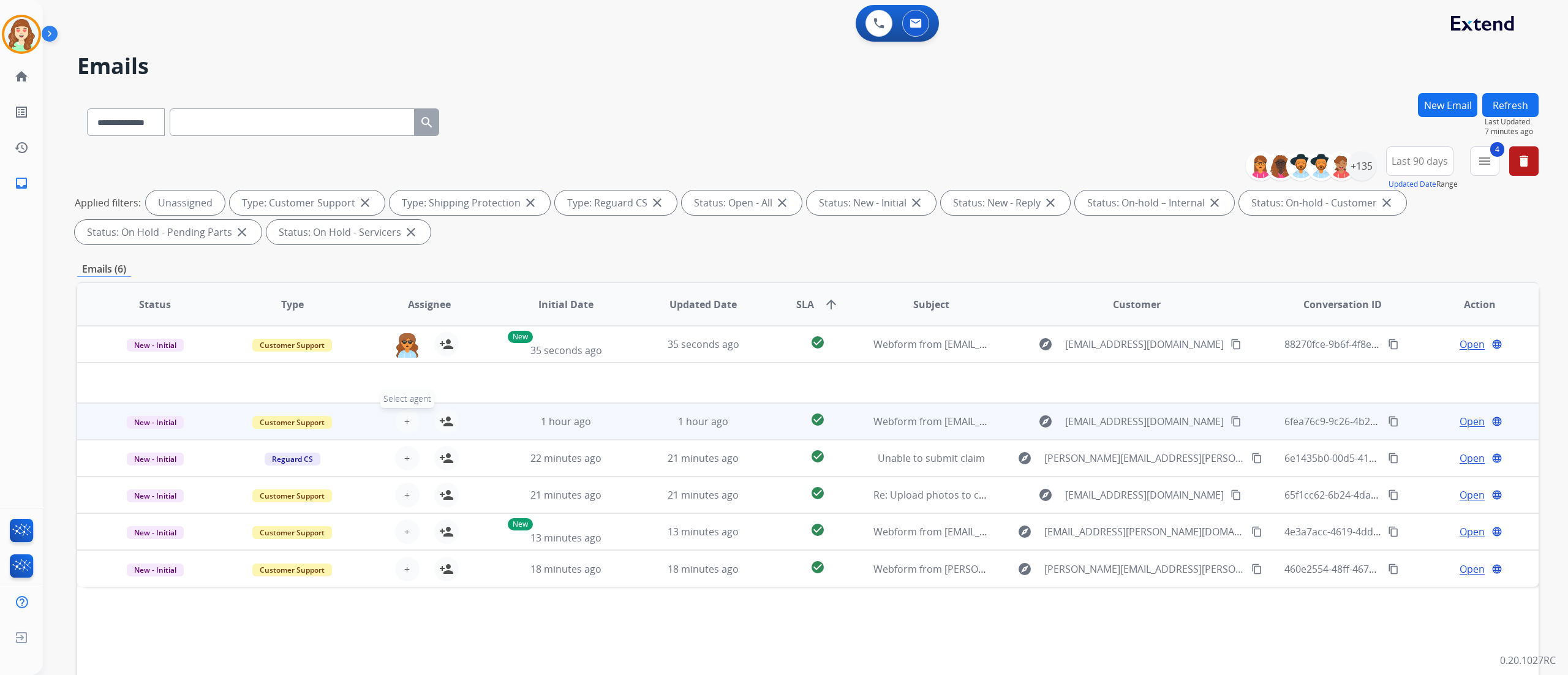
click at [407, 414] on span "+" at bounding box center [407, 421] width 6 height 15
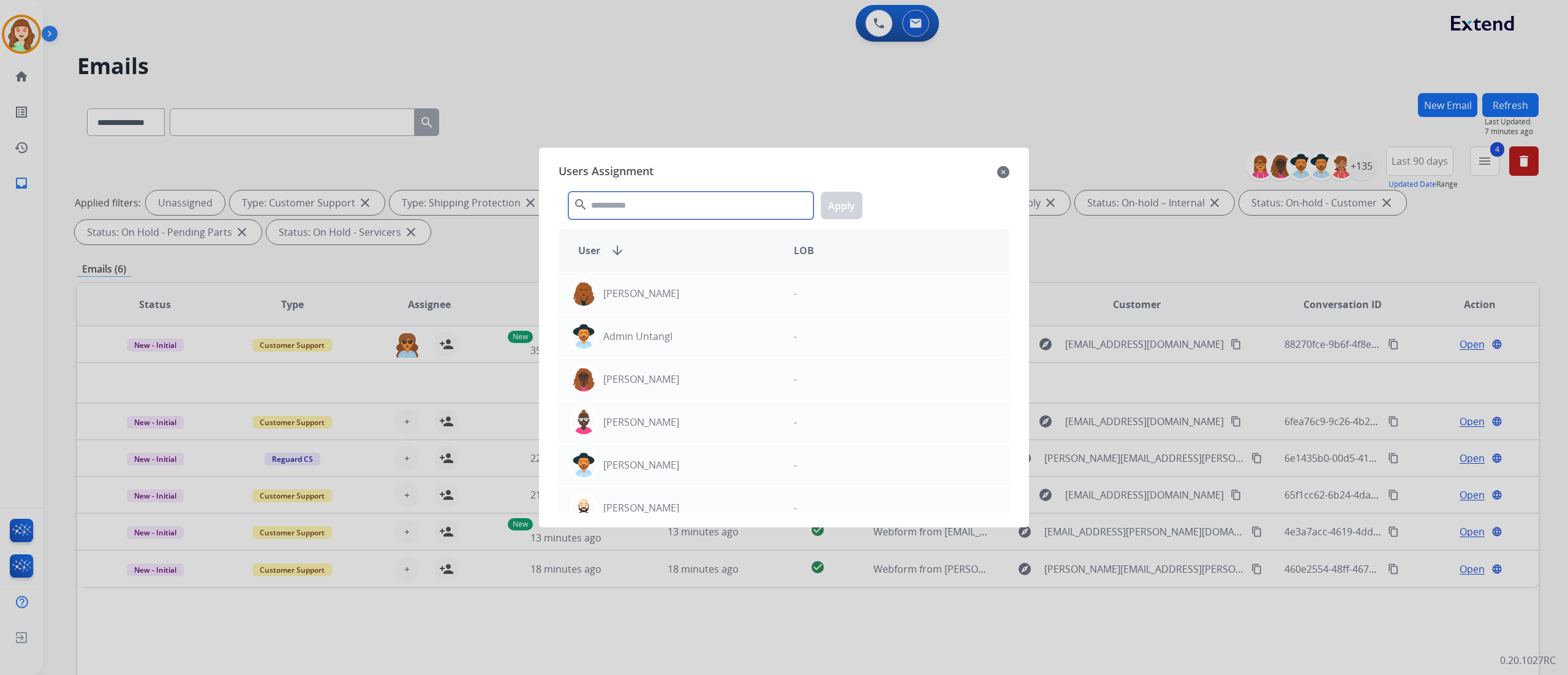
click at [664, 212] on input "text" at bounding box center [691, 205] width 245 height 28
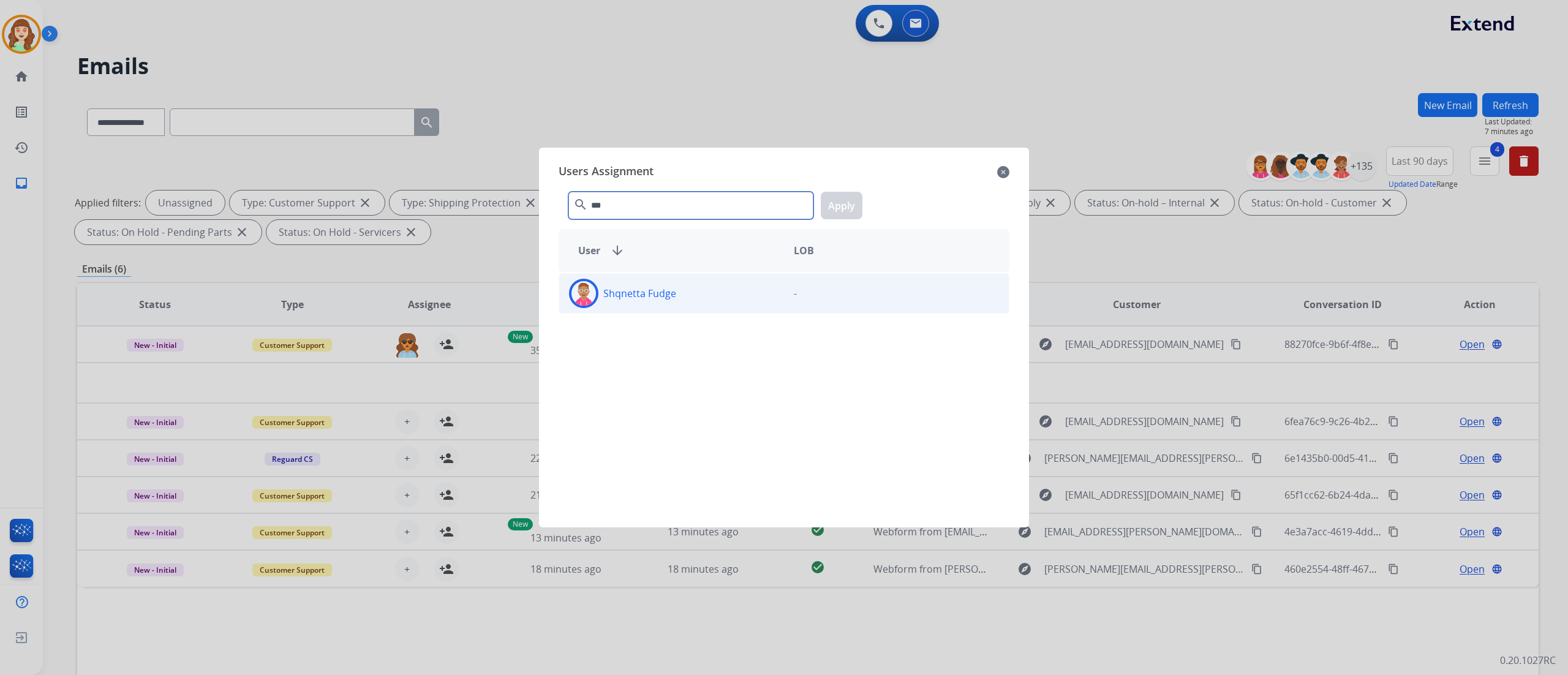
type input "***"
click at [709, 295] on div "Shqnetta Fudge" at bounding box center [671, 293] width 225 height 29
click at [853, 205] on button "Apply" at bounding box center [841, 205] width 42 height 28
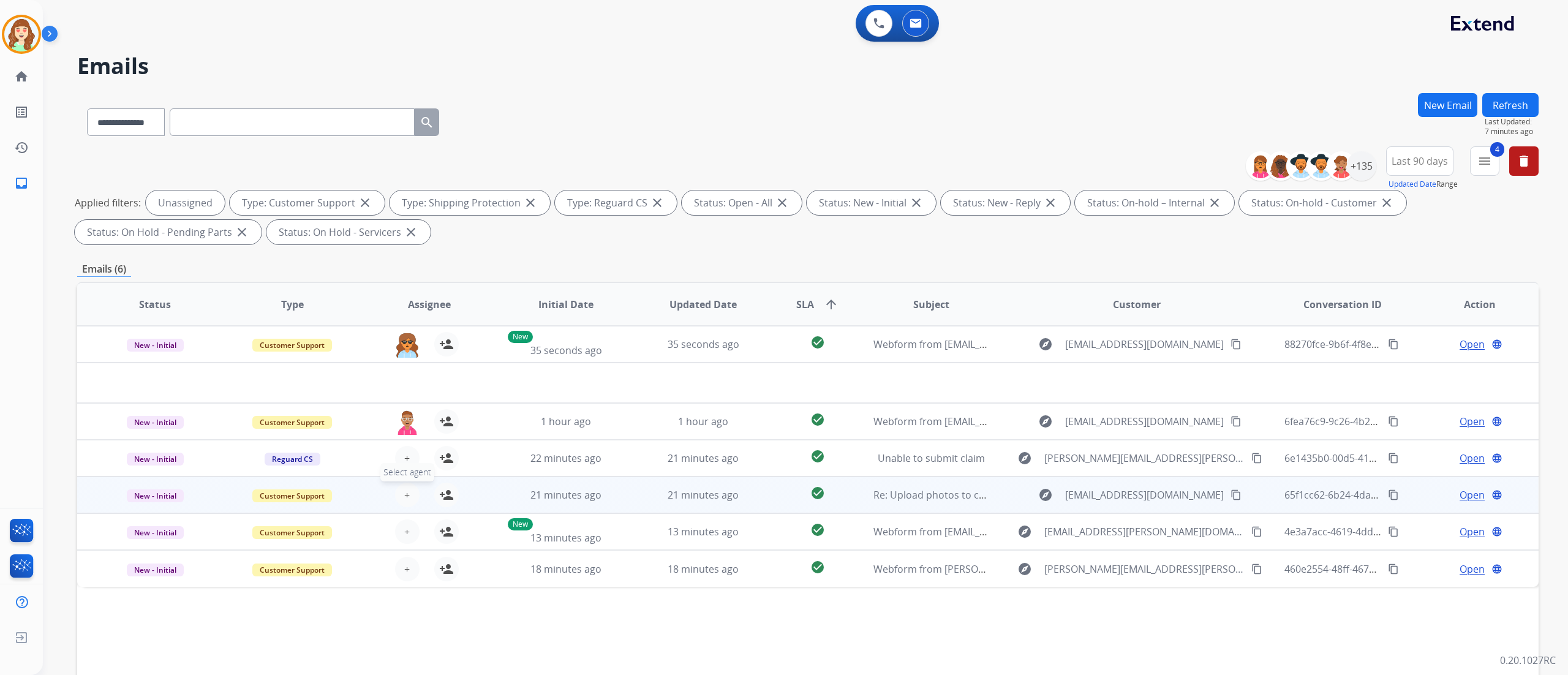
click at [400, 487] on button "+ Select agent" at bounding box center [407, 495] width 24 height 24
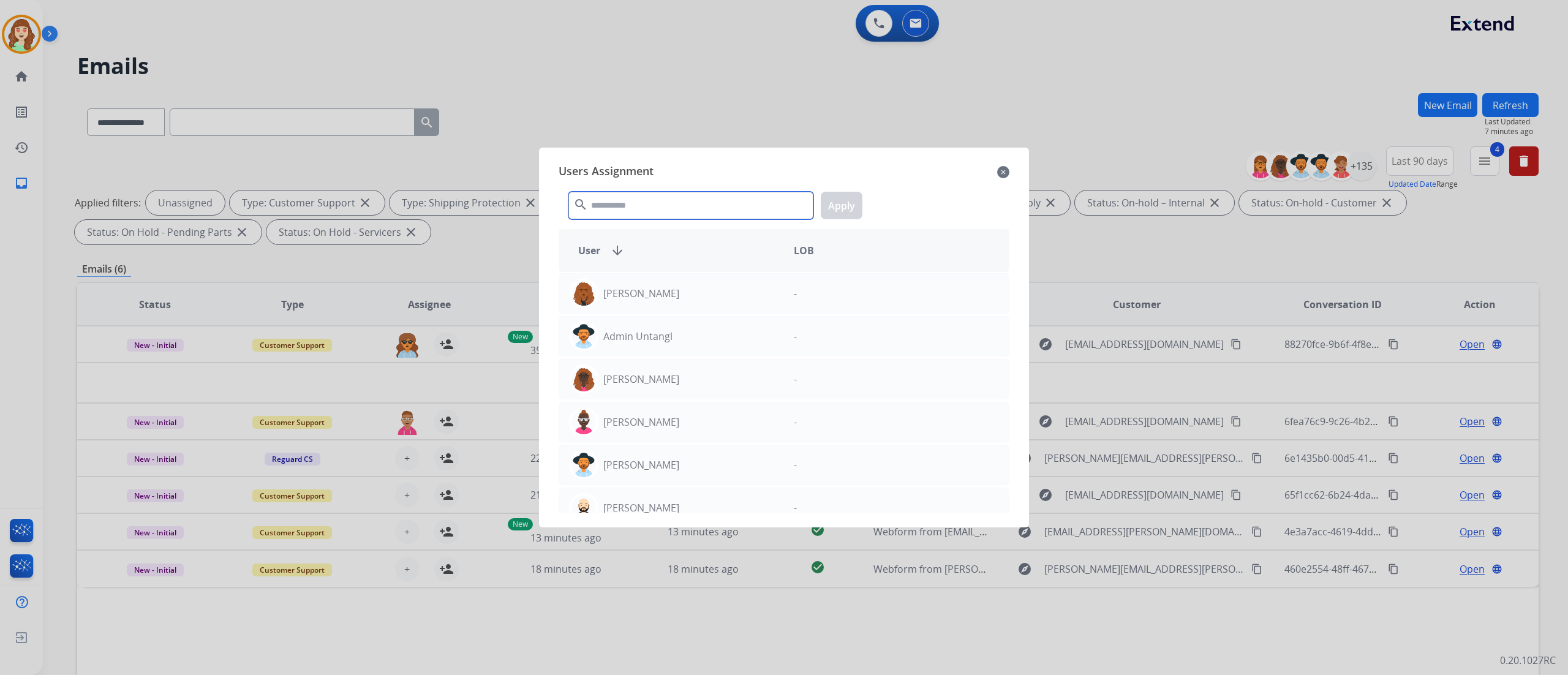
click at [702, 215] on input "text" at bounding box center [691, 205] width 245 height 28
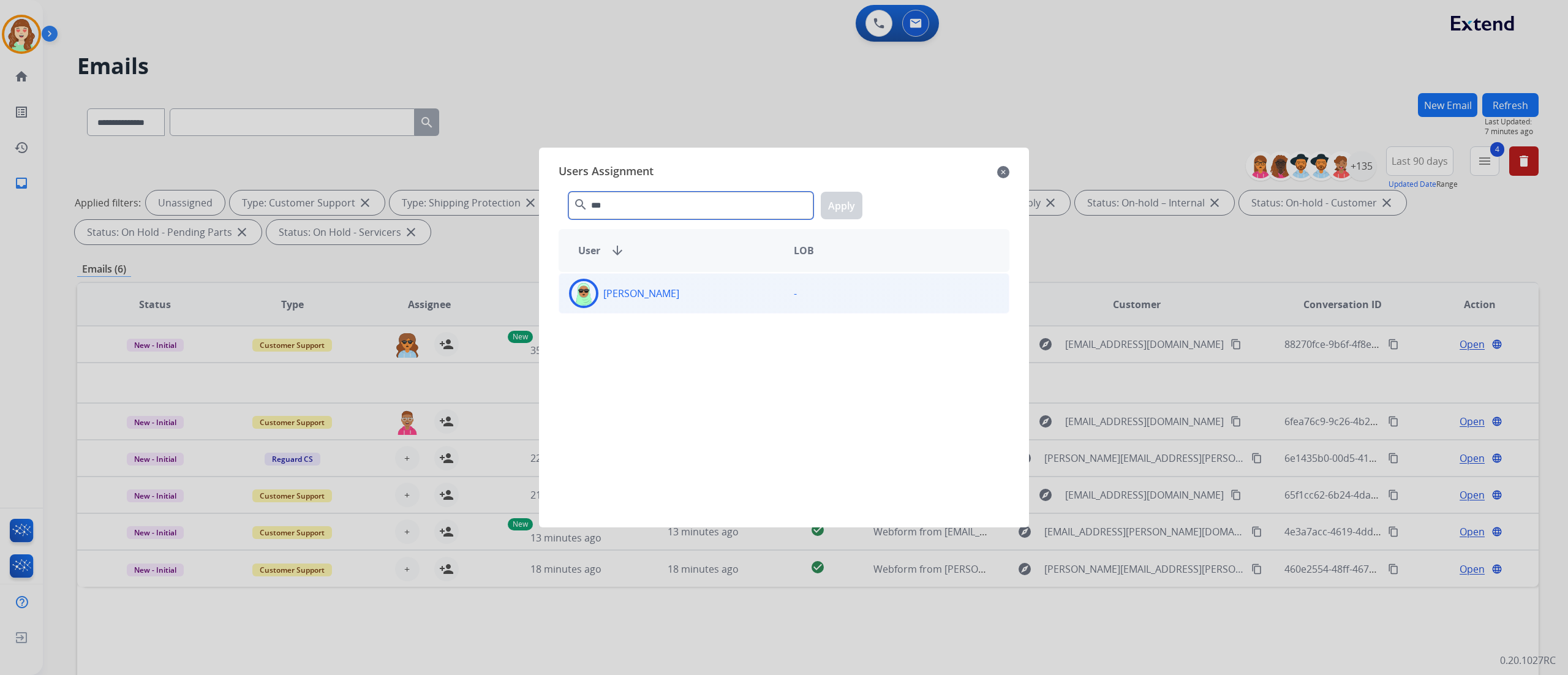
type input "***"
click at [664, 286] on div "[PERSON_NAME]" at bounding box center [671, 293] width 225 height 29
click at [848, 200] on button "Apply" at bounding box center [841, 205] width 42 height 28
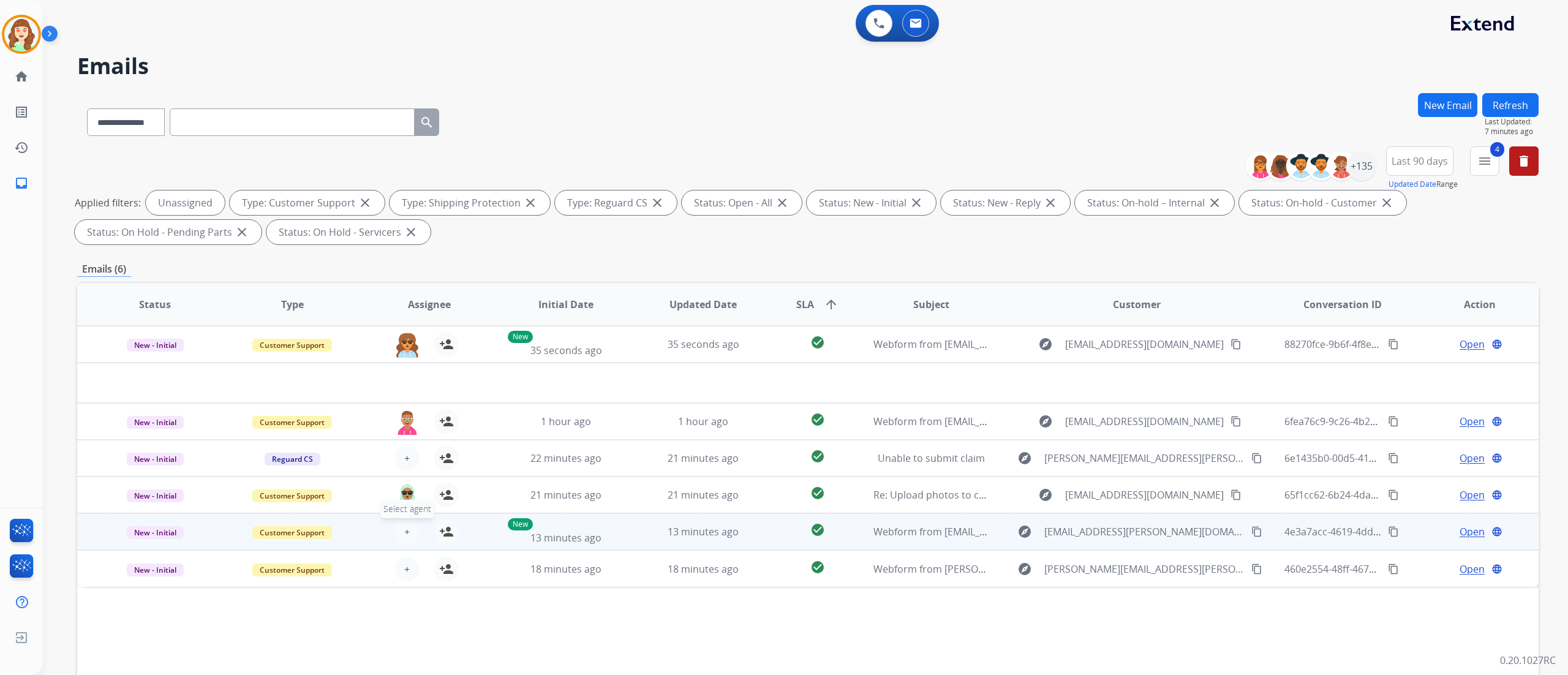
click at [404, 535] on span "+" at bounding box center [407, 531] width 6 height 15
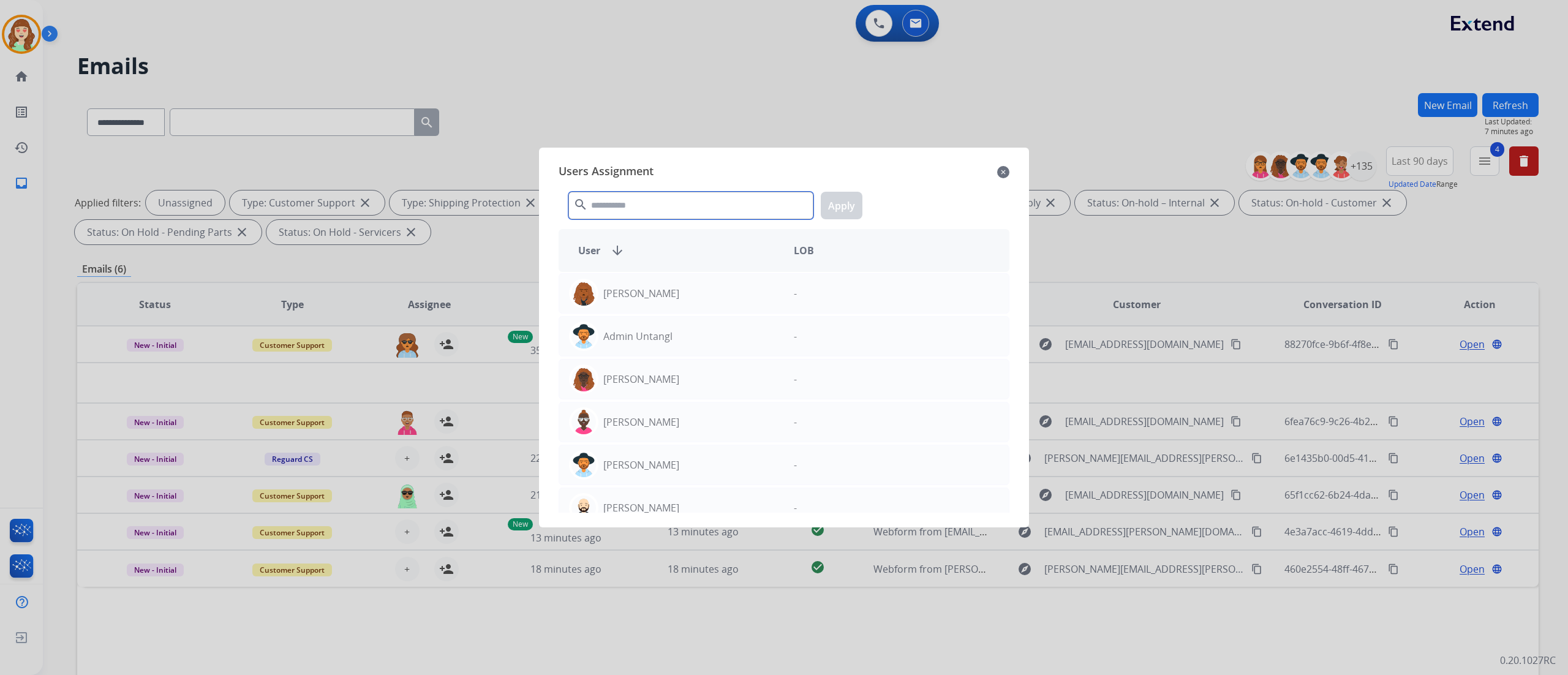
click at [644, 193] on input "text" at bounding box center [691, 205] width 245 height 28
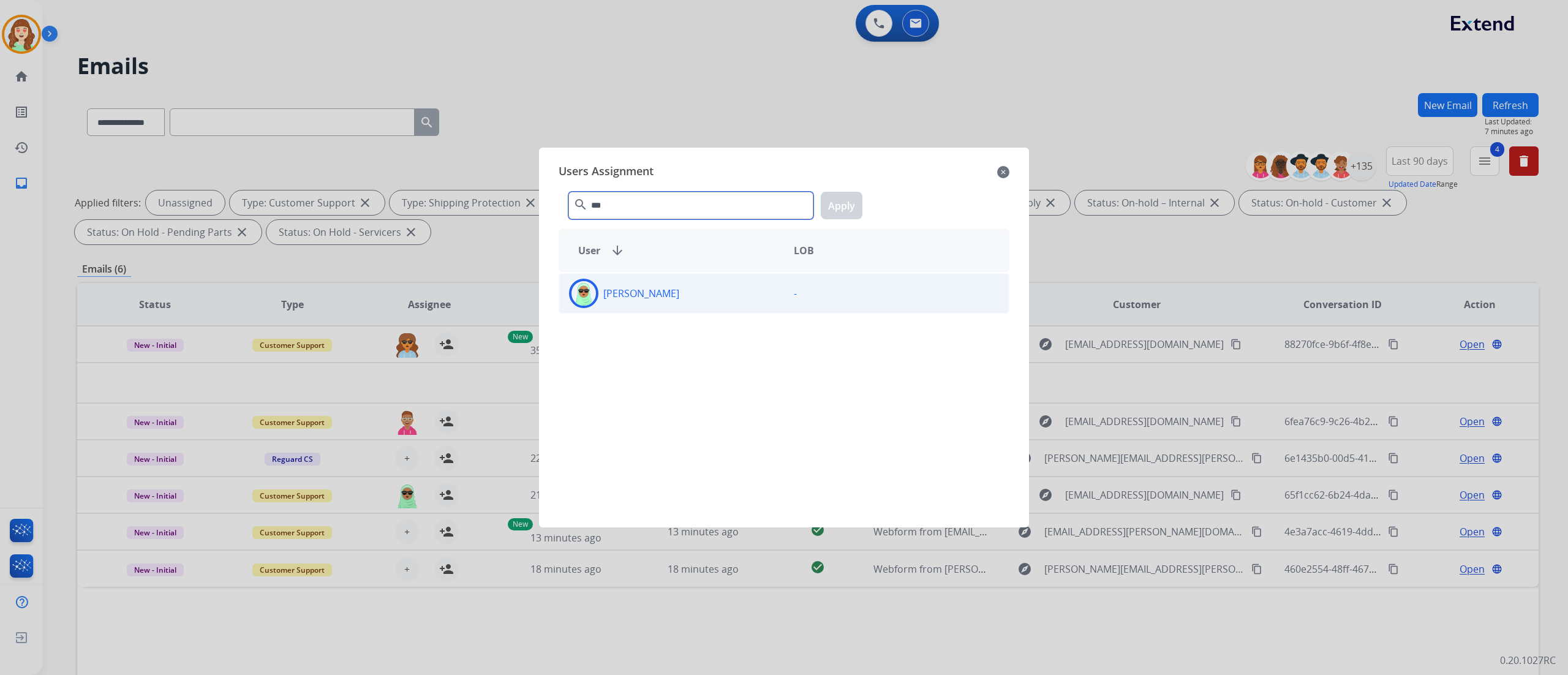
type input "***"
click at [668, 294] on div "[PERSON_NAME]" at bounding box center [671, 293] width 225 height 29
click at [834, 198] on button "Apply" at bounding box center [841, 205] width 42 height 28
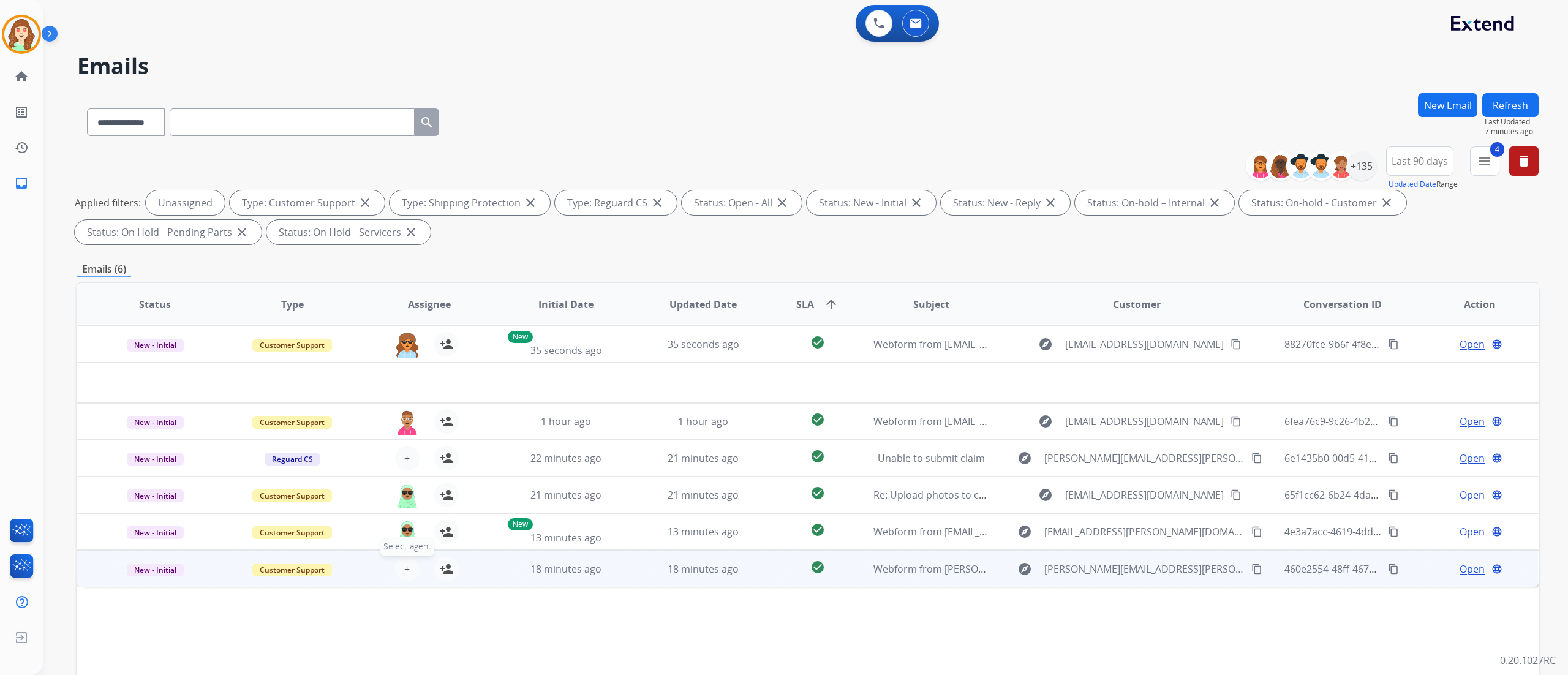
click at [404, 566] on span "+" at bounding box center [407, 568] width 6 height 15
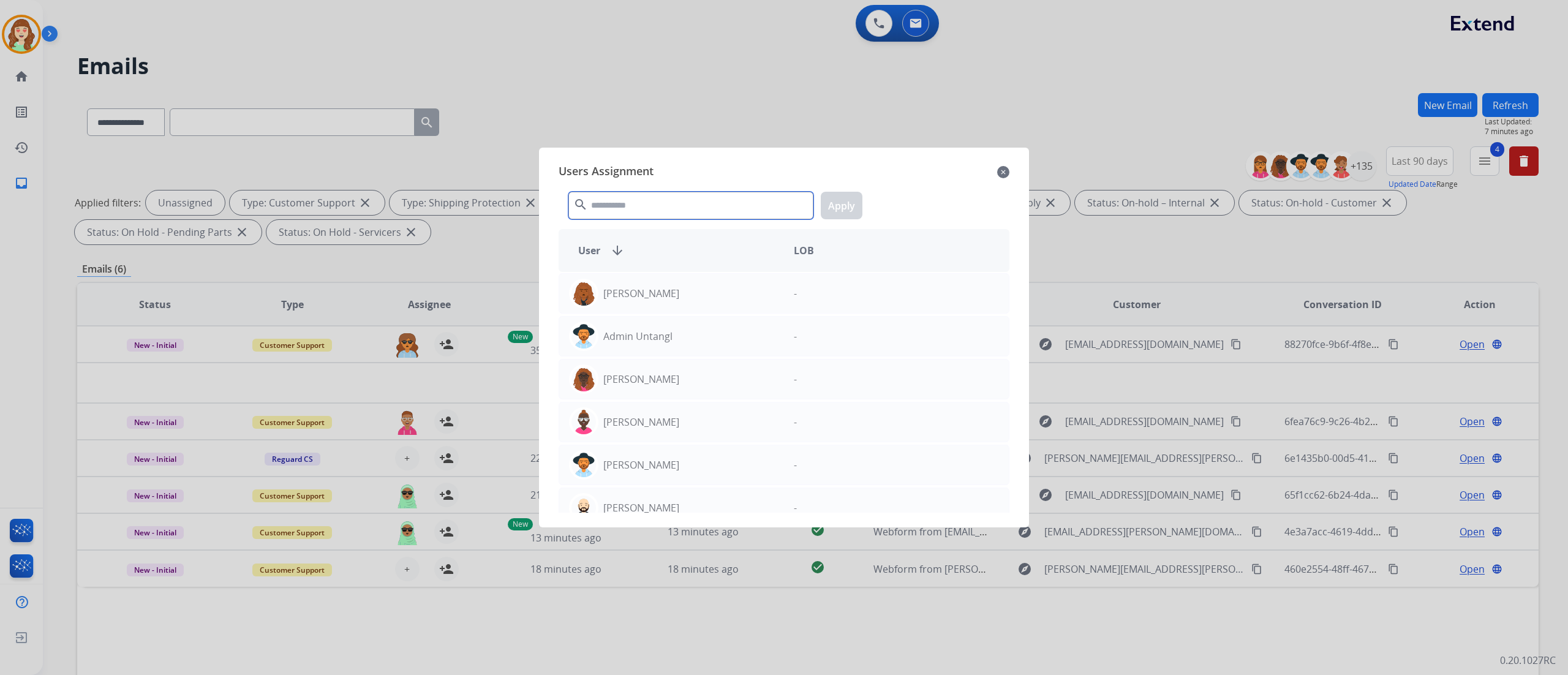
click at [674, 210] on input "text" at bounding box center [691, 205] width 245 height 28
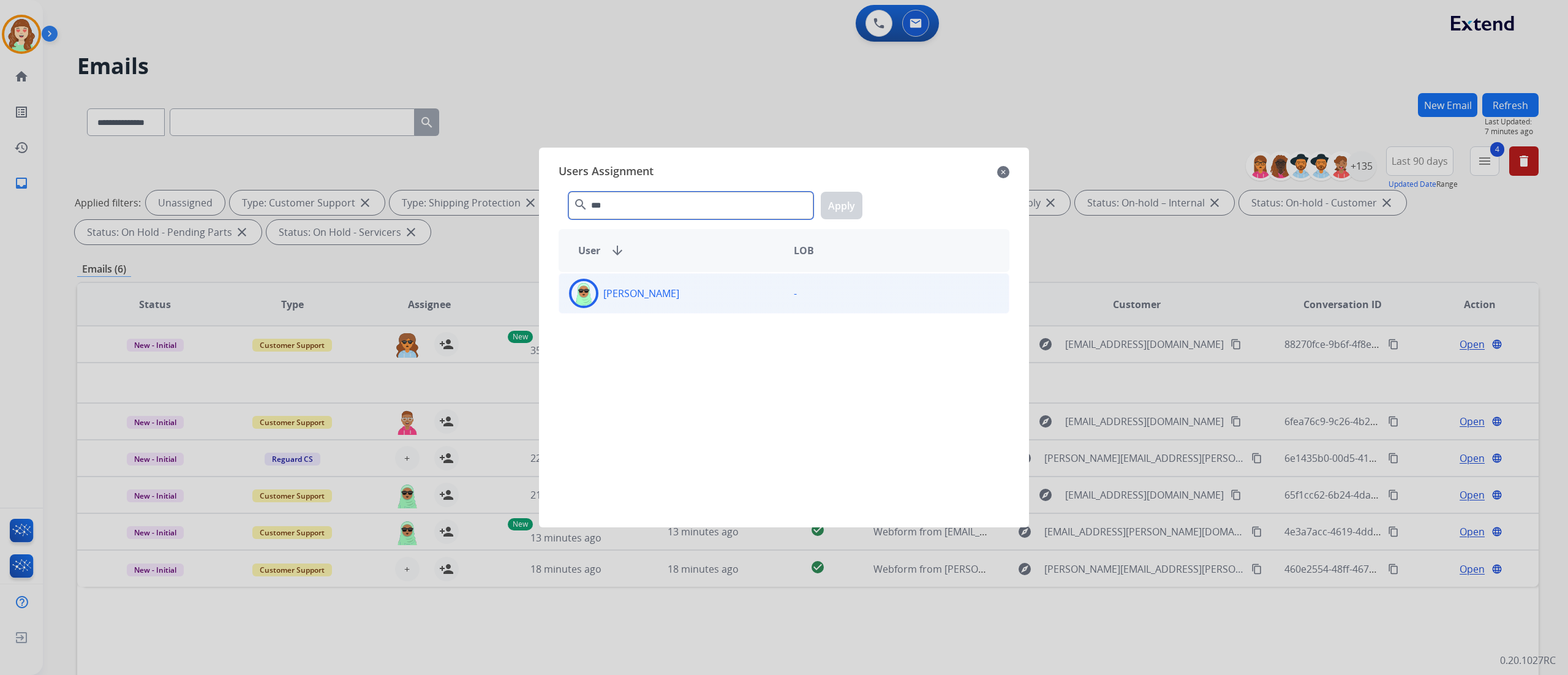
type input "***"
click at [721, 293] on div "[PERSON_NAME]" at bounding box center [671, 293] width 225 height 29
click at [848, 208] on button "Apply" at bounding box center [841, 205] width 42 height 28
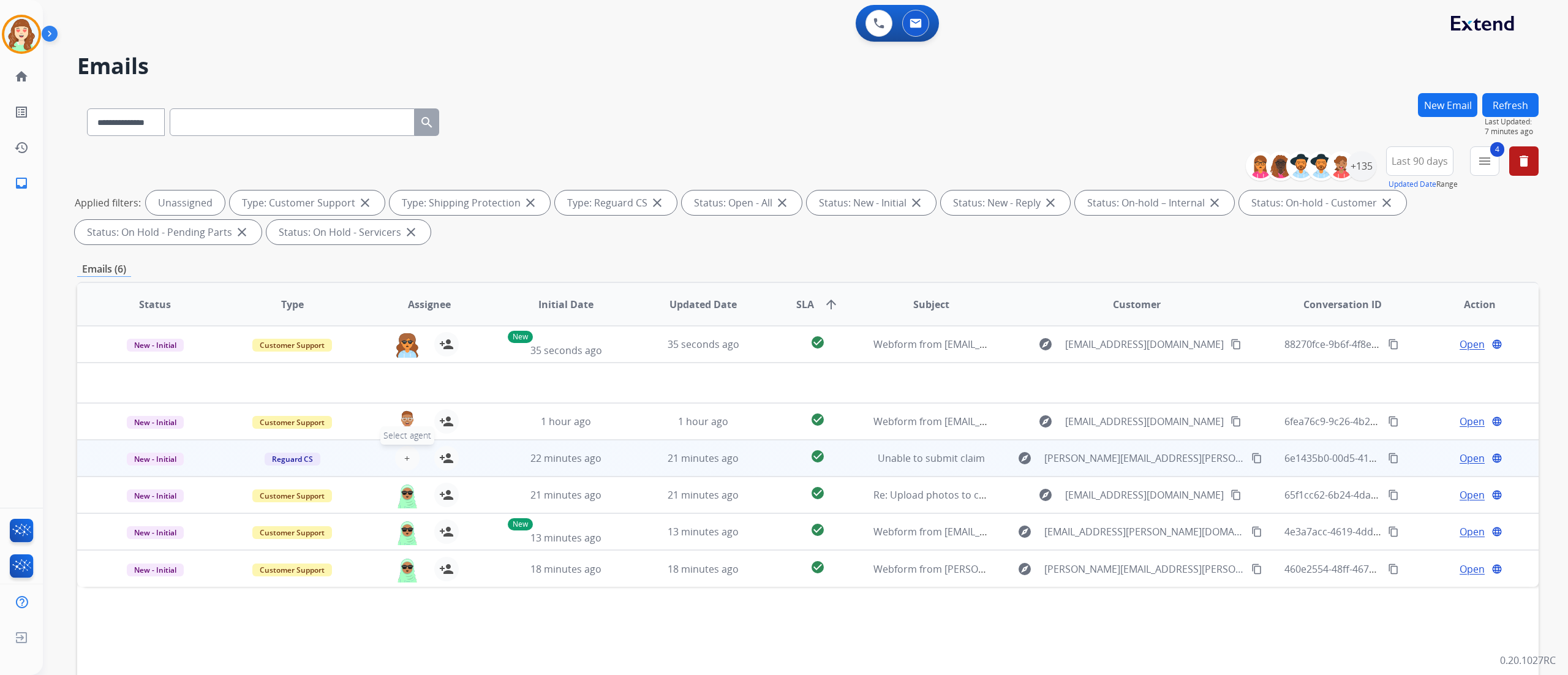
click at [406, 455] on span "+" at bounding box center [407, 458] width 6 height 15
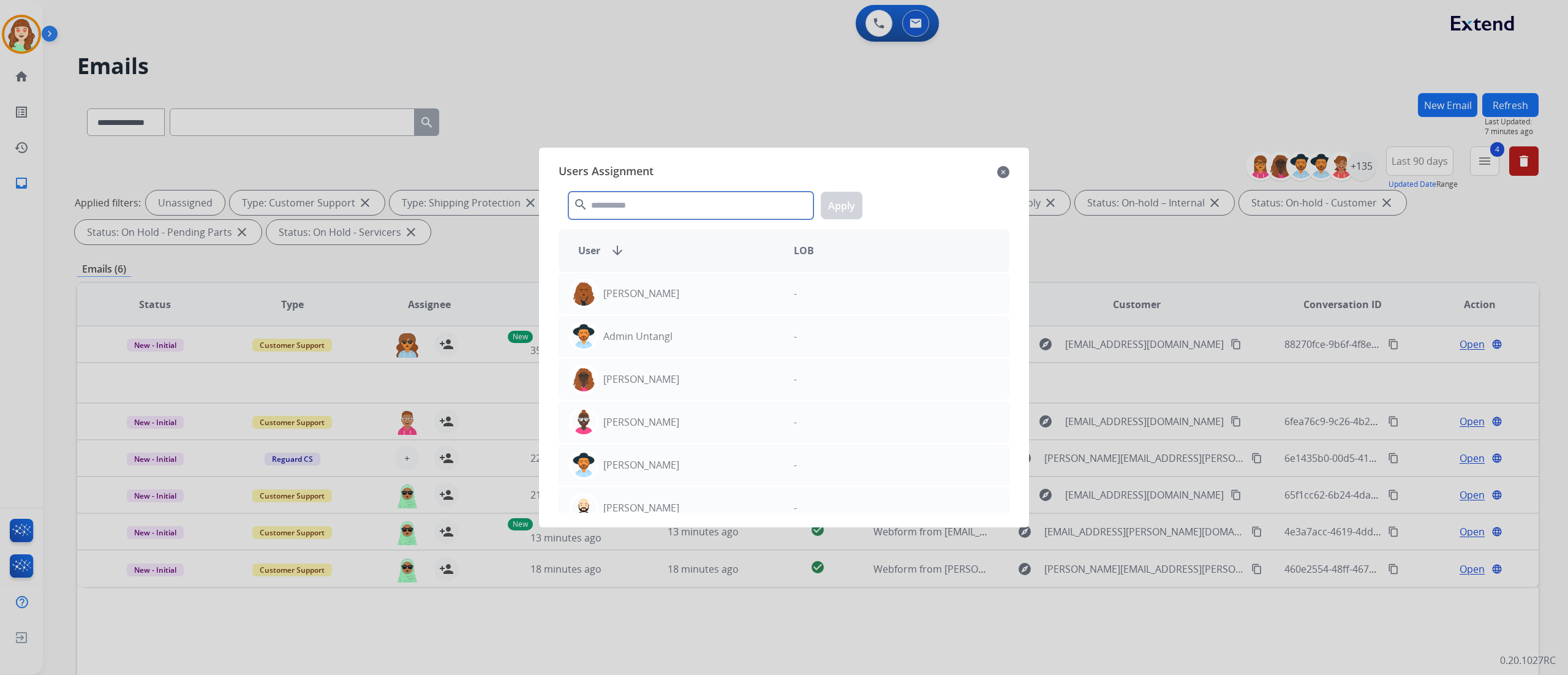
click at [665, 195] on input "text" at bounding box center [691, 205] width 245 height 28
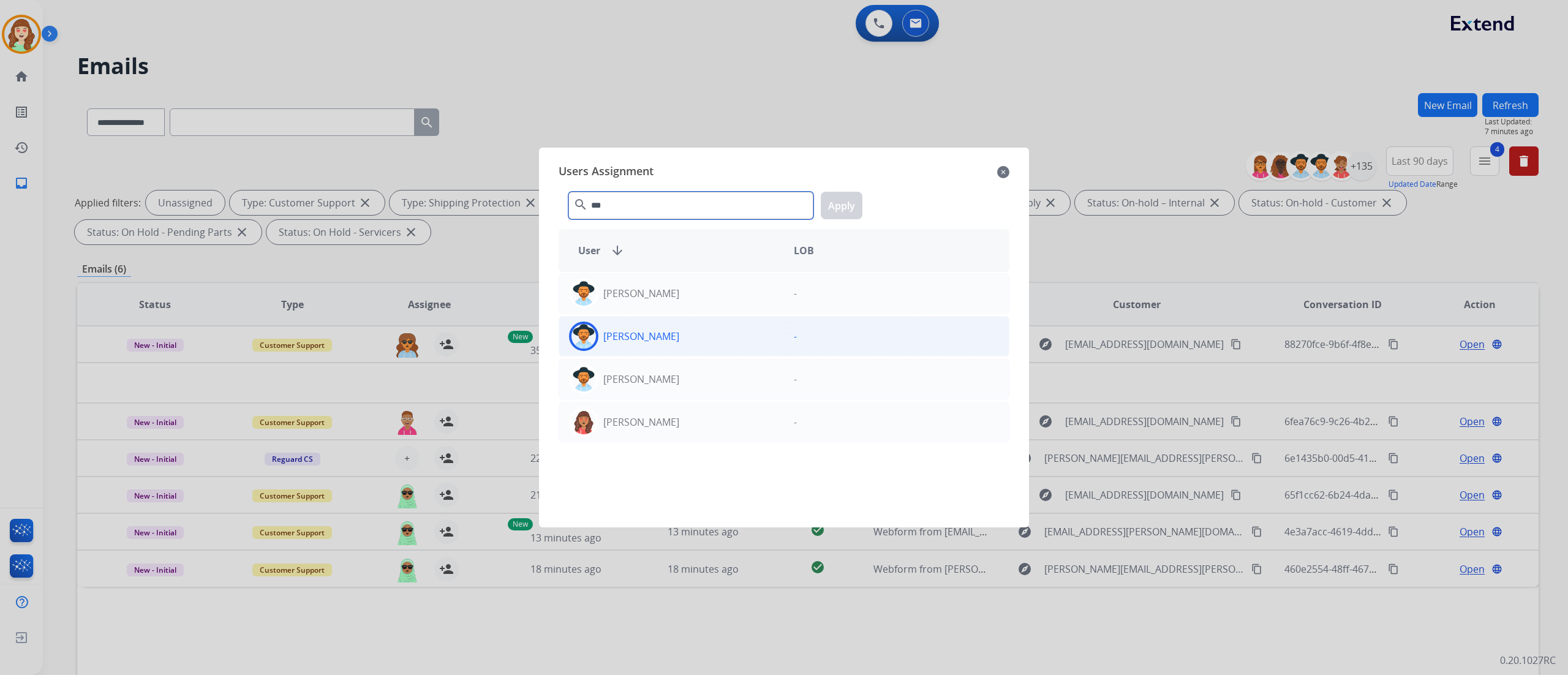
type input "***"
click at [682, 338] on div "[PERSON_NAME]" at bounding box center [671, 336] width 225 height 29
click at [840, 198] on button "Apply" at bounding box center [841, 205] width 42 height 28
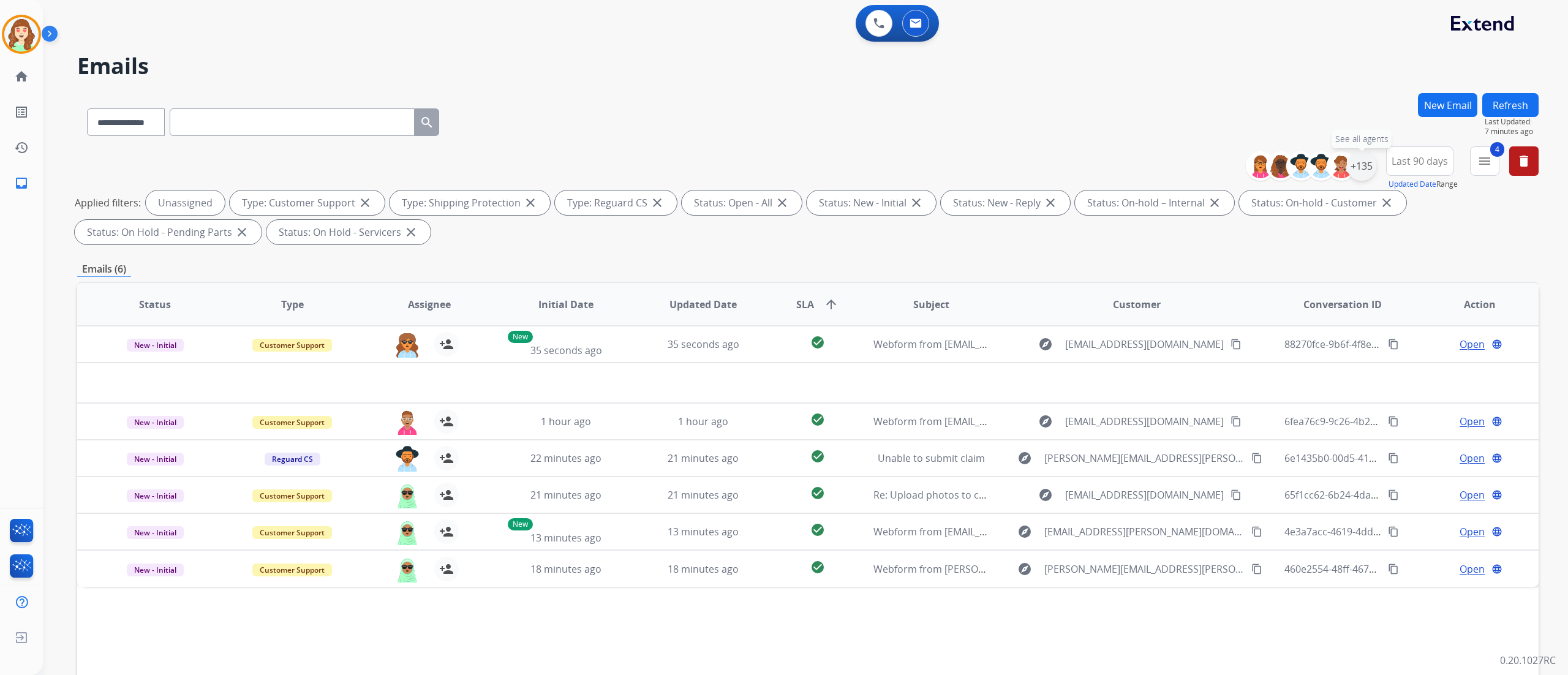
click at [1358, 164] on div "+135" at bounding box center [1361, 166] width 29 height 29
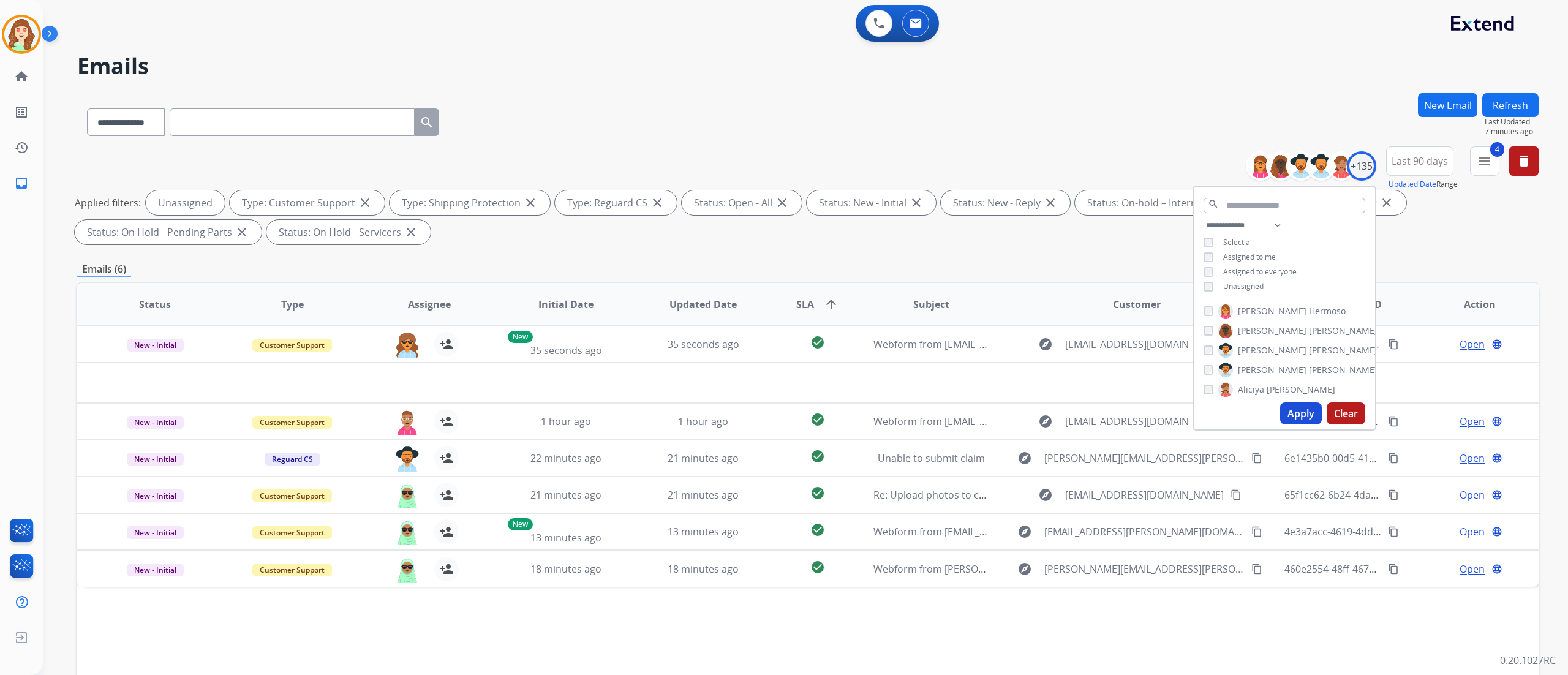
click at [1299, 403] on button "Apply" at bounding box center [1301, 413] width 42 height 22
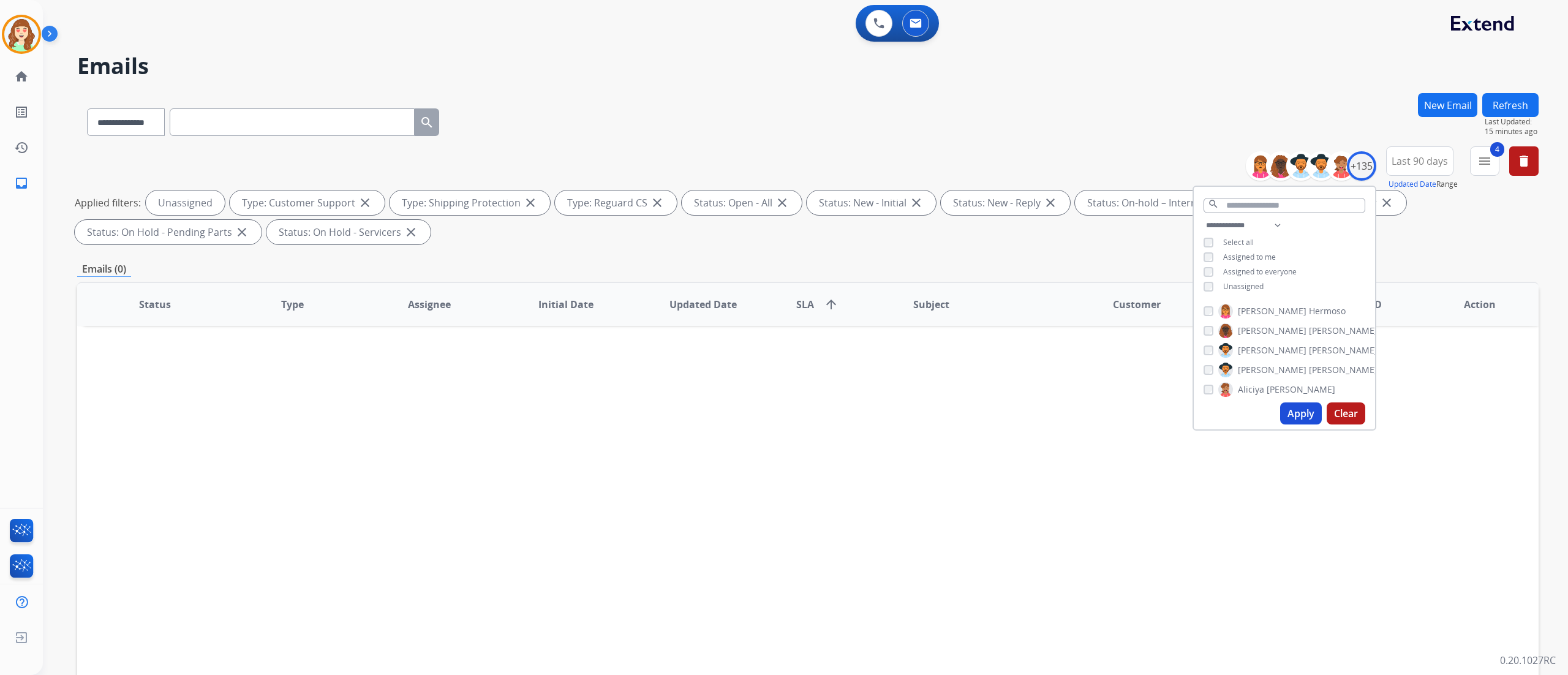
click at [1299, 411] on button "Apply" at bounding box center [1301, 413] width 42 height 22
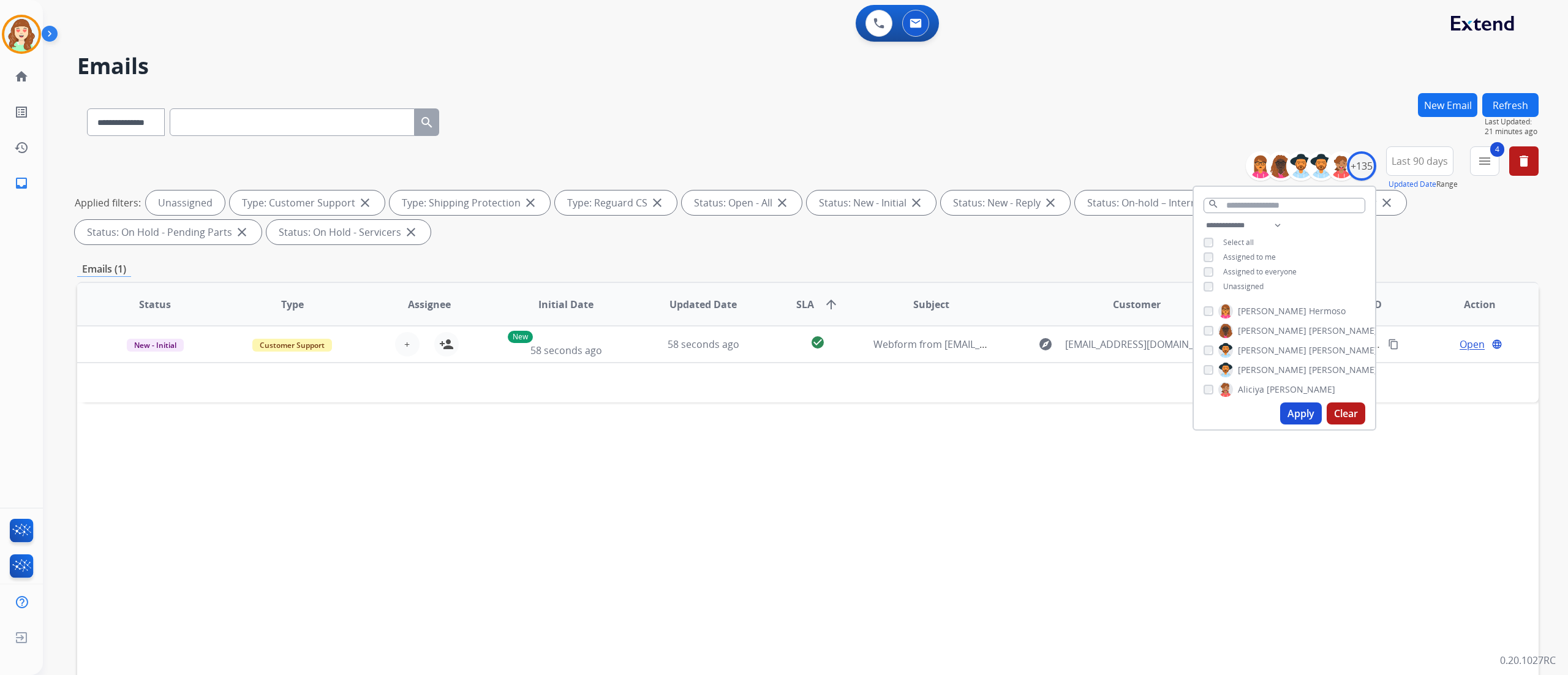
click at [1291, 406] on button "Apply" at bounding box center [1301, 413] width 42 height 22
